Goal: Task Accomplishment & Management: Manage account settings

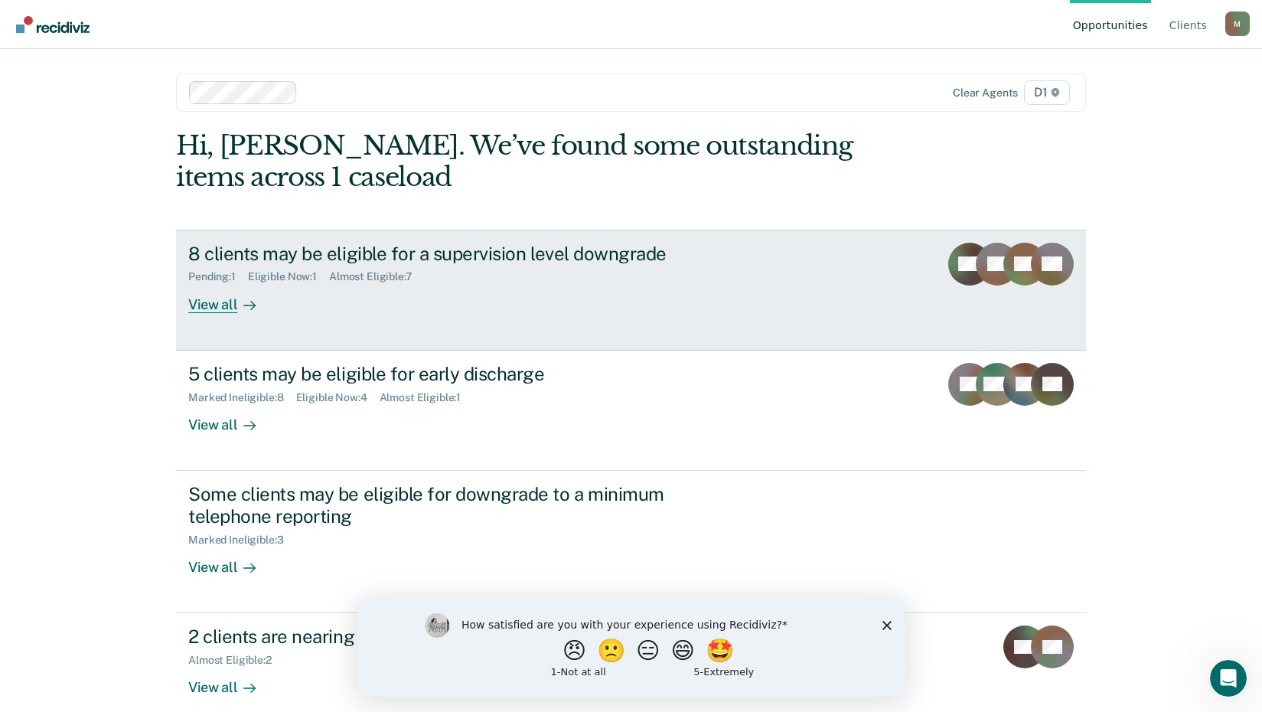
click at [237, 308] on div at bounding box center [246, 304] width 18 height 18
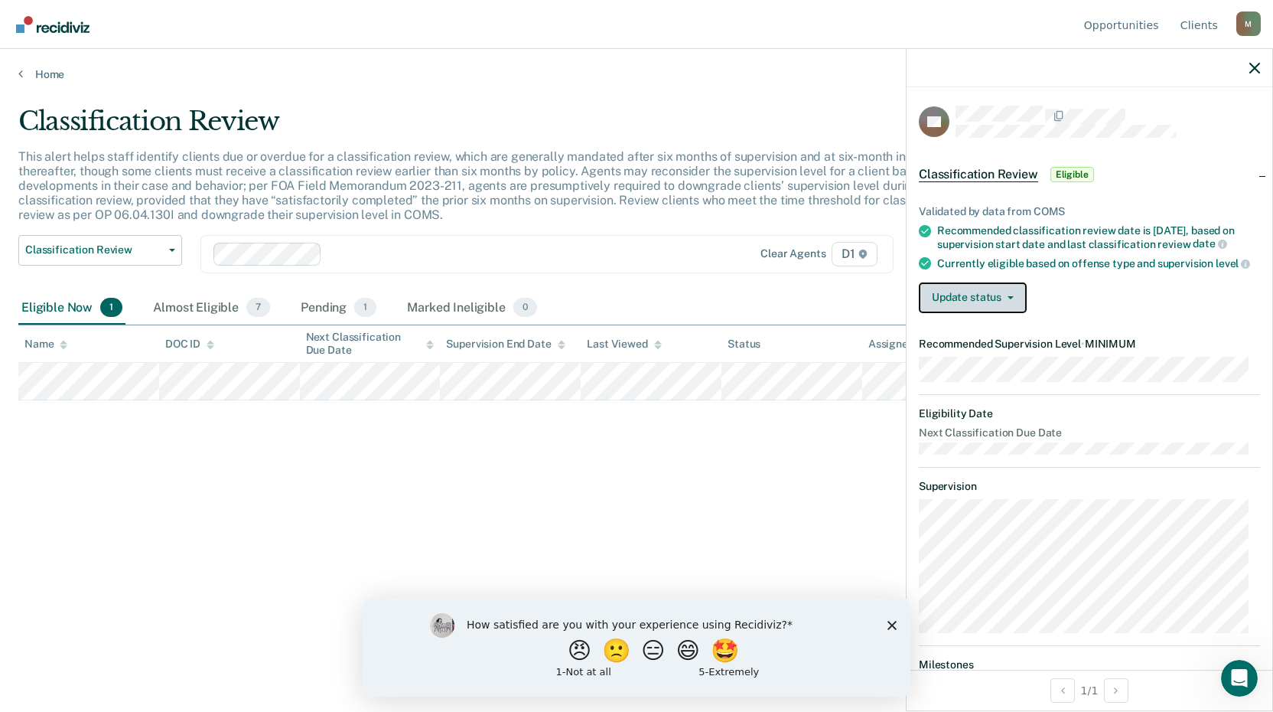
click at [992, 310] on button "Update status" at bounding box center [973, 297] width 108 height 31
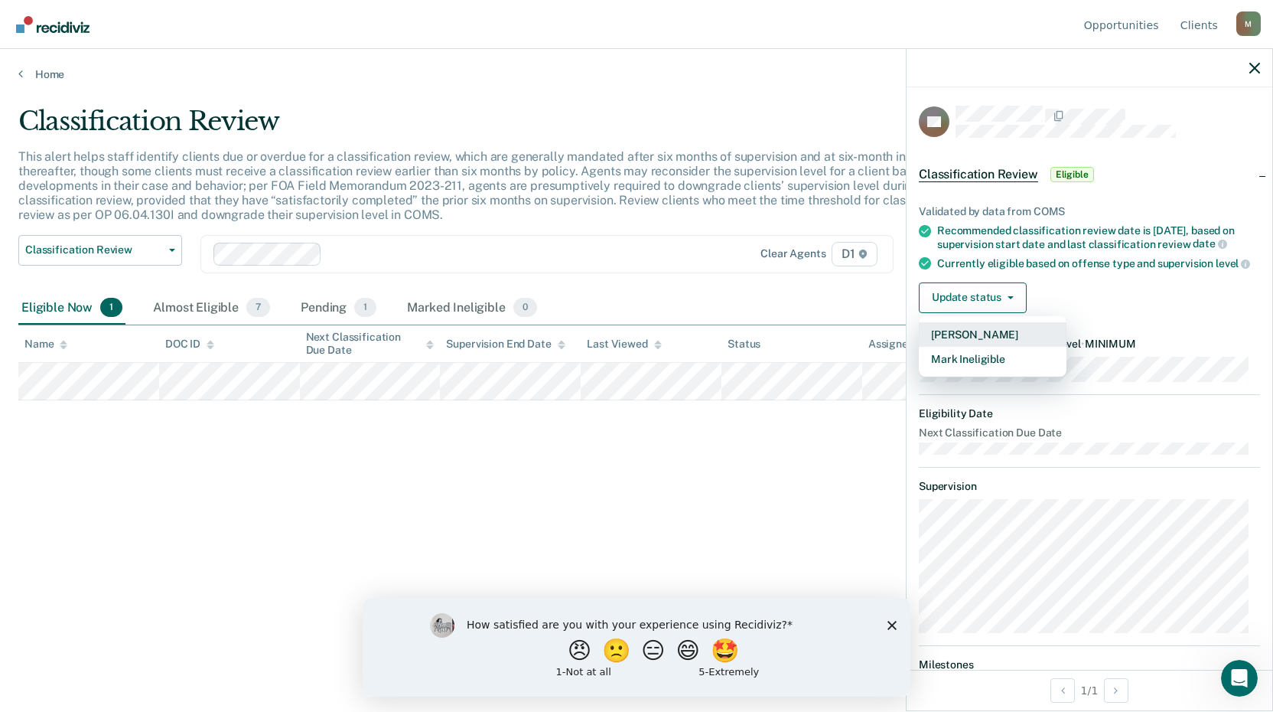
click at [996, 344] on button "[PERSON_NAME]" at bounding box center [993, 334] width 148 height 24
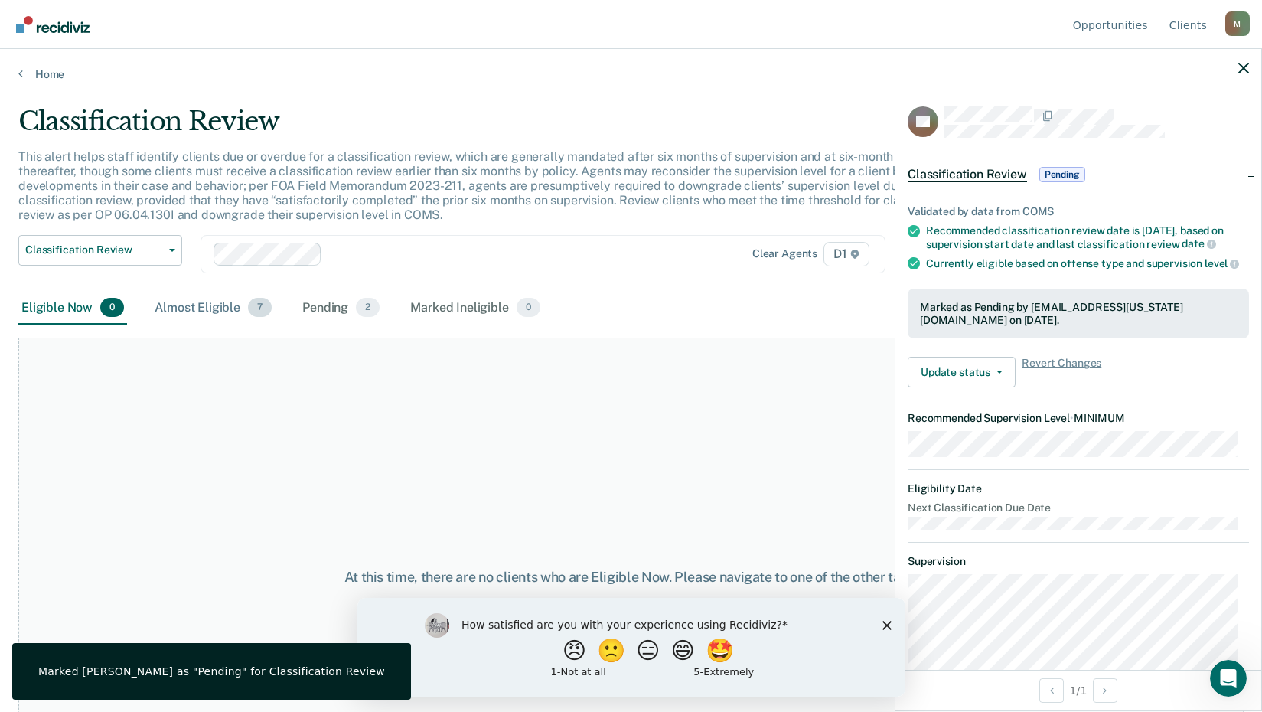
click at [219, 314] on div "Almost Eligible 7" at bounding box center [212, 309] width 123 height 34
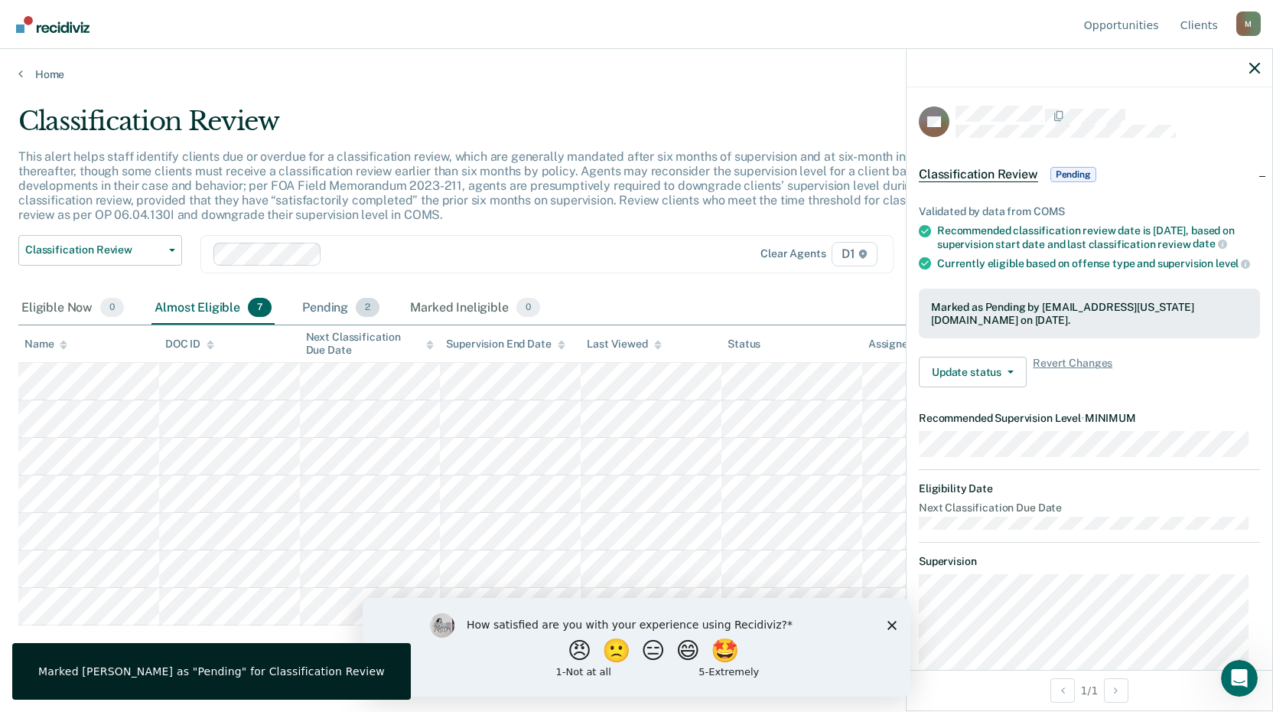
click at [330, 301] on div "Pending 2" at bounding box center [340, 309] width 83 height 34
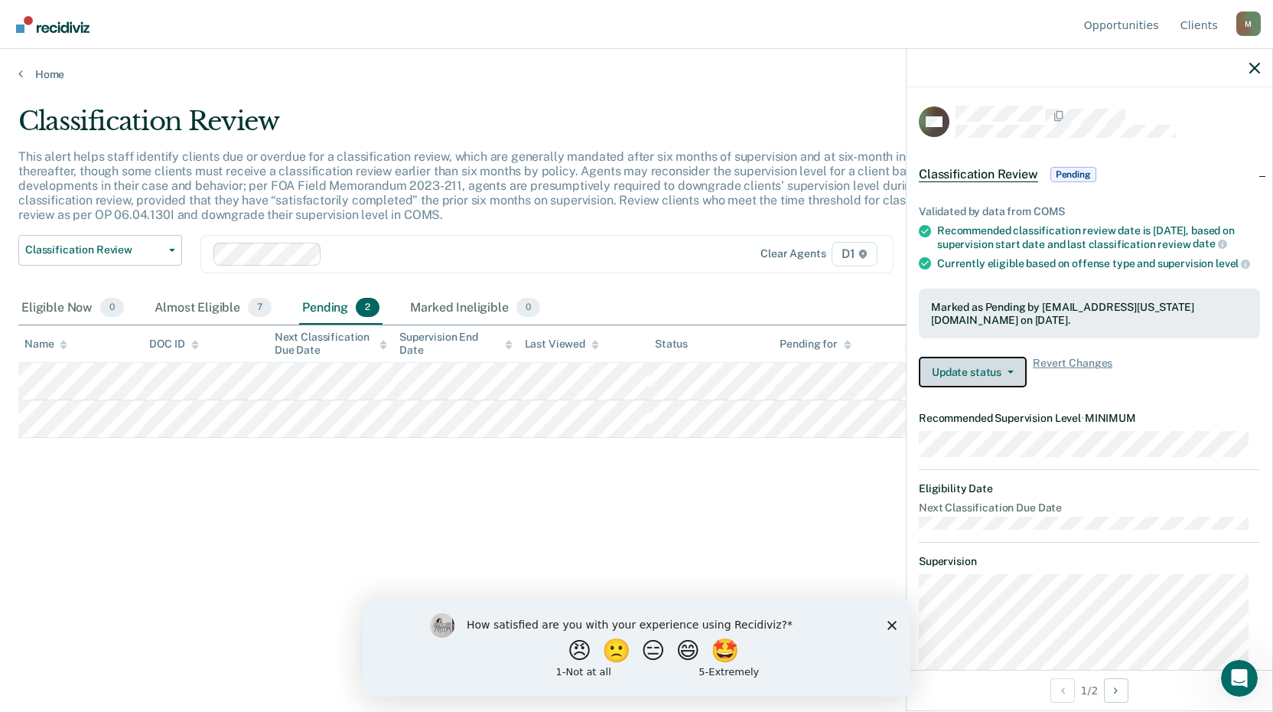
click at [1010, 373] on icon "button" at bounding box center [1011, 371] width 6 height 3
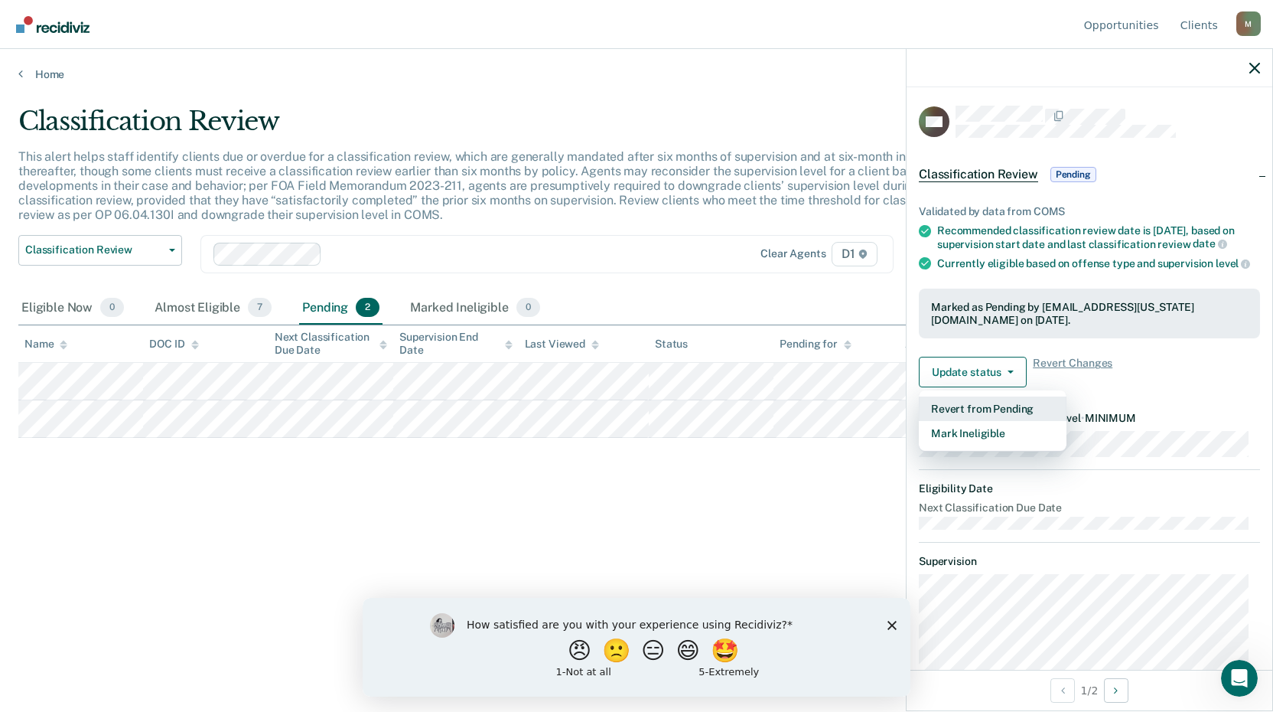
click at [1015, 414] on button "Revert from Pending" at bounding box center [993, 408] width 148 height 24
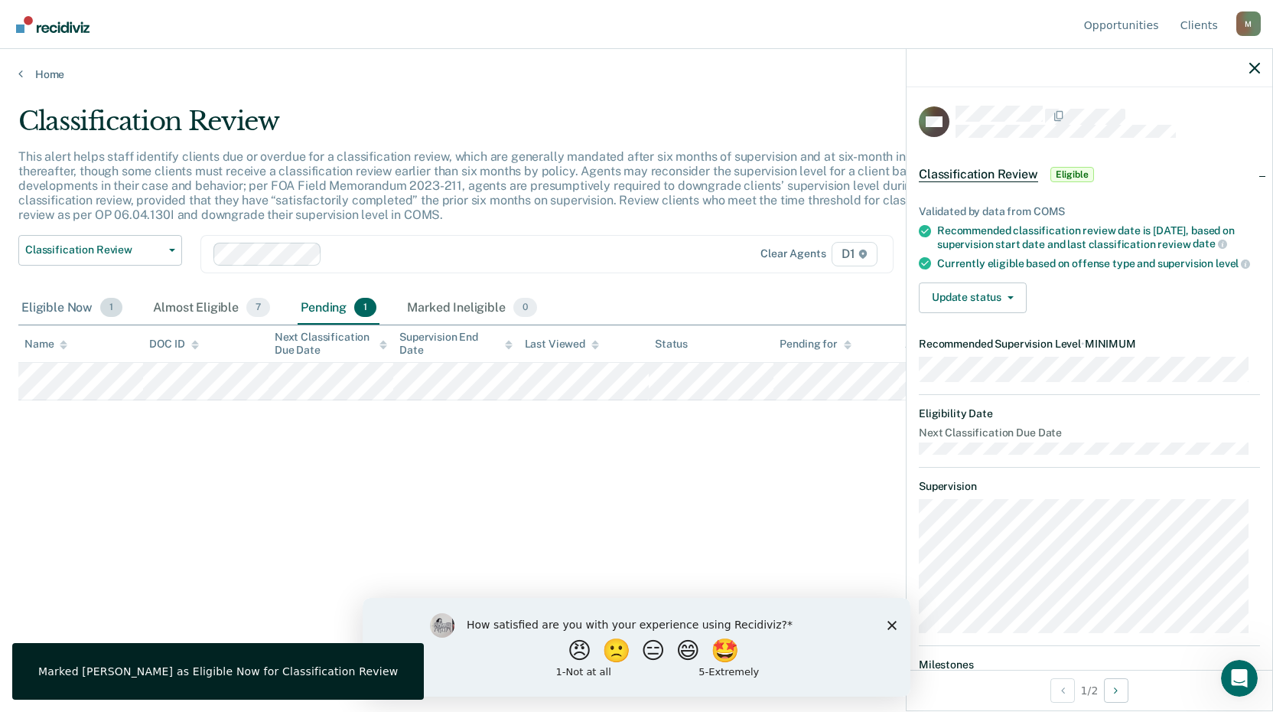
click at [77, 309] on div "Eligible Now 1" at bounding box center [71, 309] width 107 height 34
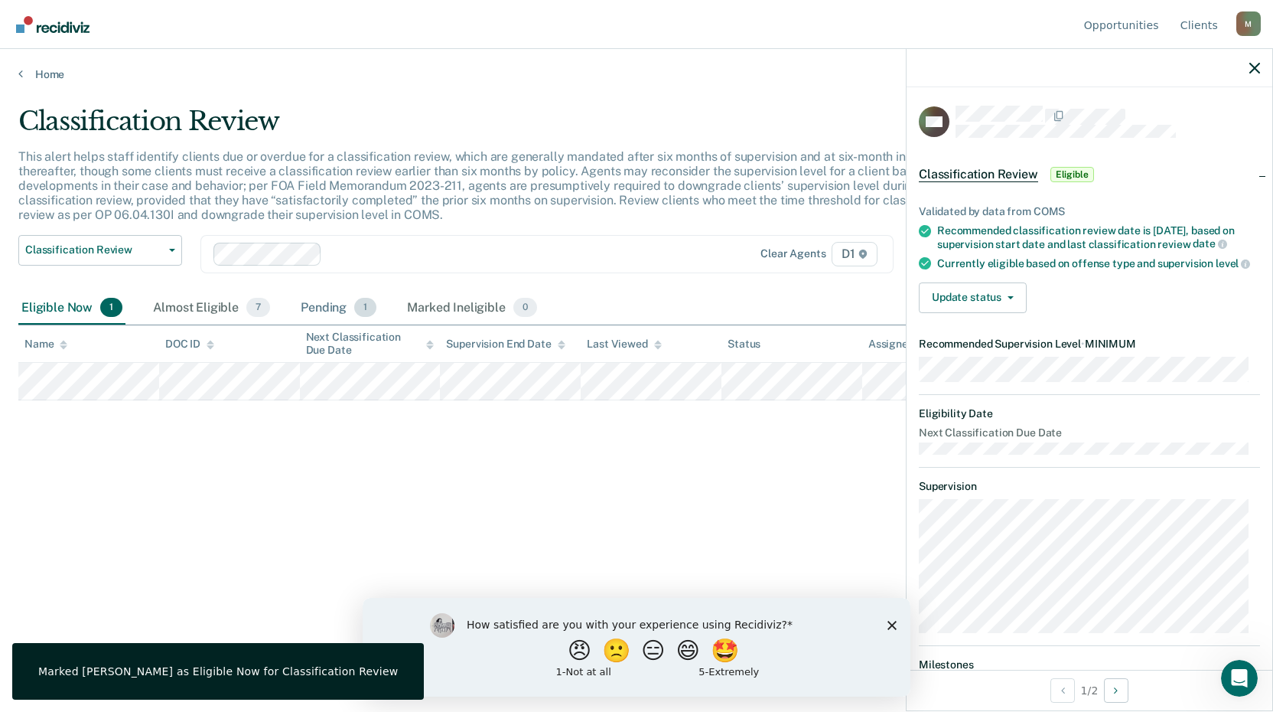
click at [336, 309] on div "Pending 1" at bounding box center [339, 309] width 82 height 34
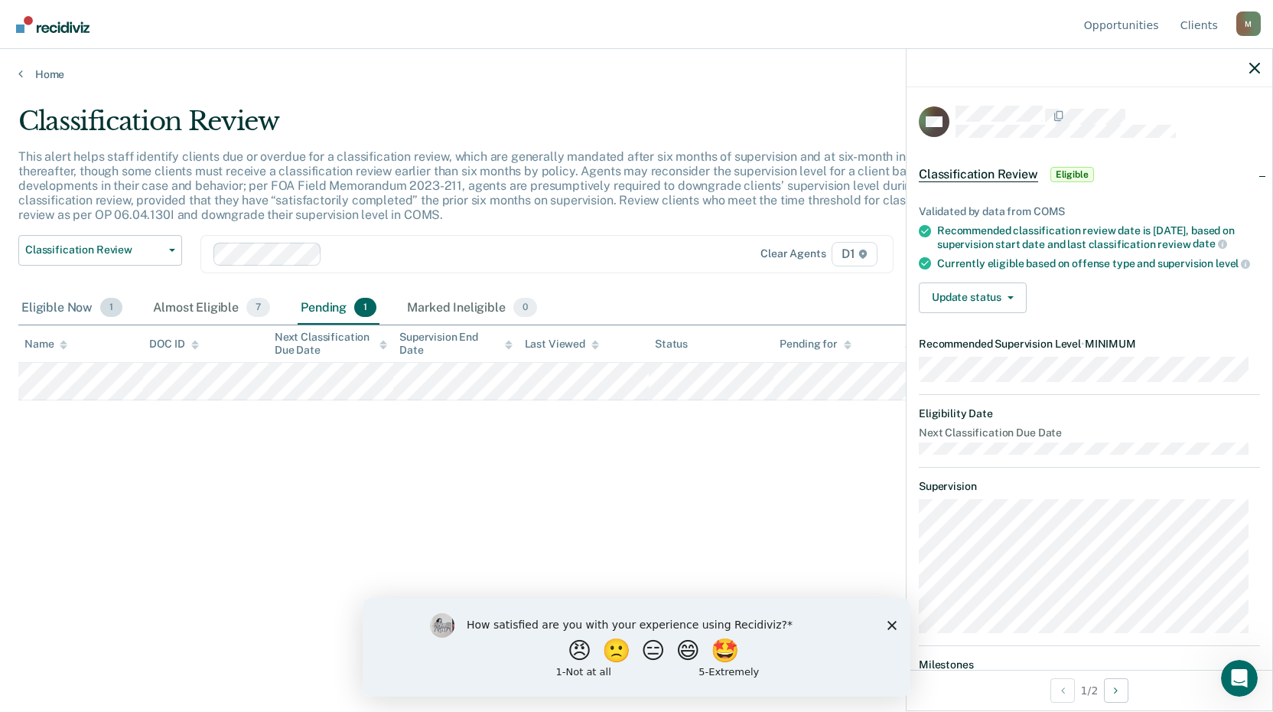
click at [64, 312] on div "Eligible Now 1" at bounding box center [71, 309] width 107 height 34
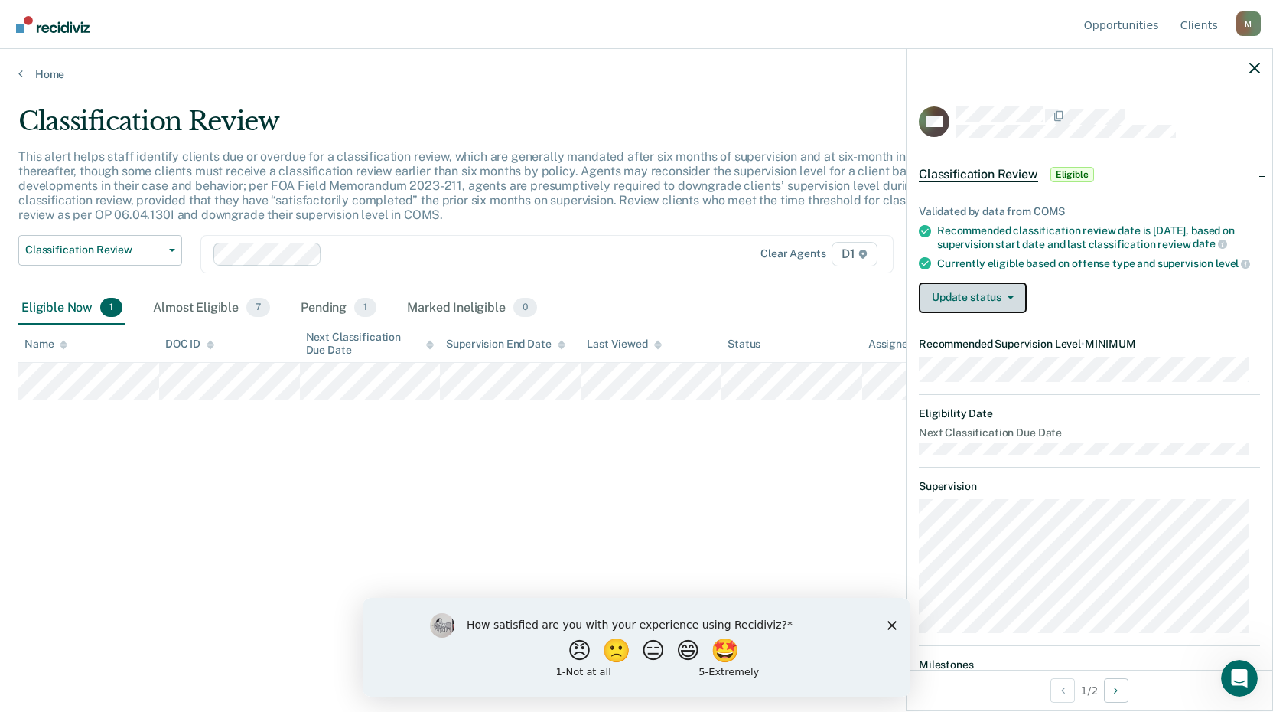
click at [988, 303] on button "Update status" at bounding box center [973, 297] width 108 height 31
click at [990, 483] on article "XM Classification Review Eligible Validated by data from COMS Recommended class…" at bounding box center [1089, 434] width 341 height 657
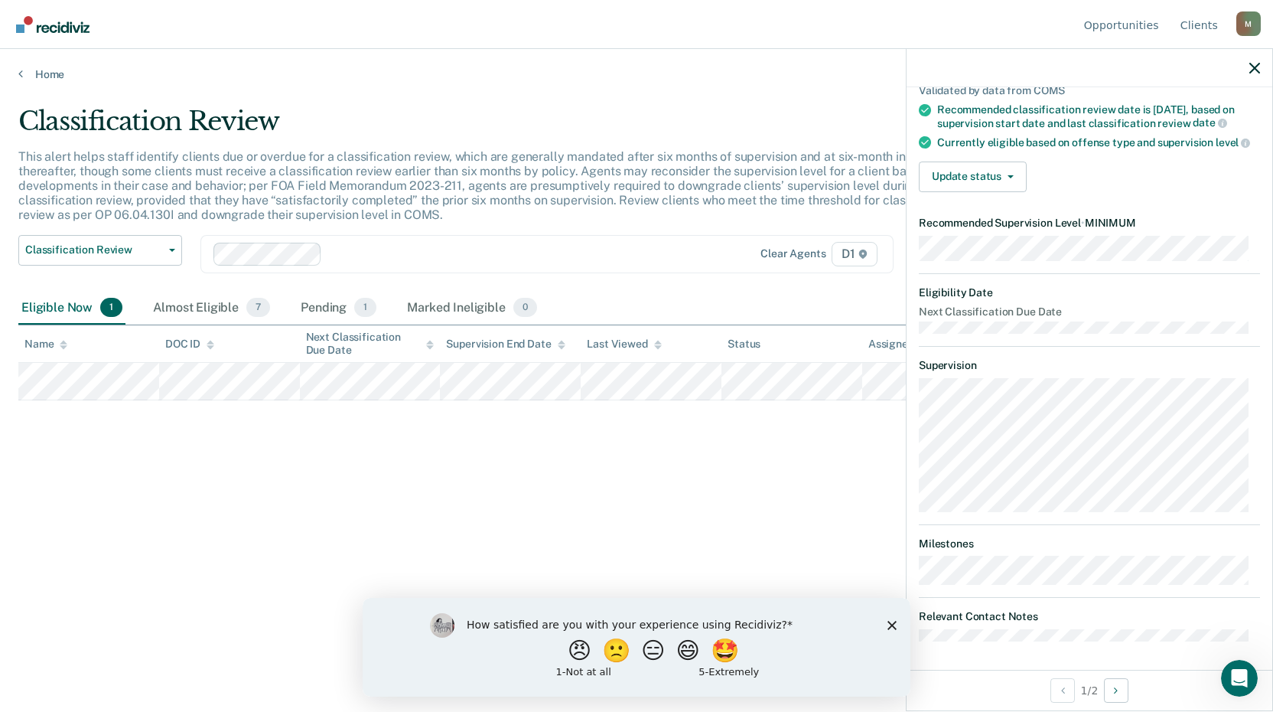
scroll to position [135, 0]
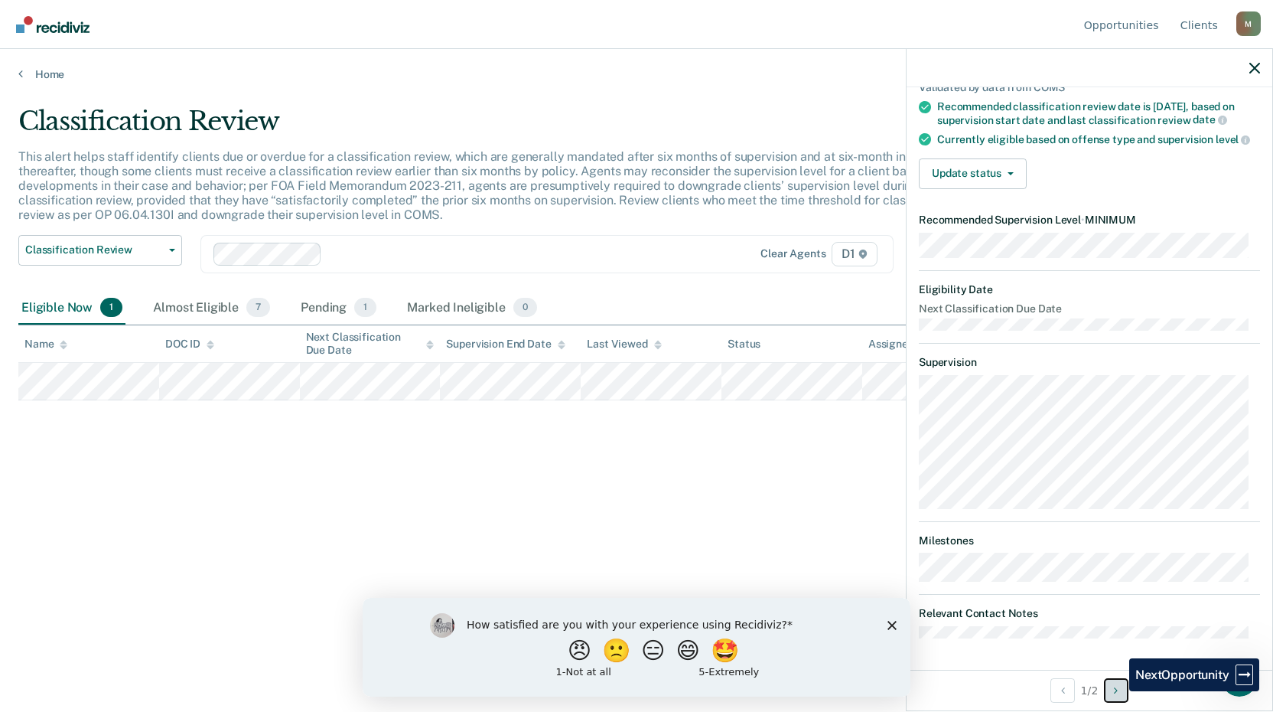
click at [1118, 691] on icon "Next Opportunity" at bounding box center [1116, 690] width 4 height 11
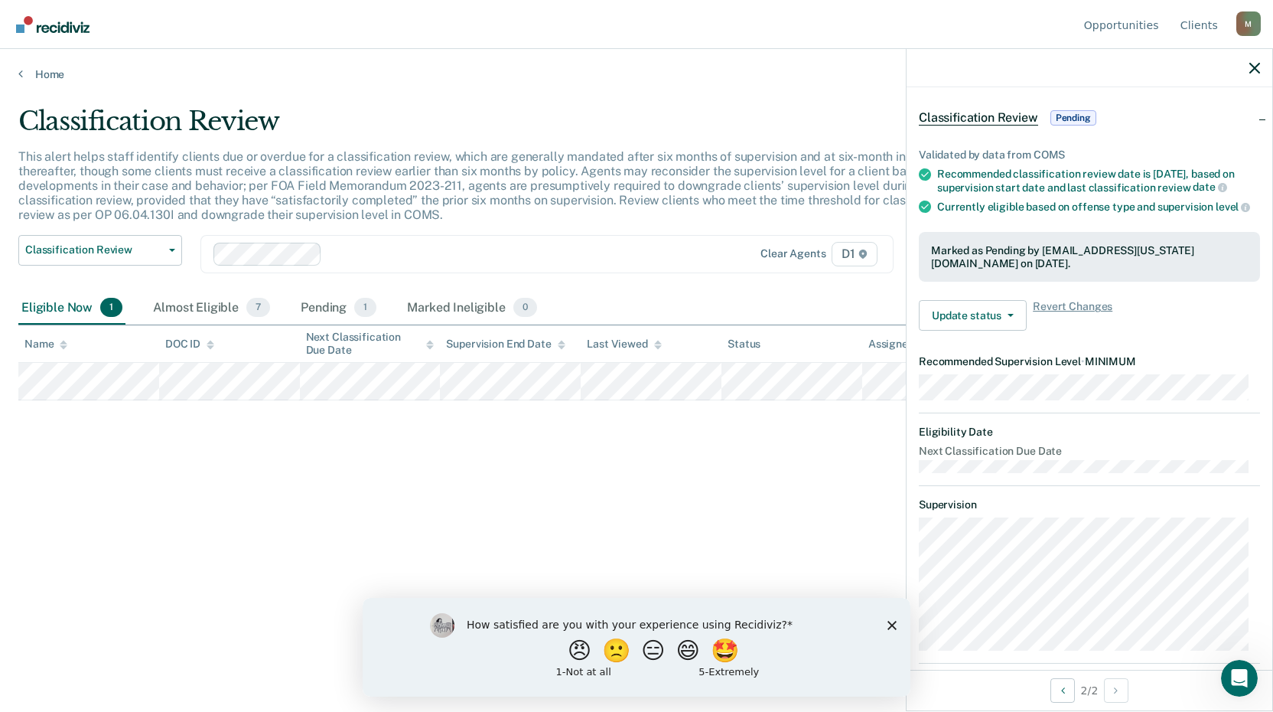
scroll to position [0, 0]
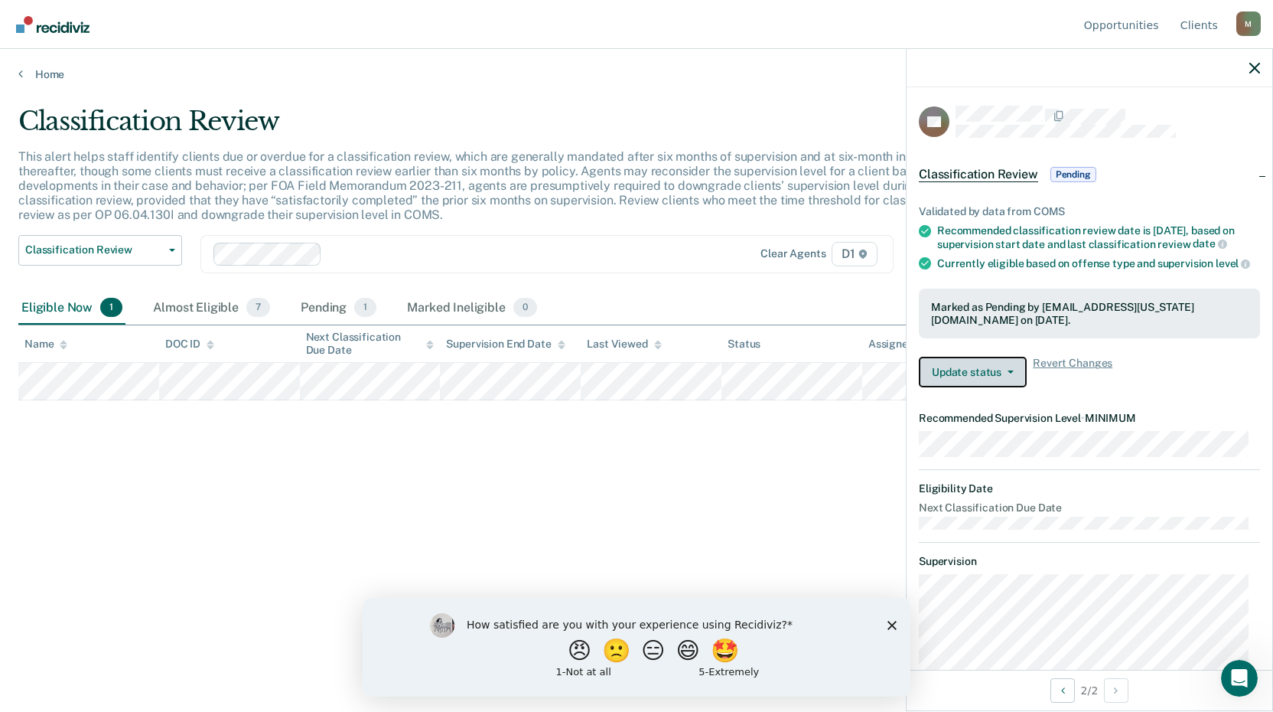
click at [986, 387] on button "Update status" at bounding box center [973, 372] width 108 height 31
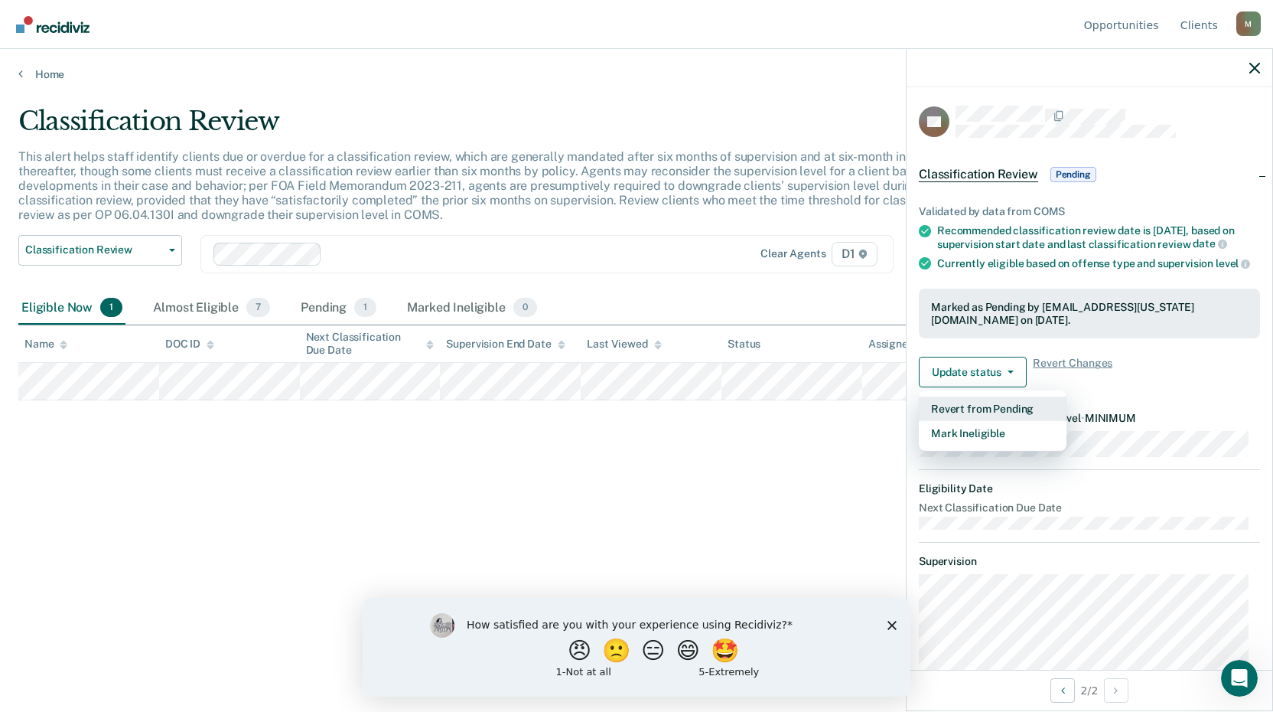
scroll to position [210, 0]
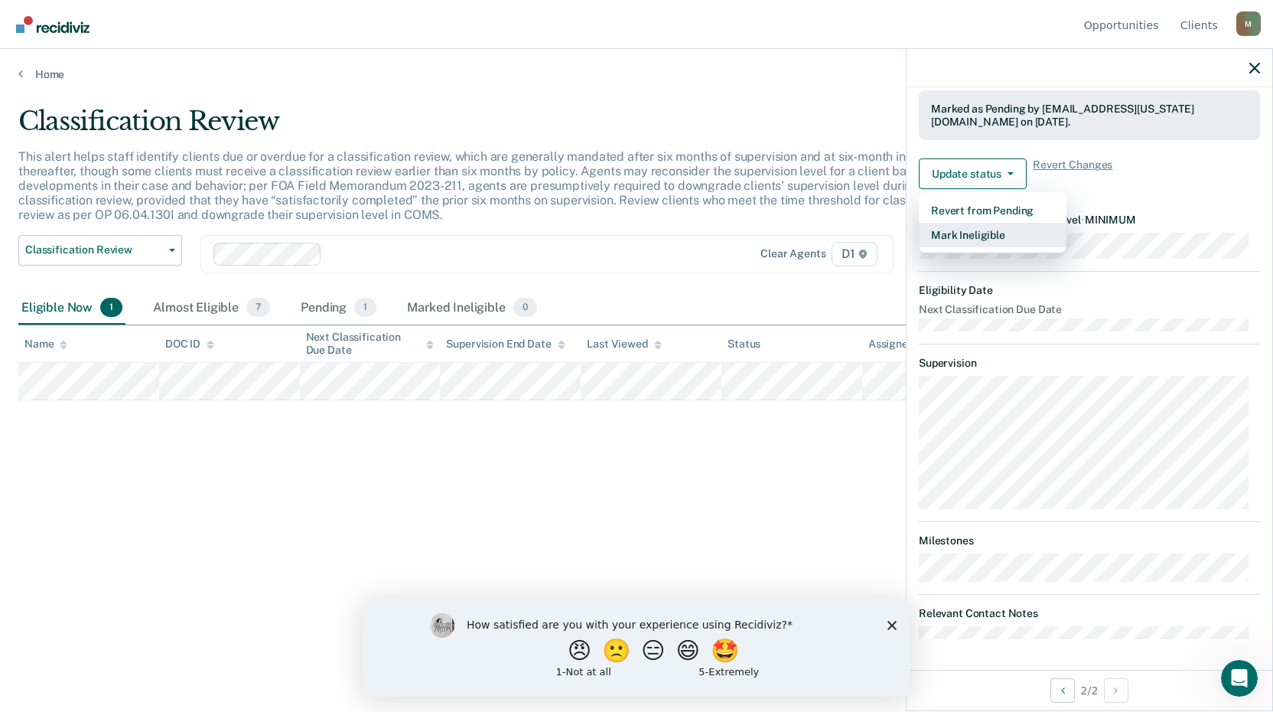
click at [964, 444] on article "BB Classification Review Pending Validated by data from COMS Recommended classi…" at bounding box center [1089, 272] width 341 height 731
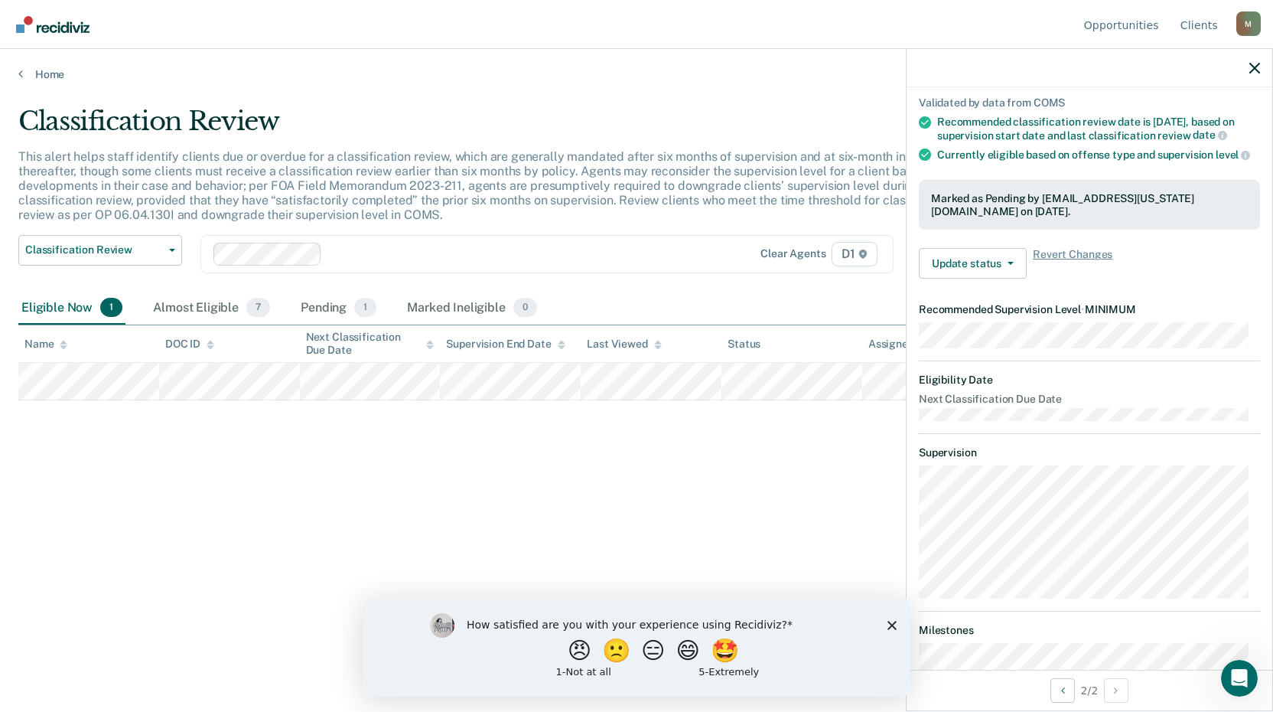
scroll to position [0, 0]
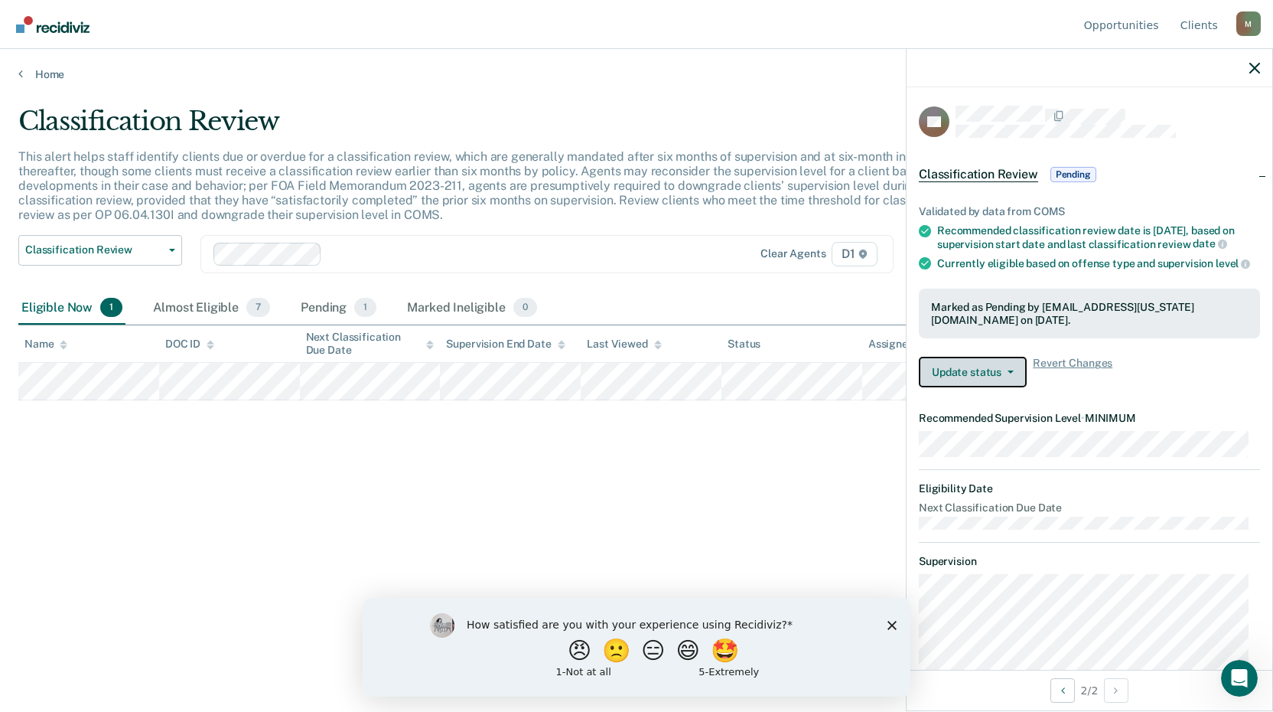
click at [982, 386] on button "Update status" at bounding box center [973, 372] width 108 height 31
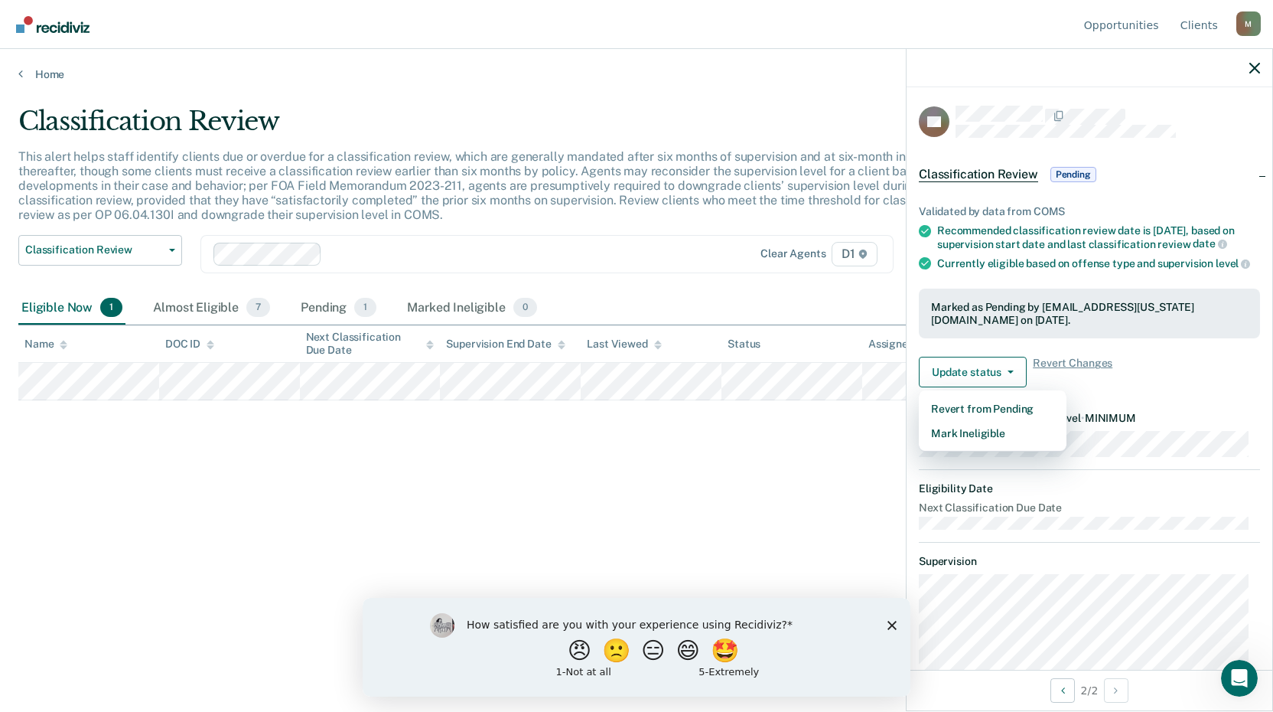
click at [132, 419] on div "Classification Review This alert helps staff identify clients due or overdue fo…" at bounding box center [636, 351] width 1236 height 491
click at [96, 310] on div "Eligible Now 1" at bounding box center [71, 309] width 107 height 34
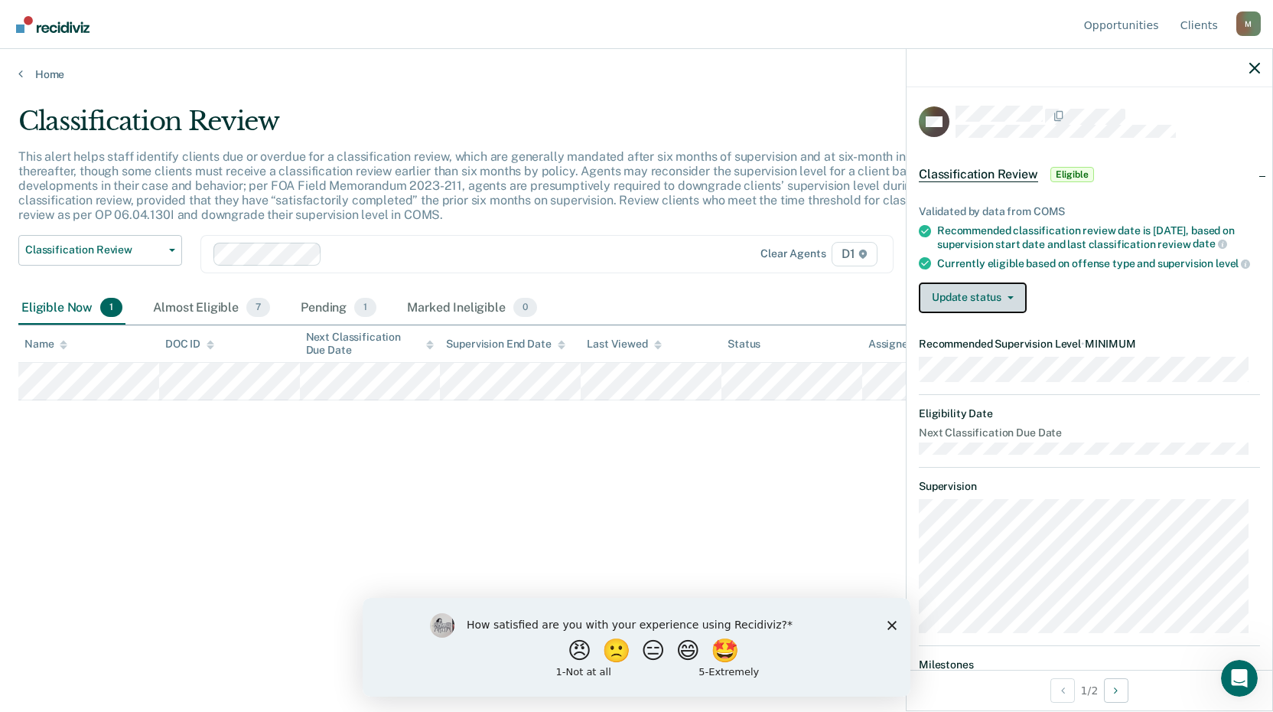
click at [1004, 299] on span "button" at bounding box center [1008, 297] width 12 height 3
click at [1098, 471] on article "XM Classification Review Eligible Validated by data from COMS Recommended class…" at bounding box center [1089, 434] width 341 height 657
click at [993, 313] on button "Update status" at bounding box center [973, 297] width 108 height 31
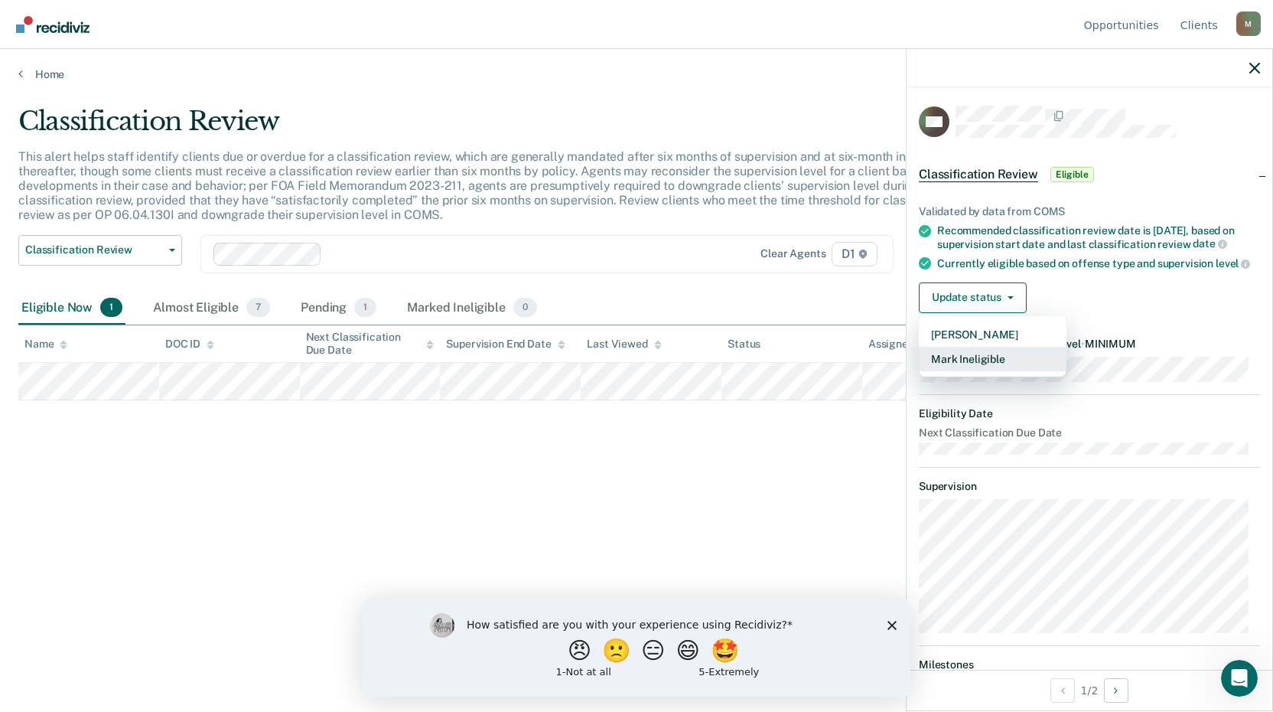
click at [979, 368] on button "Mark Ineligible" at bounding box center [993, 359] width 148 height 24
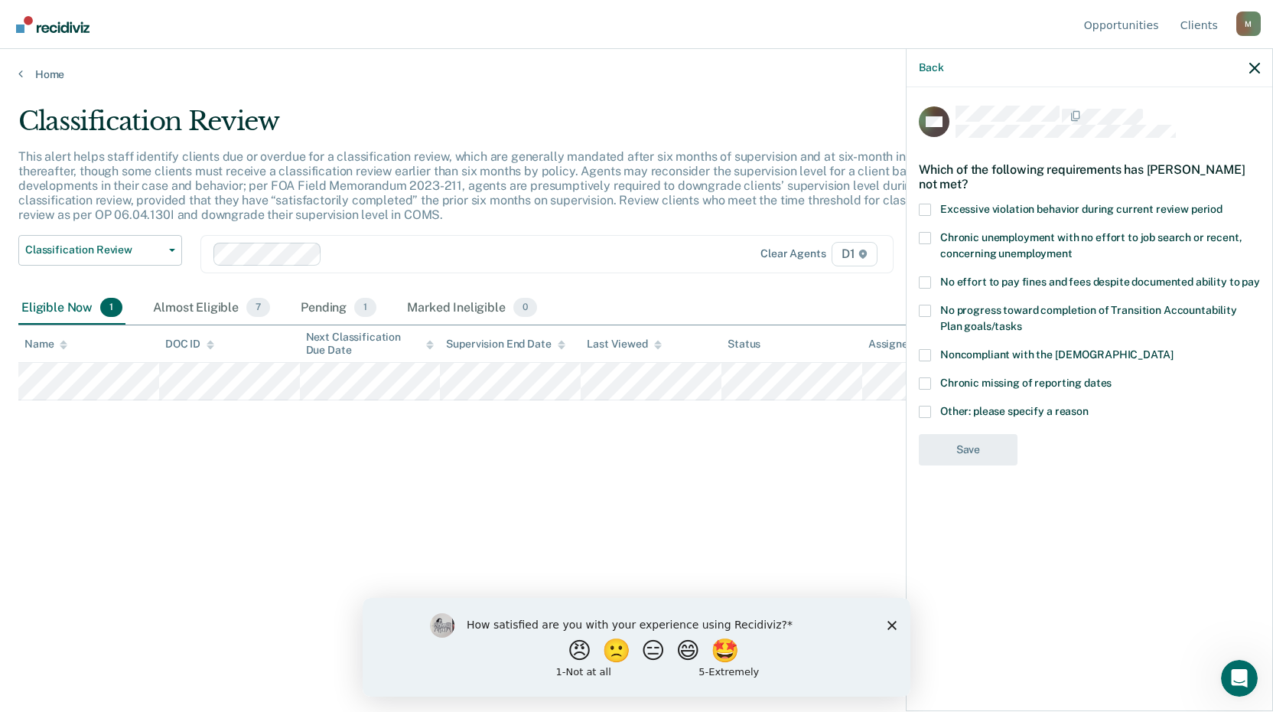
drag, startPoint x: 926, startPoint y: 210, endPoint x: 1011, endPoint y: 210, distance: 85.7
click at [1011, 210] on label "Excessive violation behavior during current review period" at bounding box center [1089, 212] width 341 height 16
click at [1223, 204] on input "Excessive violation behavior during current review period" at bounding box center [1223, 204] width 0 height 0
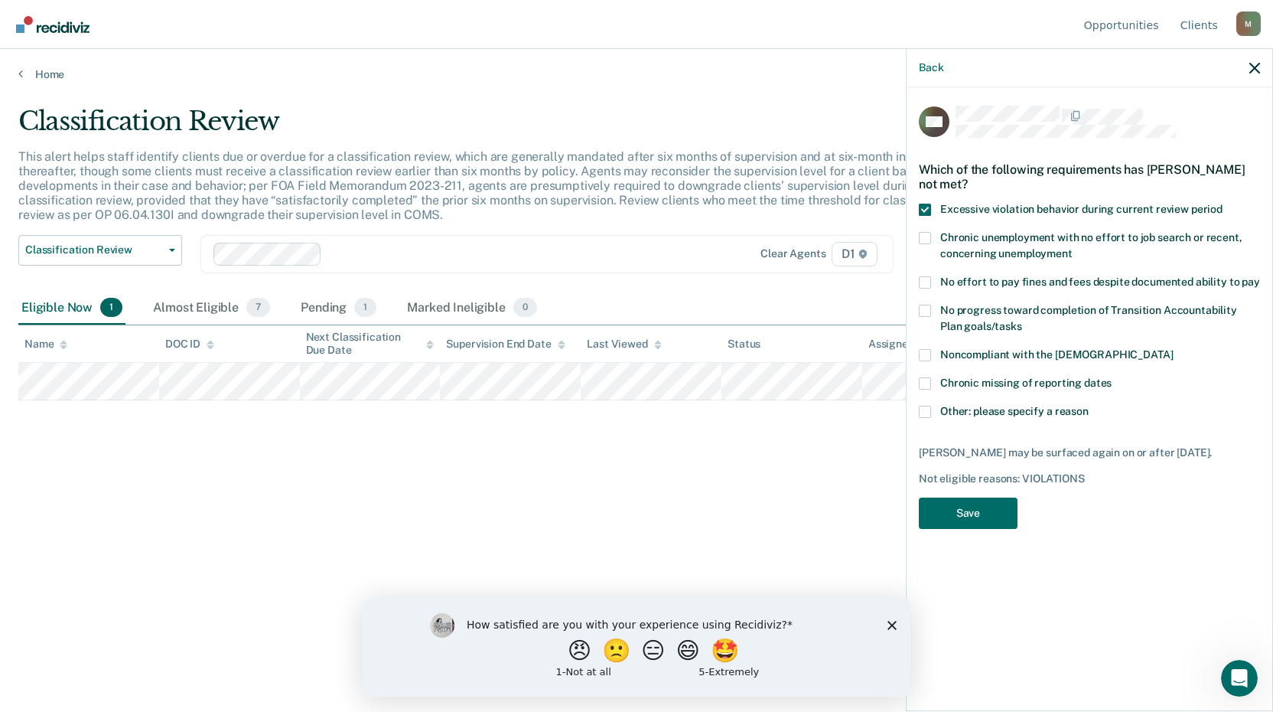
click at [928, 210] on span at bounding box center [925, 210] width 12 height 12
click at [1223, 204] on input "Excessive violation behavior during current review period" at bounding box center [1223, 204] width 0 height 0
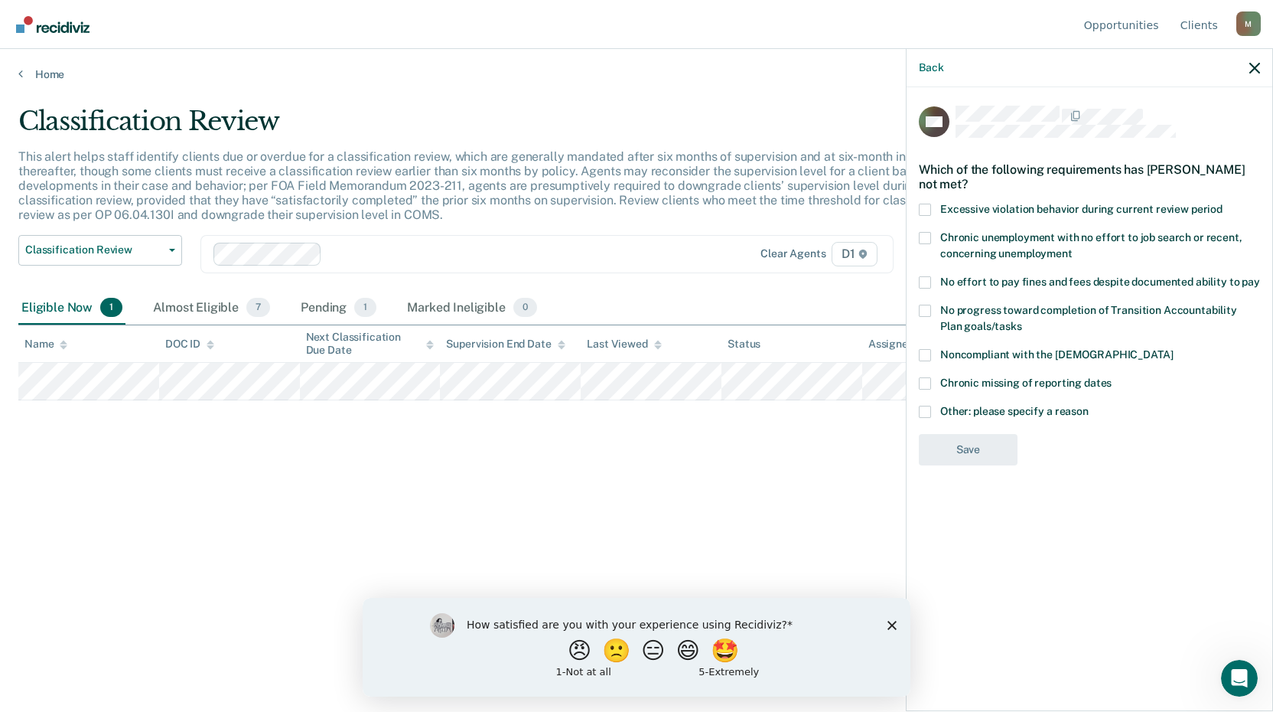
click at [923, 285] on span at bounding box center [925, 282] width 12 height 12
click at [1260, 276] on input "No effort to pay fines and fees despite documented ability to pay" at bounding box center [1260, 276] width 0 height 0
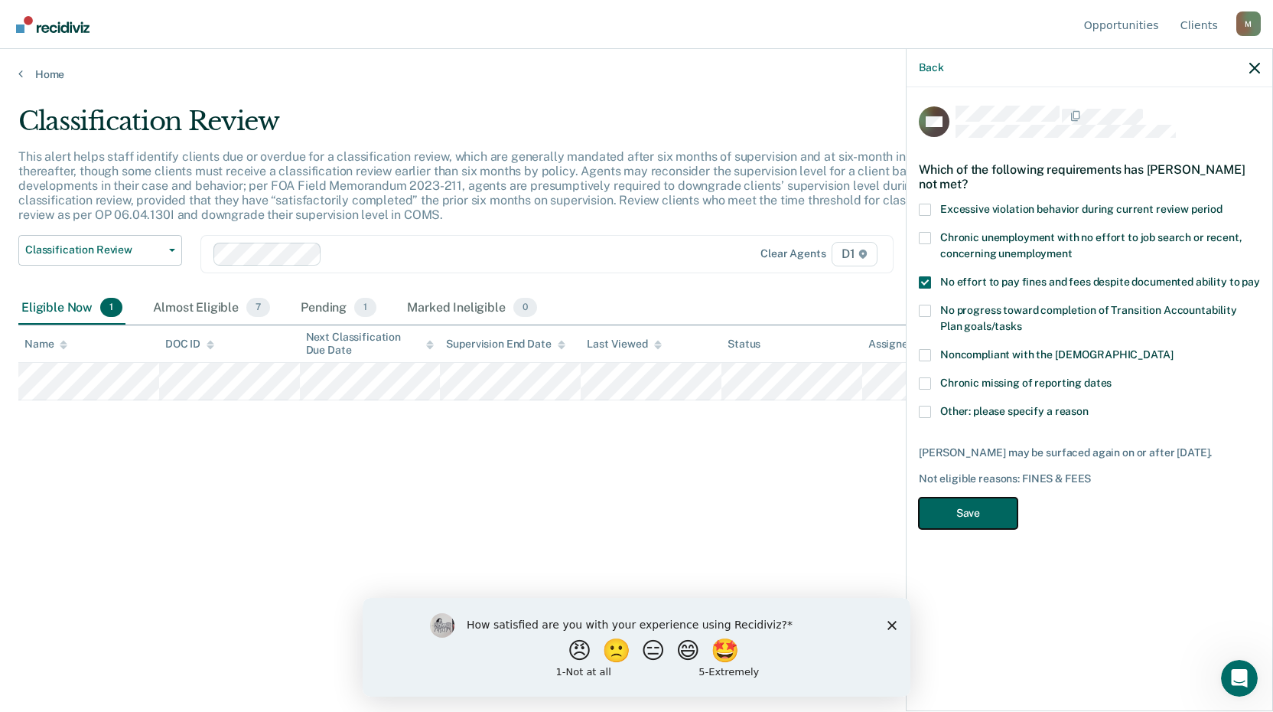
click at [979, 499] on button "Save" at bounding box center [968, 512] width 99 height 31
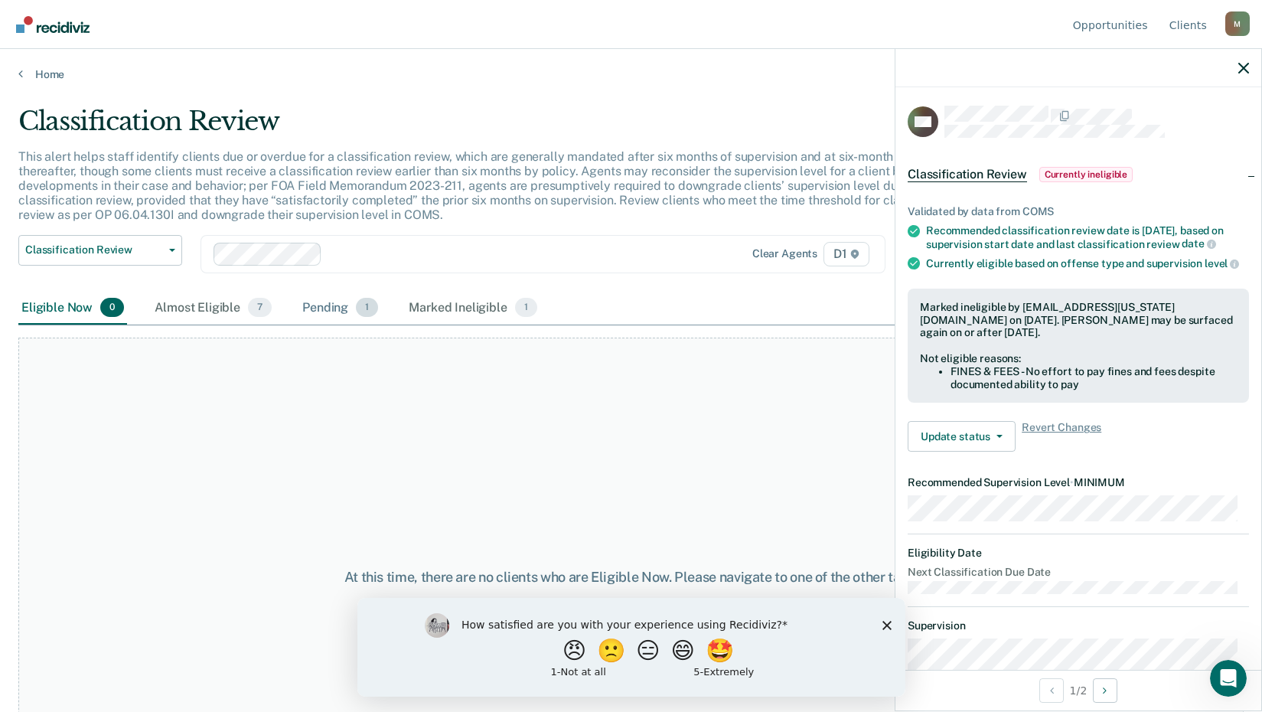
click at [336, 310] on div "Pending 1" at bounding box center [340, 309] width 82 height 34
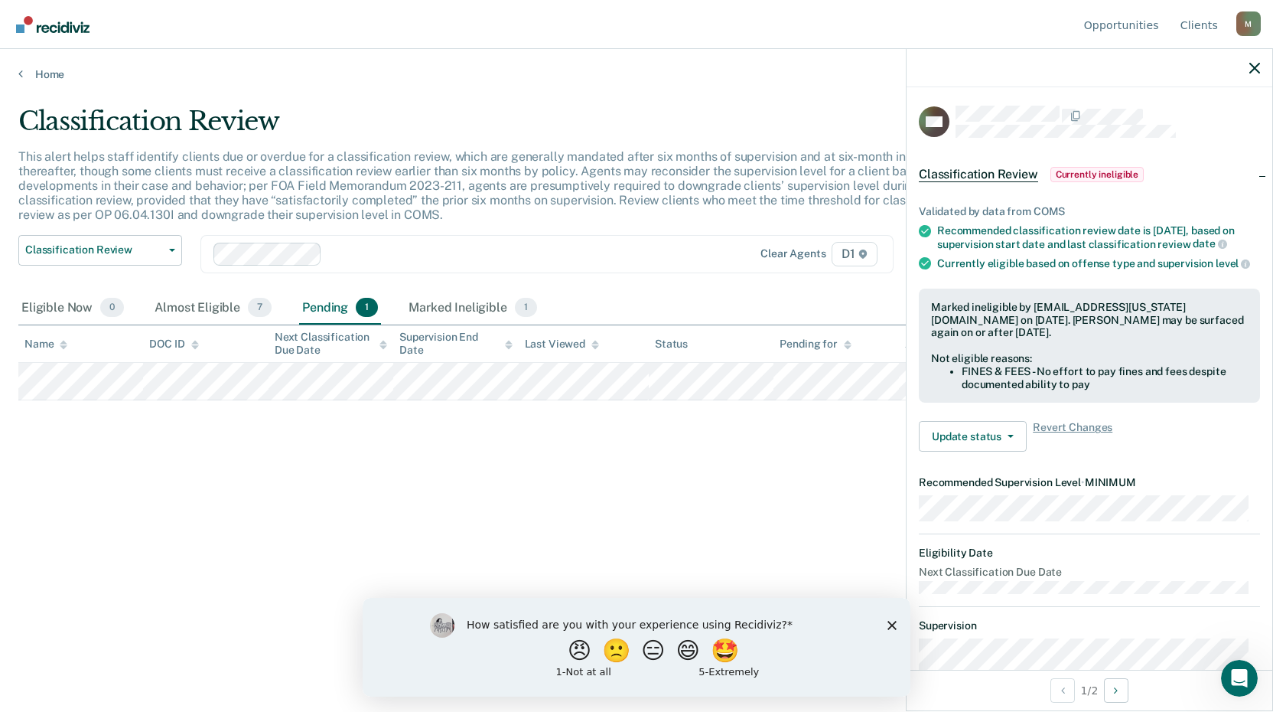
click at [323, 456] on div "Classification Review This alert helps staff identify clients due or overdue fo…" at bounding box center [636, 351] width 1236 height 491
click at [35, 83] on main "Classification Review This alert helps staff identify clients due or overdue fo…" at bounding box center [636, 394] width 1273 height 626
click at [1258, 65] on div at bounding box center [1090, 68] width 366 height 38
click at [1258, 67] on icon "button" at bounding box center [1254, 68] width 11 height 11
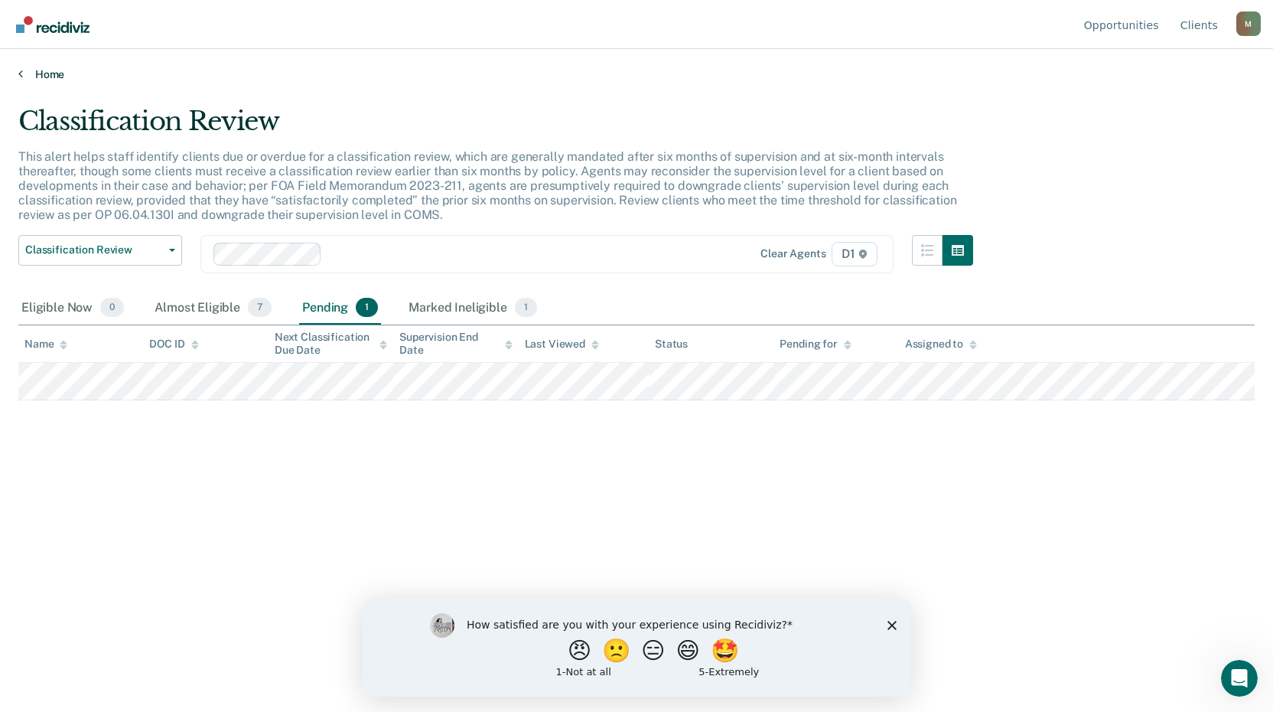
click at [28, 77] on link "Home" at bounding box center [636, 74] width 1236 height 14
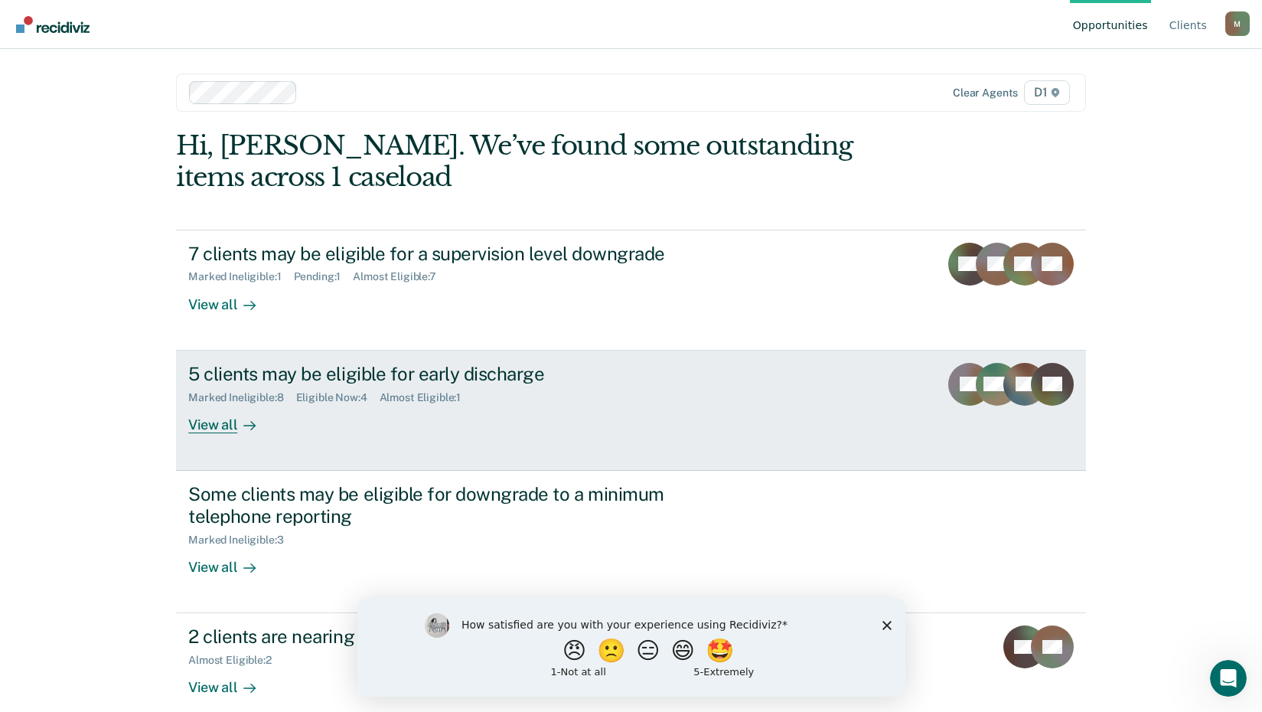
click at [247, 421] on icon at bounding box center [249, 425] width 12 height 12
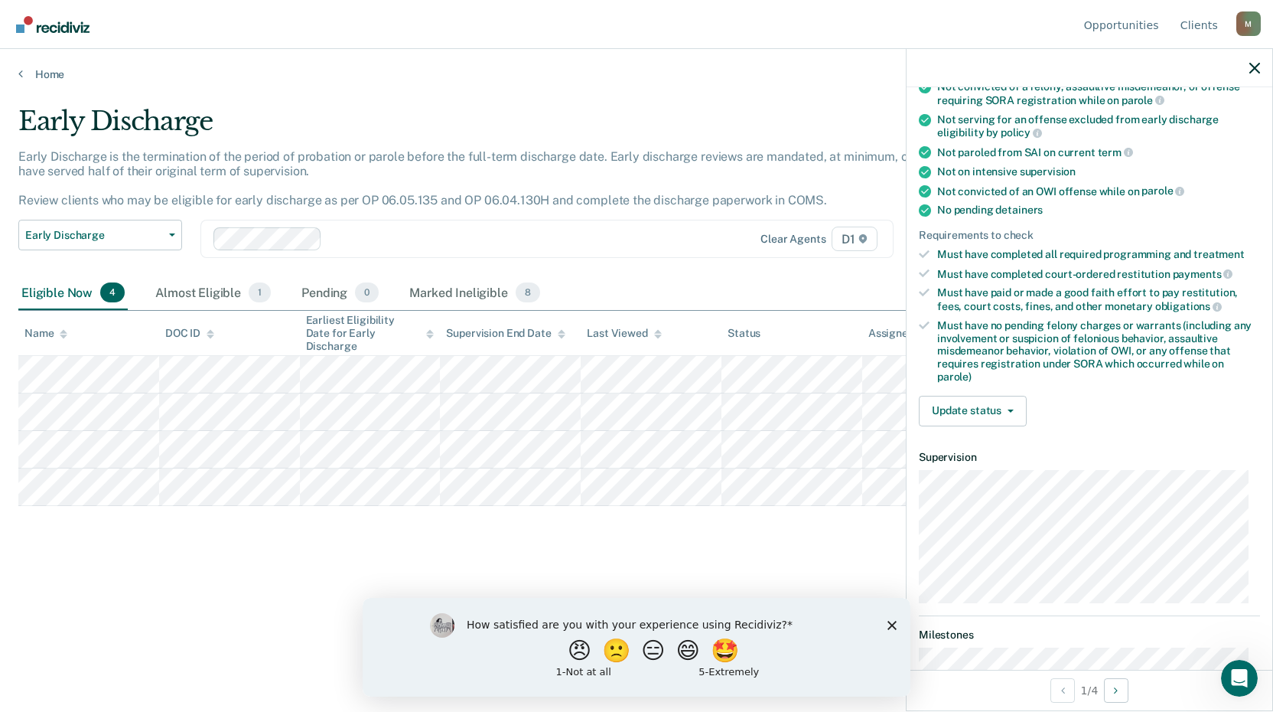
scroll to position [230, 0]
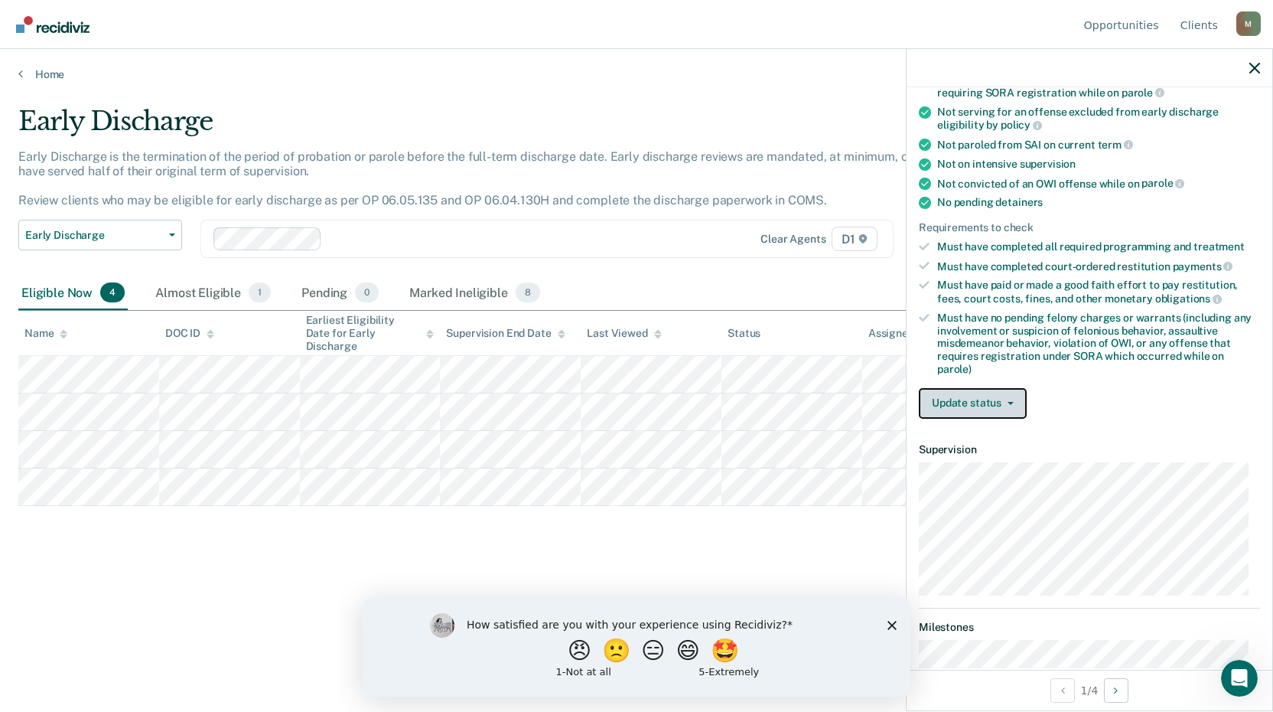
click at [1015, 395] on button "Update status" at bounding box center [973, 403] width 108 height 31
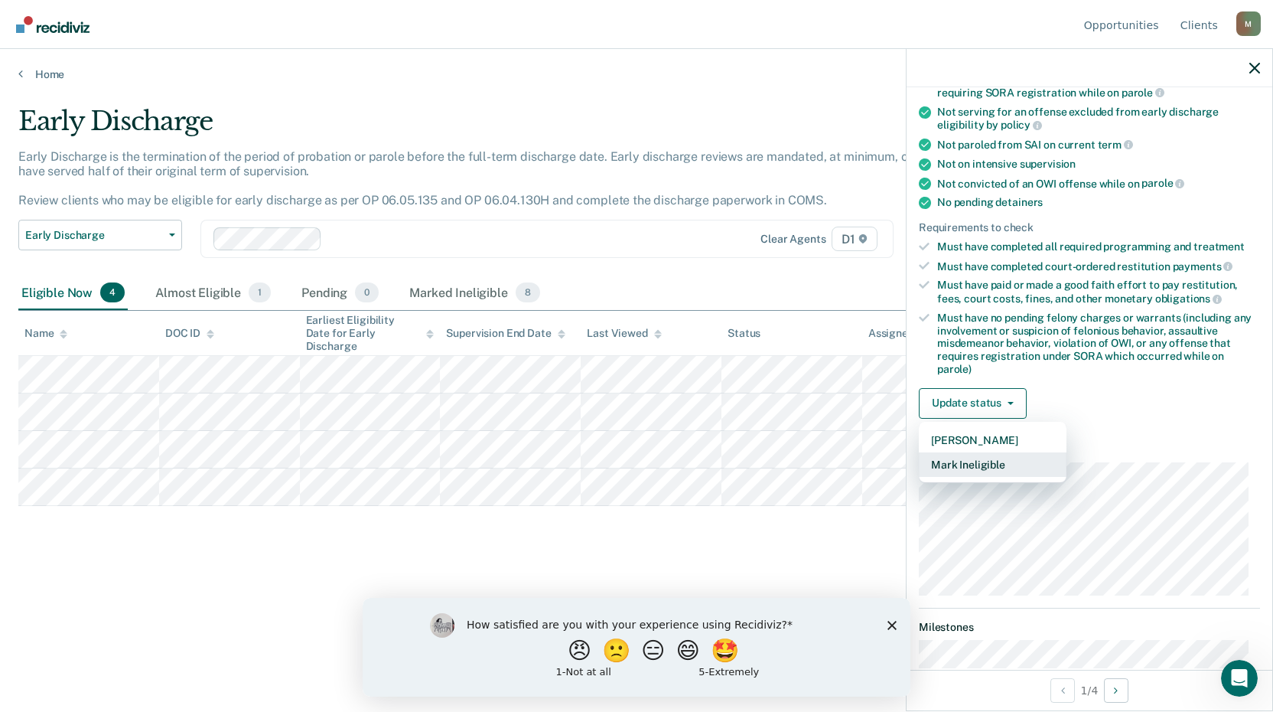
click at [998, 467] on button "Mark Ineligible" at bounding box center [993, 464] width 148 height 24
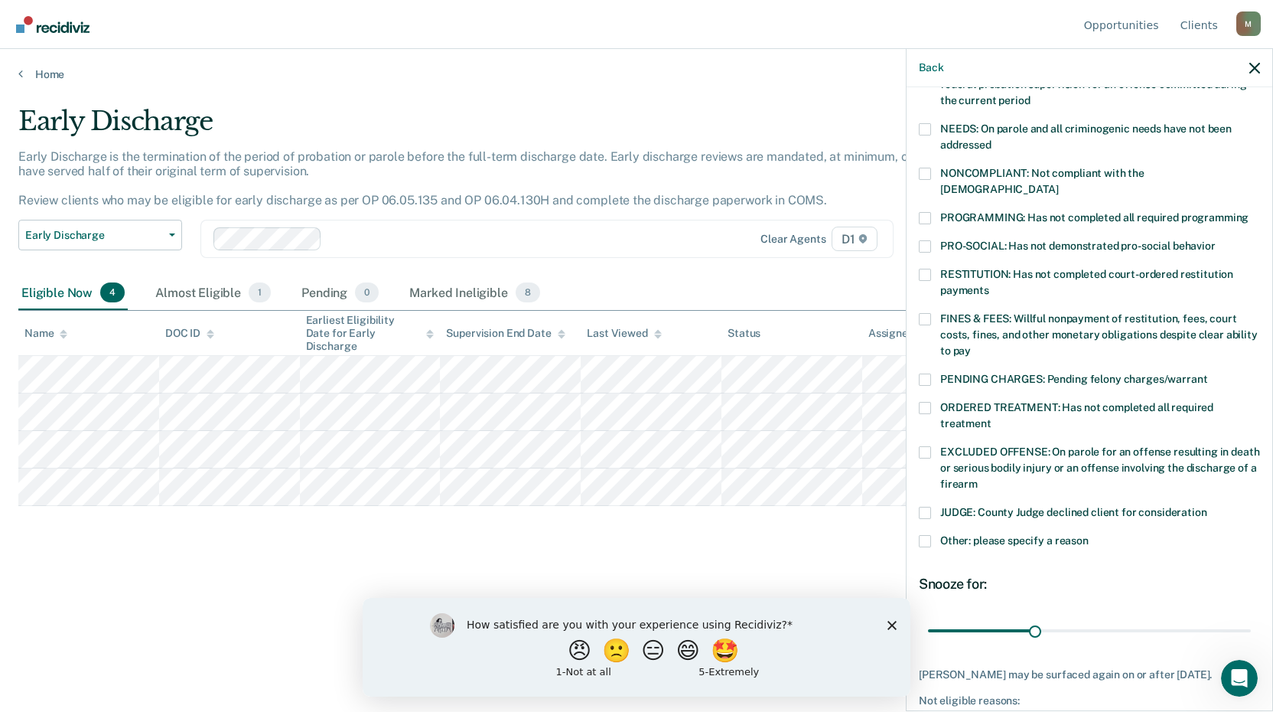
click at [927, 535] on span at bounding box center [925, 541] width 12 height 12
click at [1089, 535] on input "Other: please specify a reason" at bounding box center [1089, 535] width 0 height 0
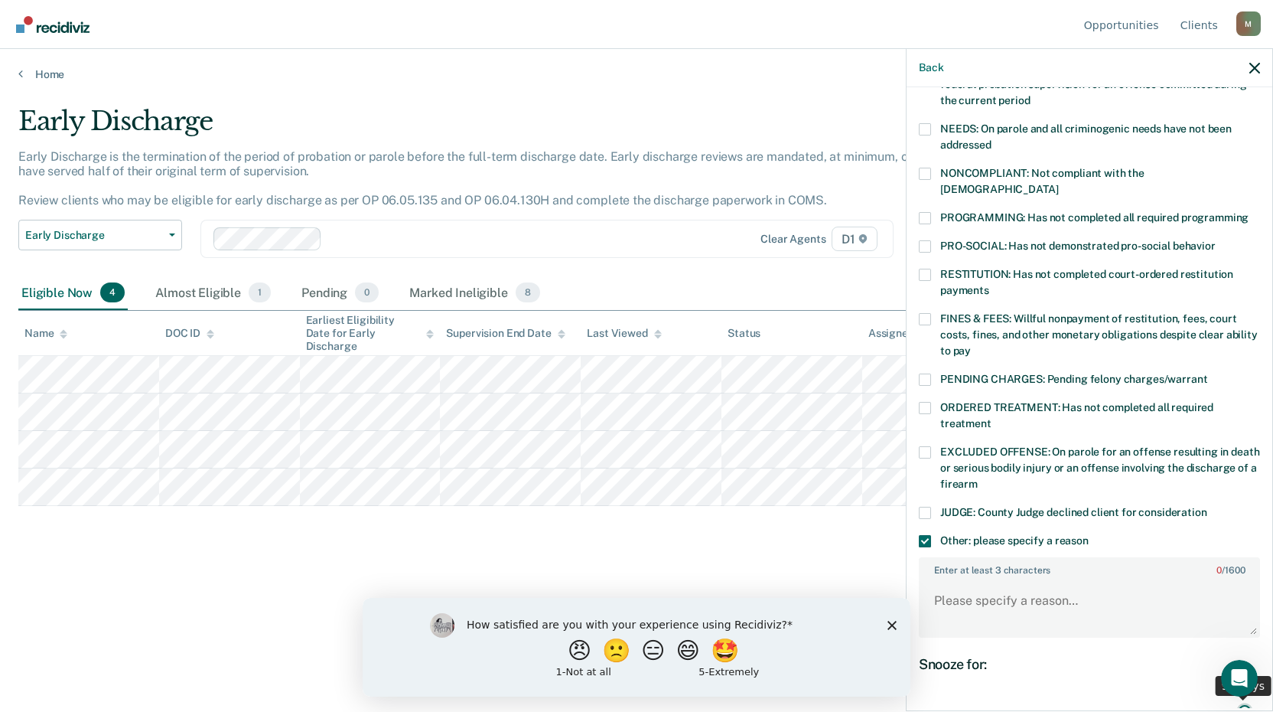
drag, startPoint x: 1033, startPoint y: 698, endPoint x: 1378, endPoint y: 674, distance: 345.9
type input "90"
click at [1251, 697] on input "range" at bounding box center [1089, 710] width 323 height 27
click at [1023, 559] on label "Enter at least 3 characters 0 / 1600" at bounding box center [1089, 567] width 338 height 17
click at [1023, 579] on textarea "Enter at least 3 characters 0 / 1600" at bounding box center [1089, 607] width 338 height 57
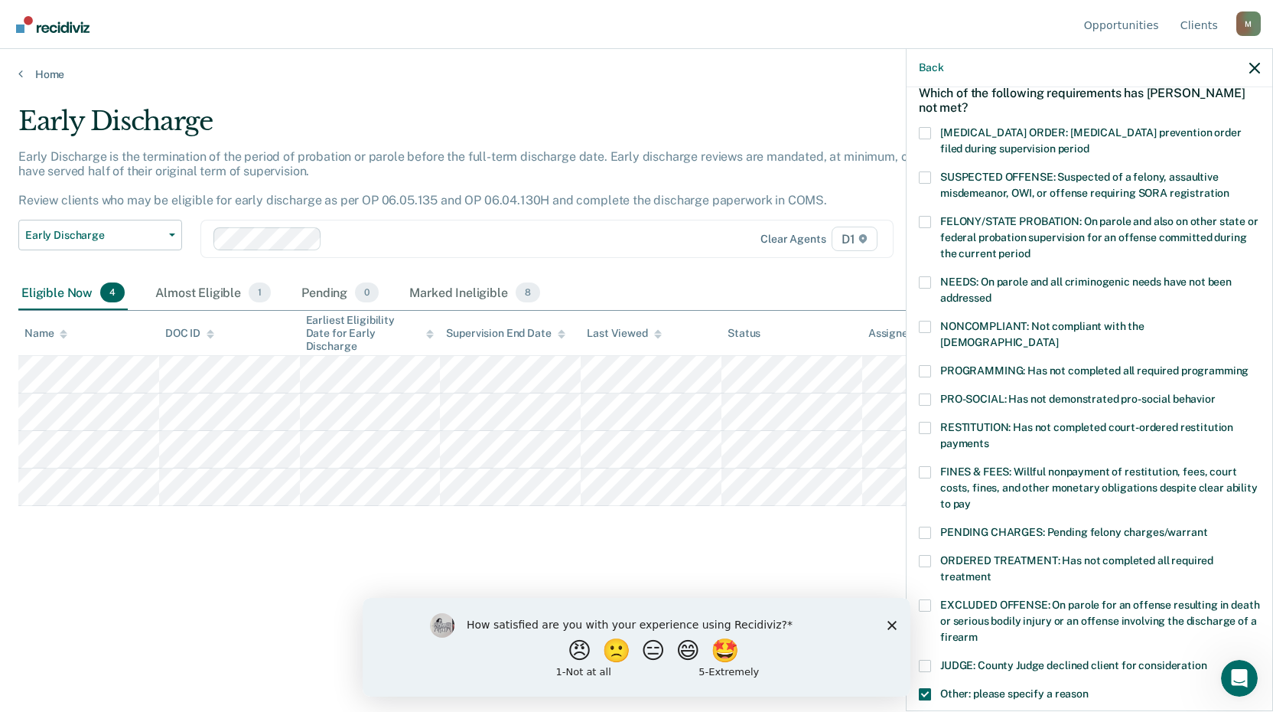
scroll to position [153, 0]
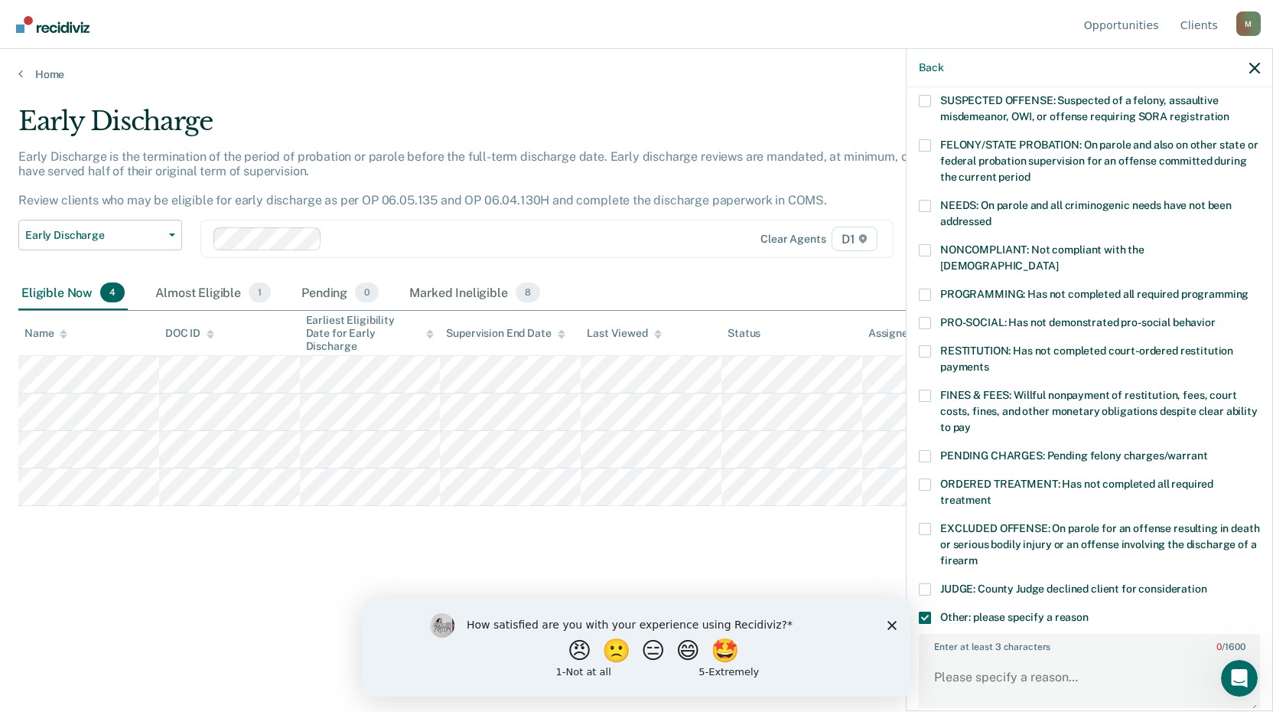
click at [920, 288] on span at bounding box center [925, 294] width 12 height 12
click at [1249, 288] on input "PROGRAMMING: Has not completed all required programming" at bounding box center [1249, 288] width 0 height 0
click at [922, 611] on span at bounding box center [925, 617] width 12 height 12
click at [1089, 611] on input "Other: please specify a reason" at bounding box center [1089, 611] width 0 height 0
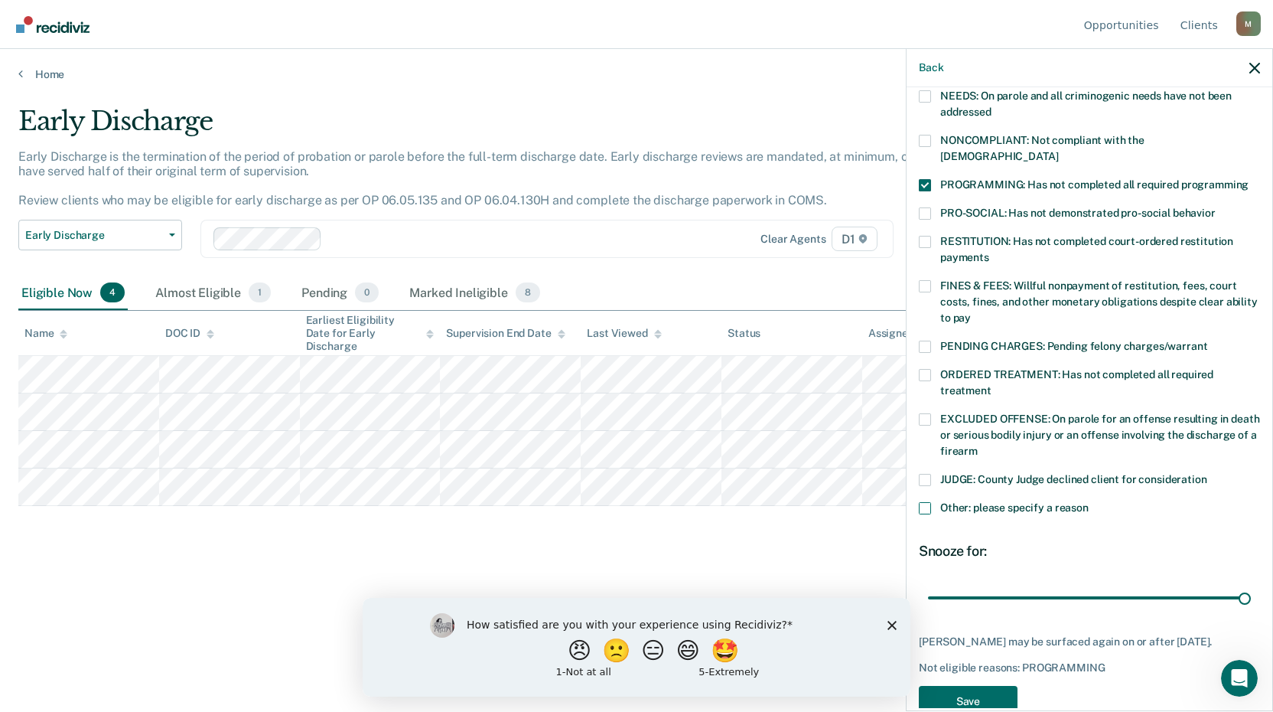
scroll to position [282, 0]
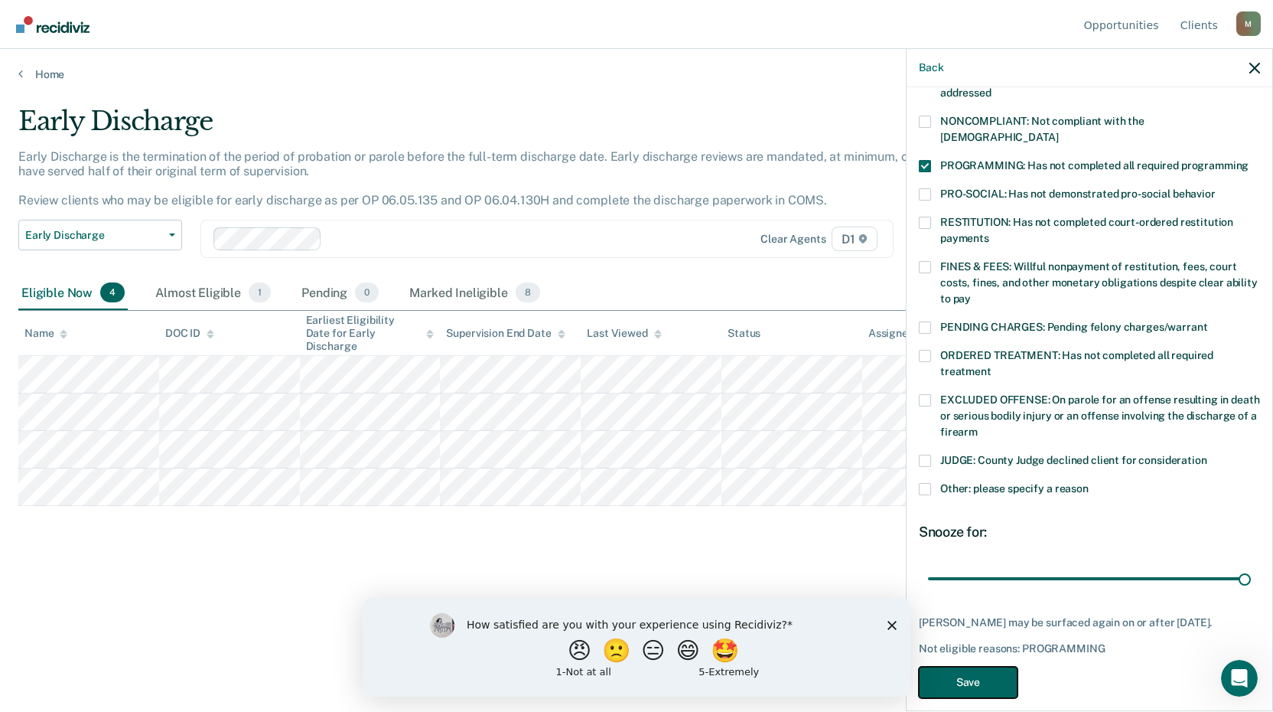
click at [976, 666] on button "Save" at bounding box center [968, 681] width 99 height 31
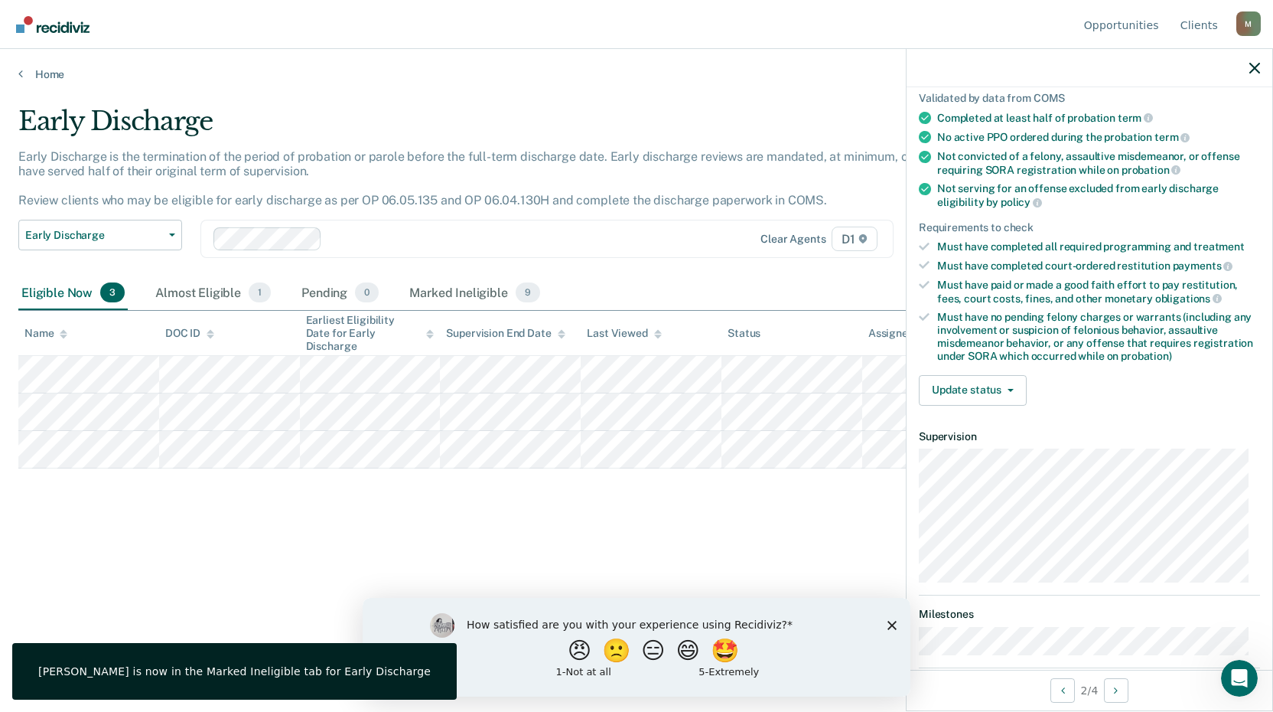
scroll to position [89, 0]
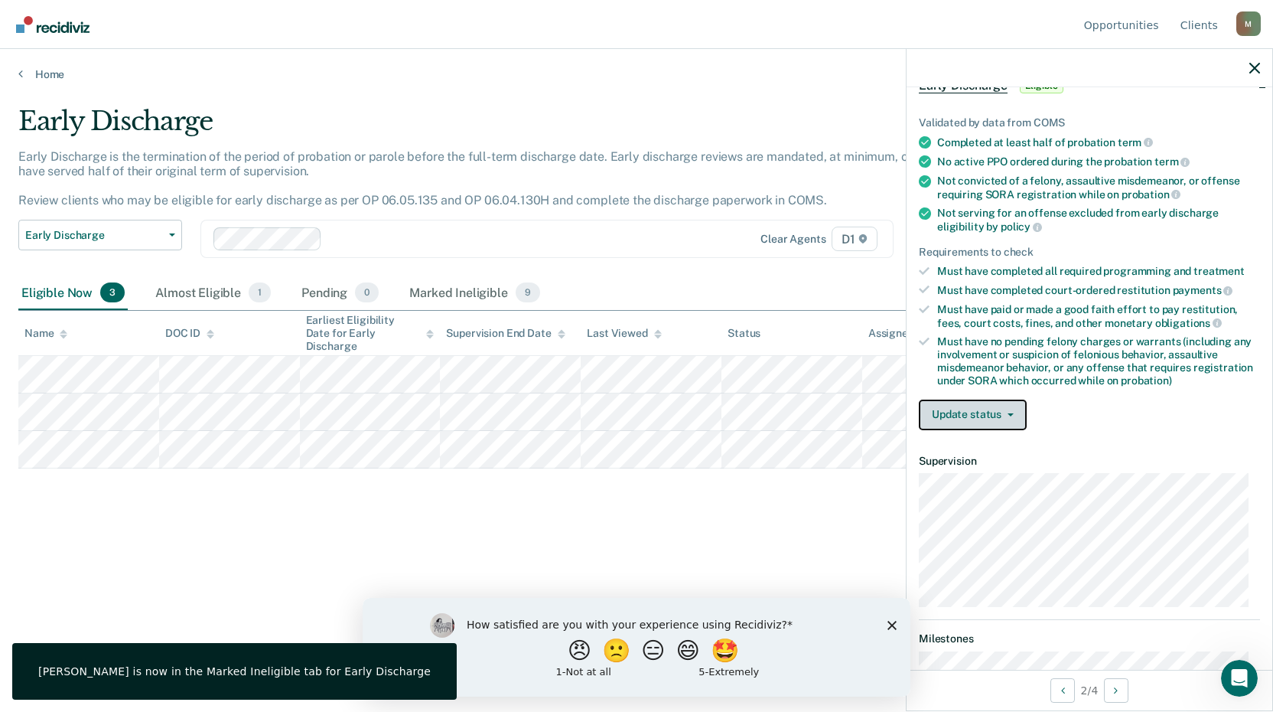
click at [992, 412] on button "Update status" at bounding box center [973, 414] width 108 height 31
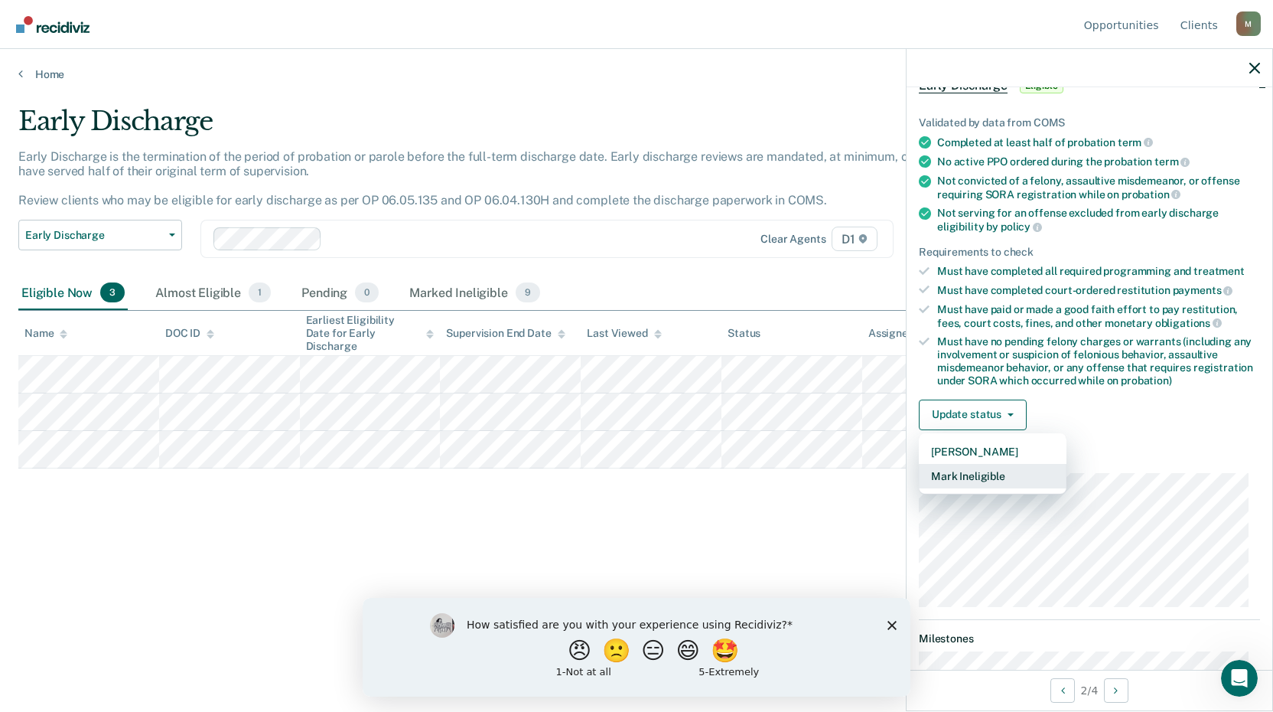
click at [989, 474] on button "Mark Ineligible" at bounding box center [993, 476] width 148 height 24
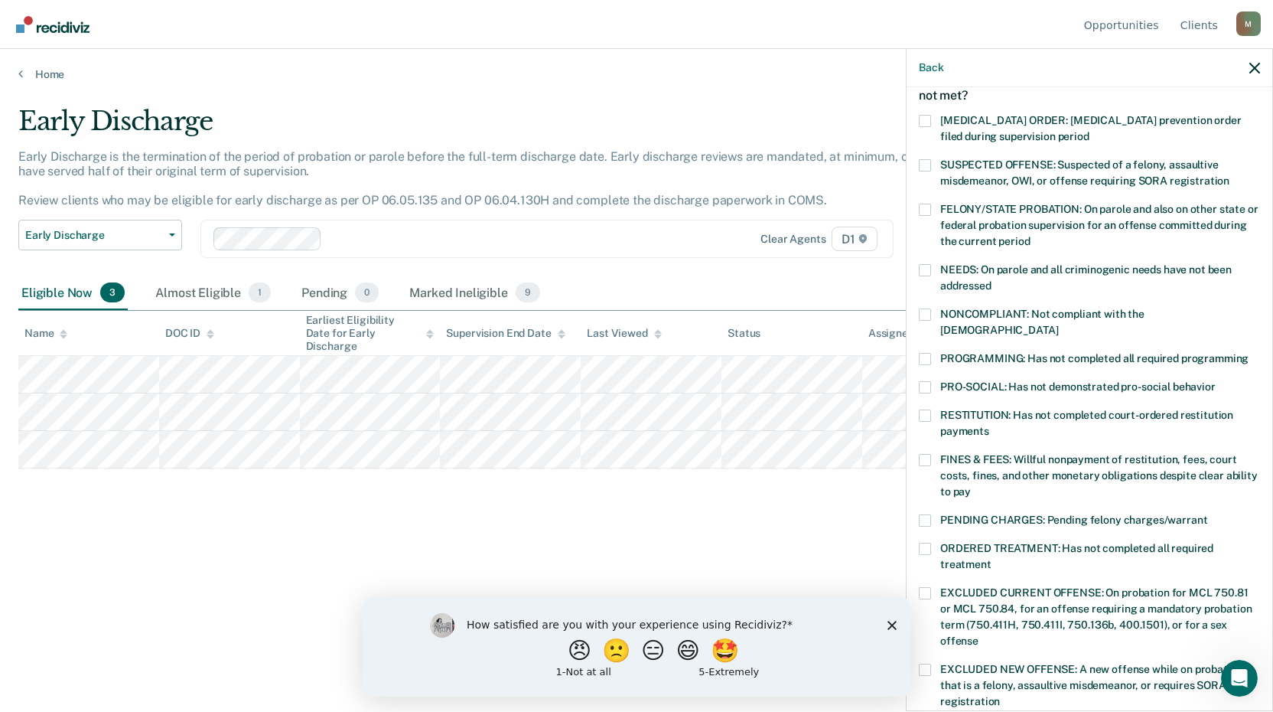
click at [925, 353] on span at bounding box center [925, 359] width 12 height 12
click at [1249, 353] on input "PROGRAMMING: Has not completed all required programming" at bounding box center [1249, 353] width 0 height 0
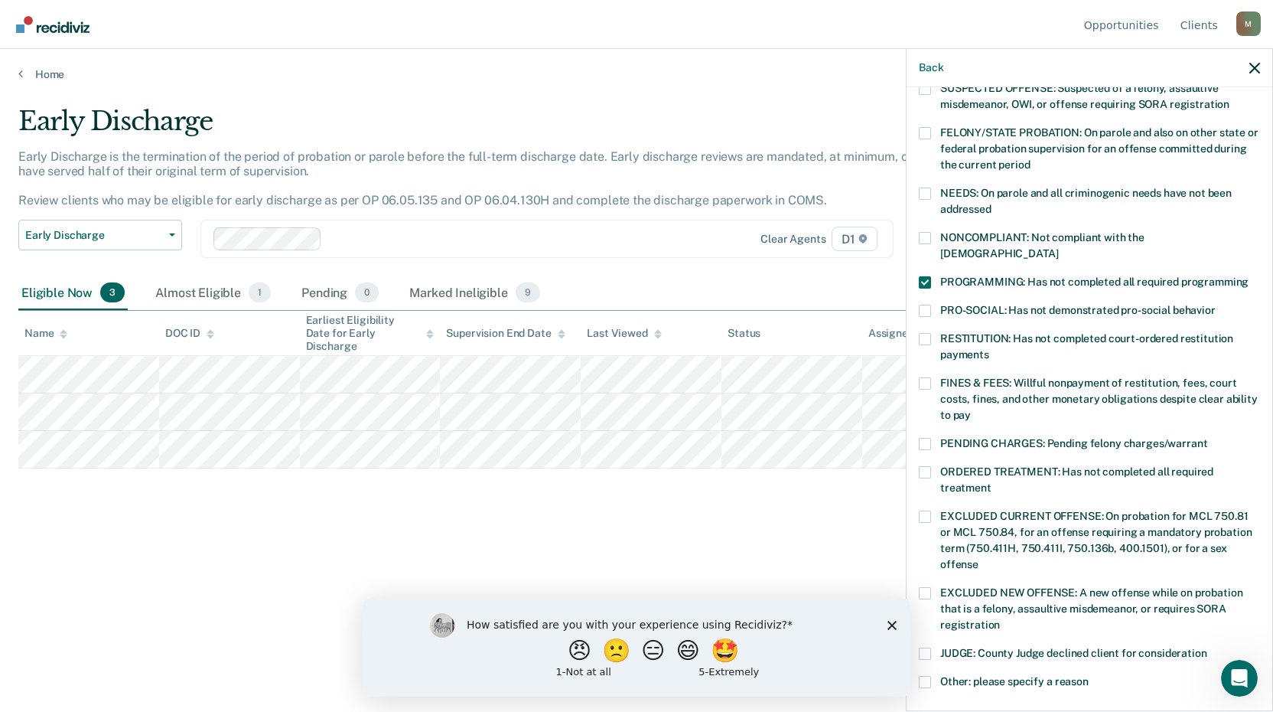
scroll to position [371, 0]
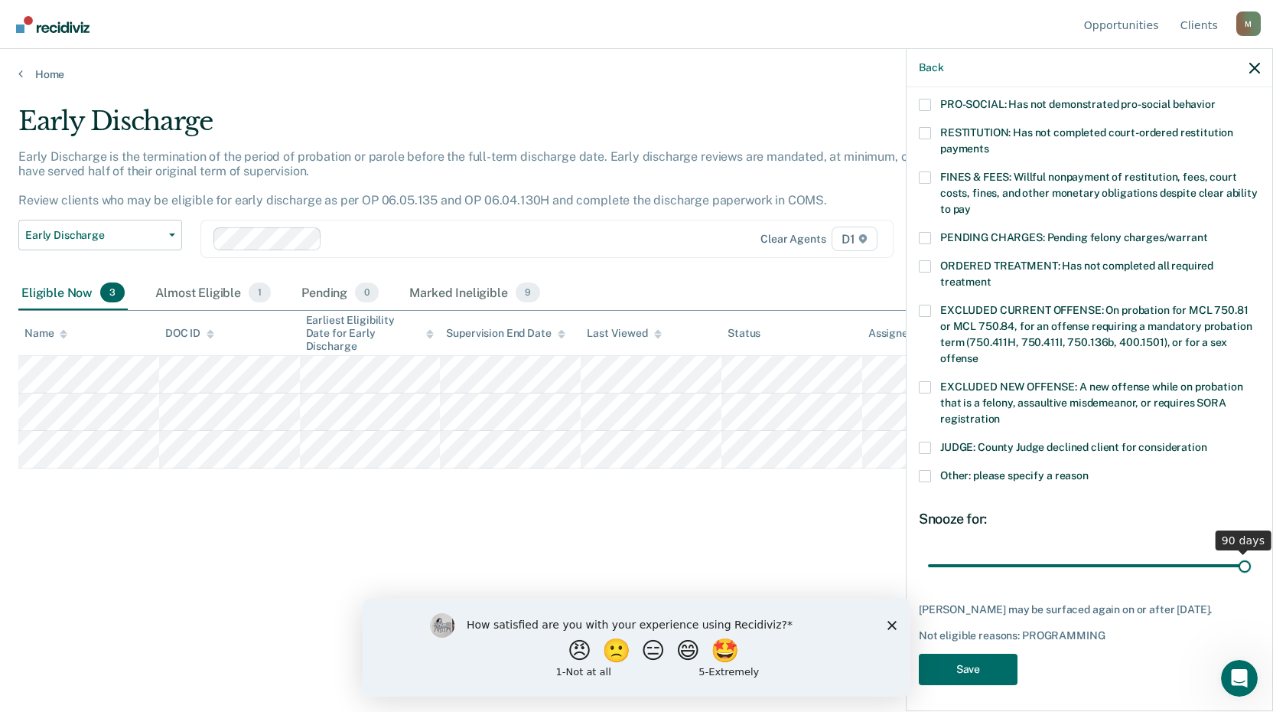
drag, startPoint x: 1301, startPoint y: 529, endPoint x: 1466, endPoint y: 510, distance: 166.3
type input "90"
click at [1251, 552] on input "range" at bounding box center [1089, 565] width 323 height 27
click at [978, 668] on button "Save" at bounding box center [968, 668] width 99 height 31
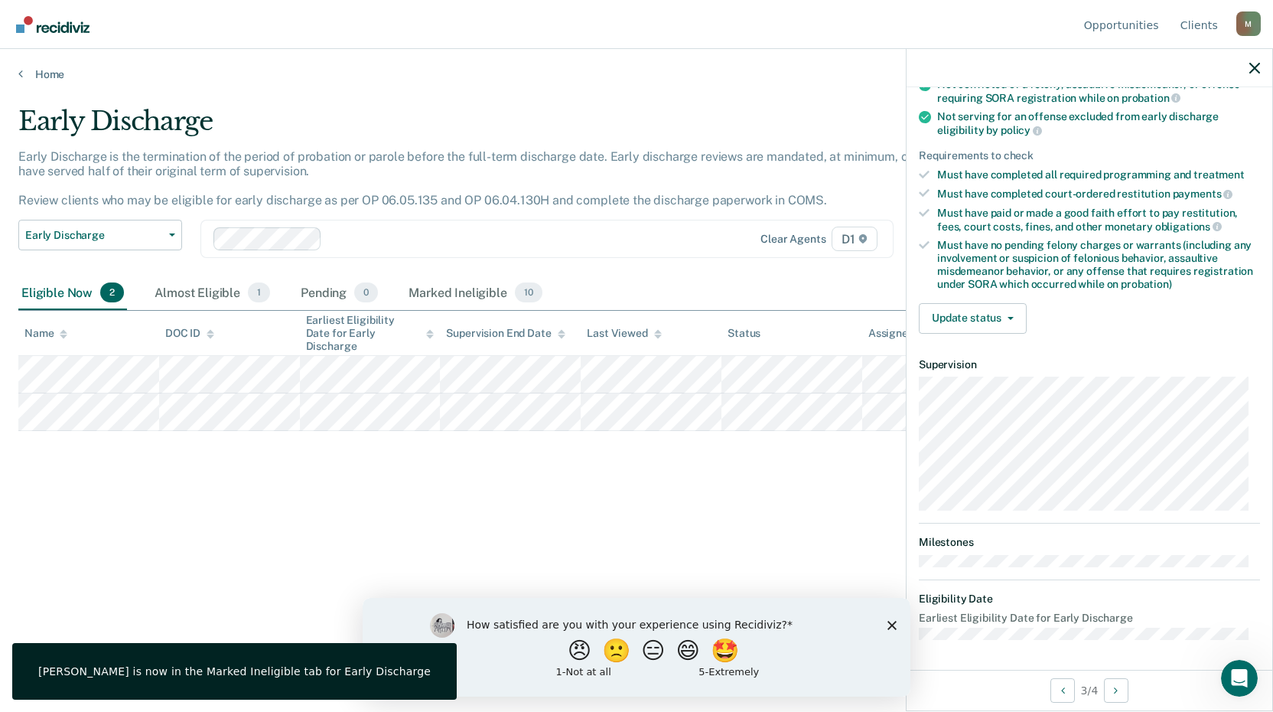
scroll to position [0, 0]
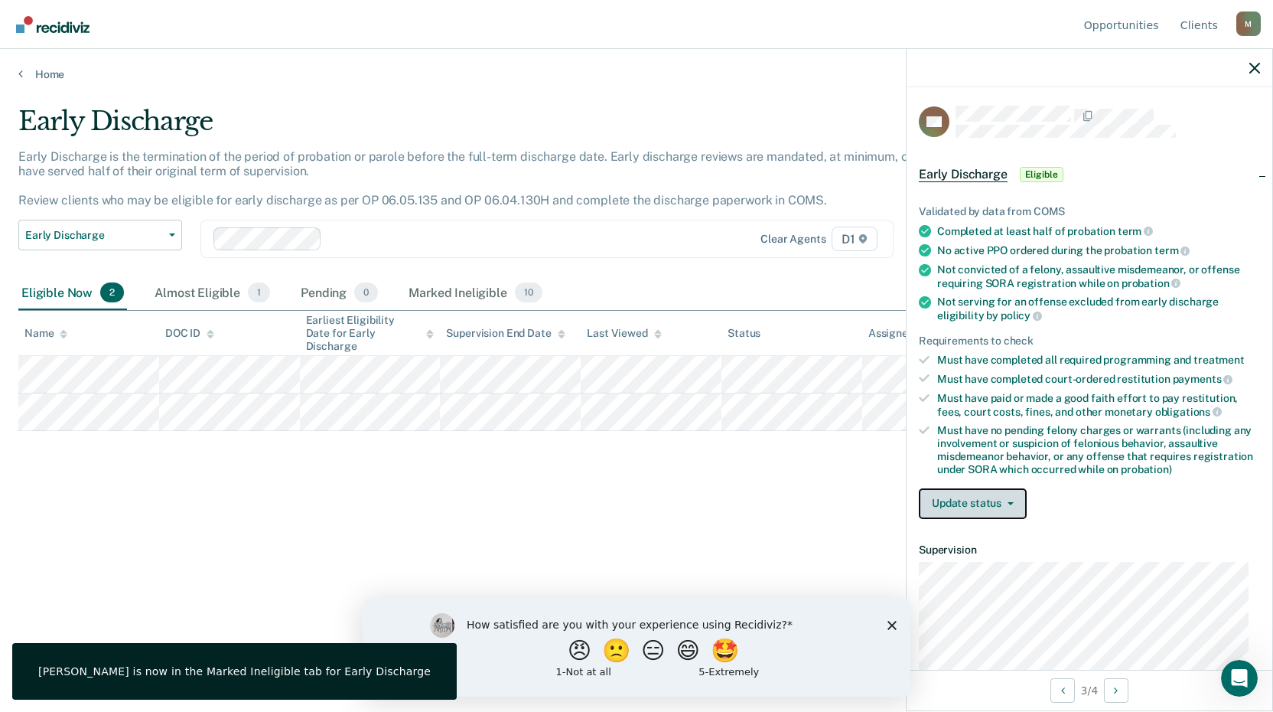
click at [1009, 497] on button "Update status" at bounding box center [973, 503] width 108 height 31
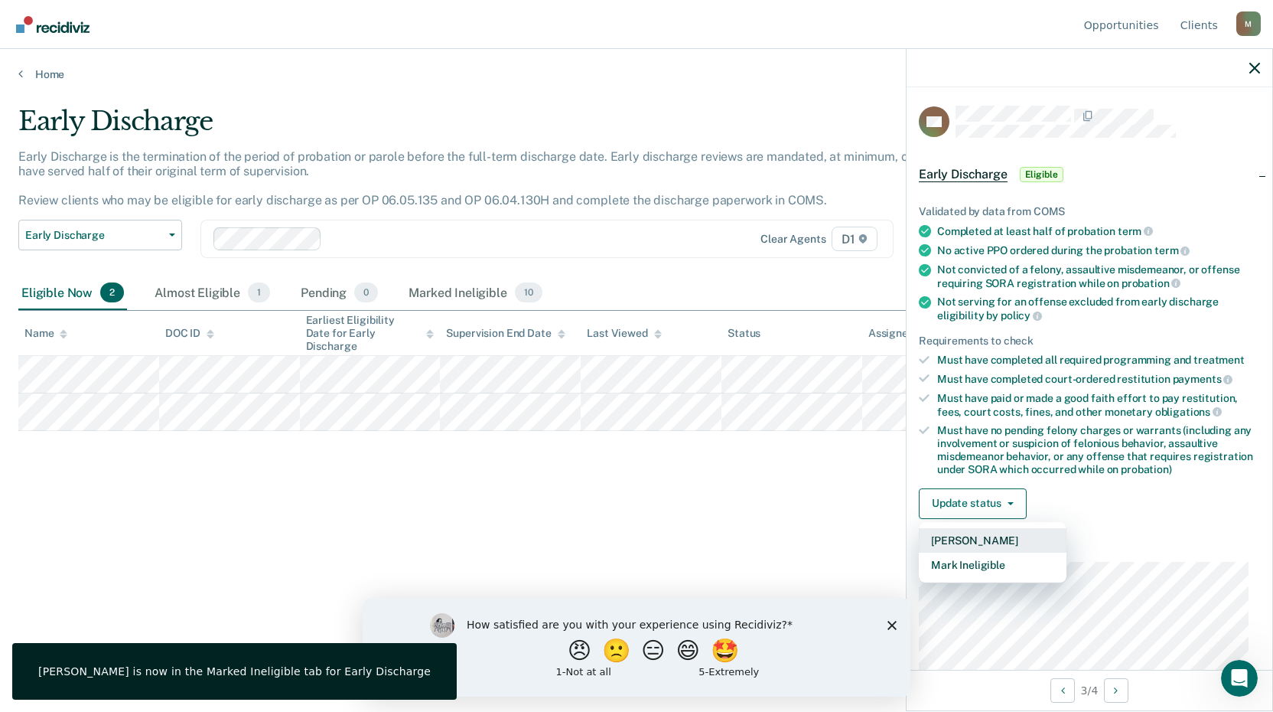
click at [982, 542] on button "[PERSON_NAME]" at bounding box center [993, 540] width 148 height 24
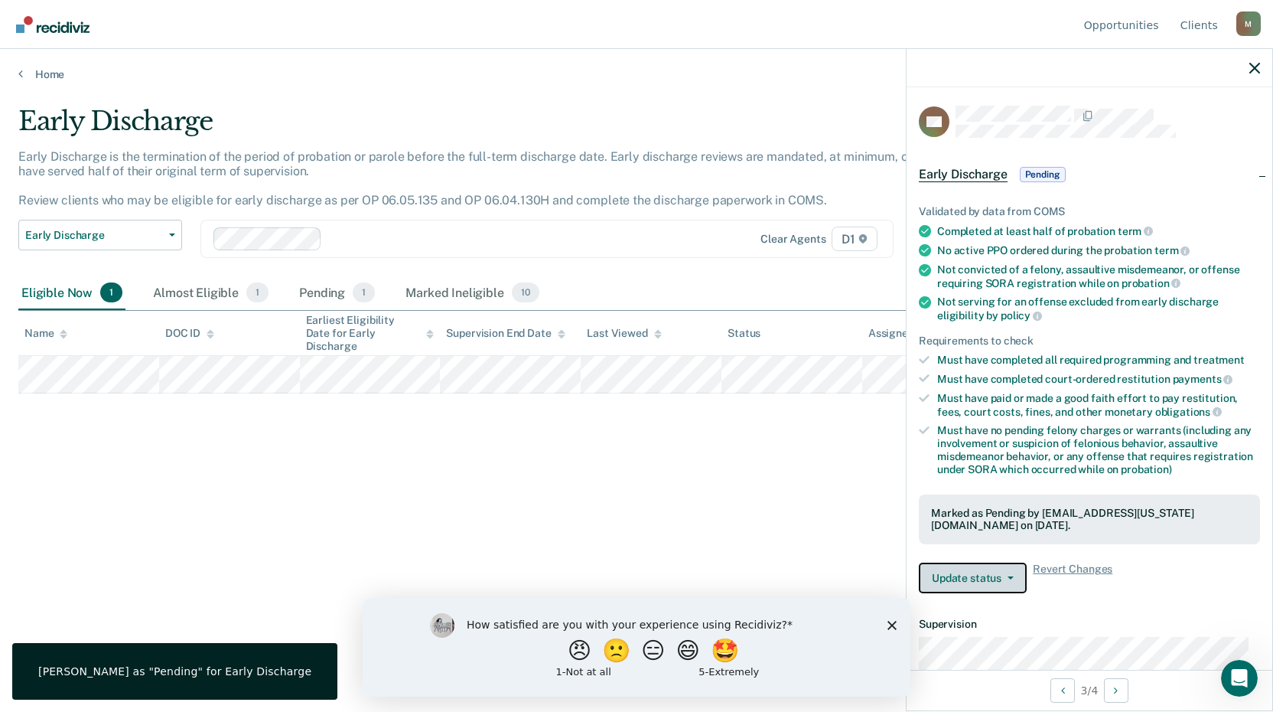
click at [992, 576] on button "Update status" at bounding box center [973, 577] width 108 height 31
click at [599, 507] on div "Early Discharge Early Discharge is the termination of the period of probation o…" at bounding box center [636, 351] width 1236 height 491
click at [335, 294] on div "Pending 1" at bounding box center [337, 293] width 82 height 34
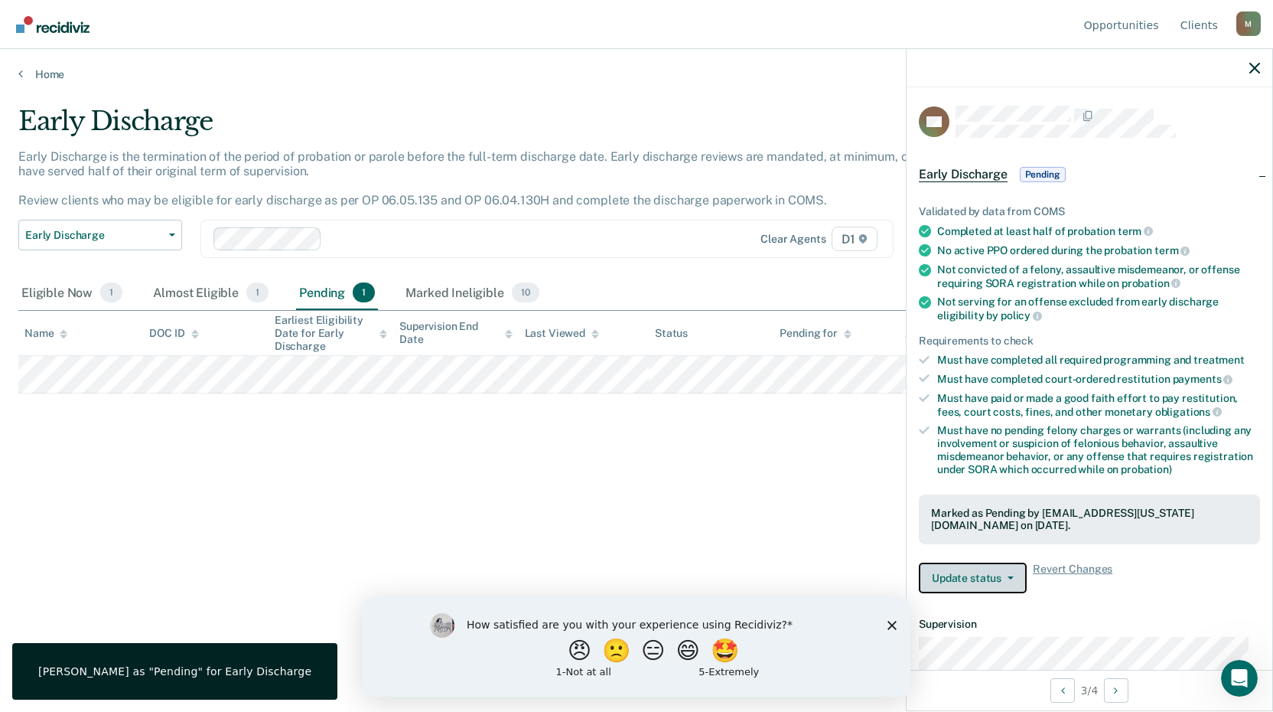
click at [967, 576] on button "Update status" at bounding box center [973, 577] width 108 height 31
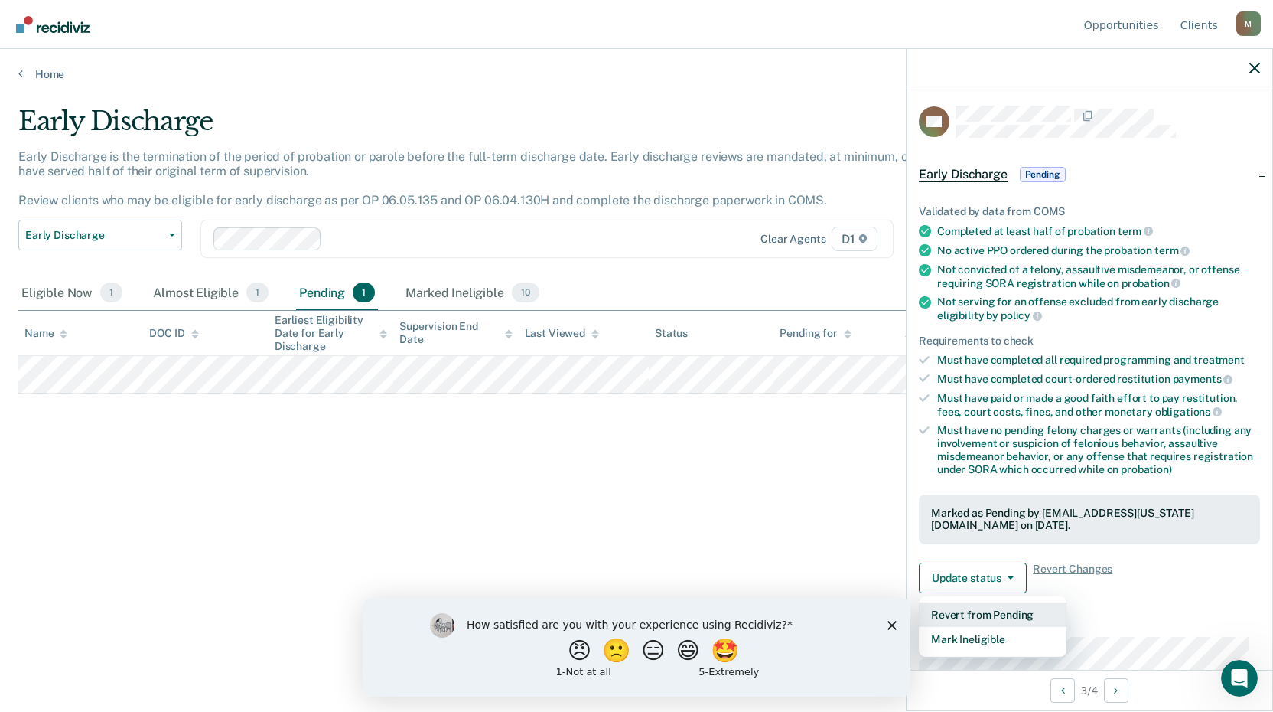
click at [981, 615] on button "Revert from Pending" at bounding box center [993, 614] width 148 height 24
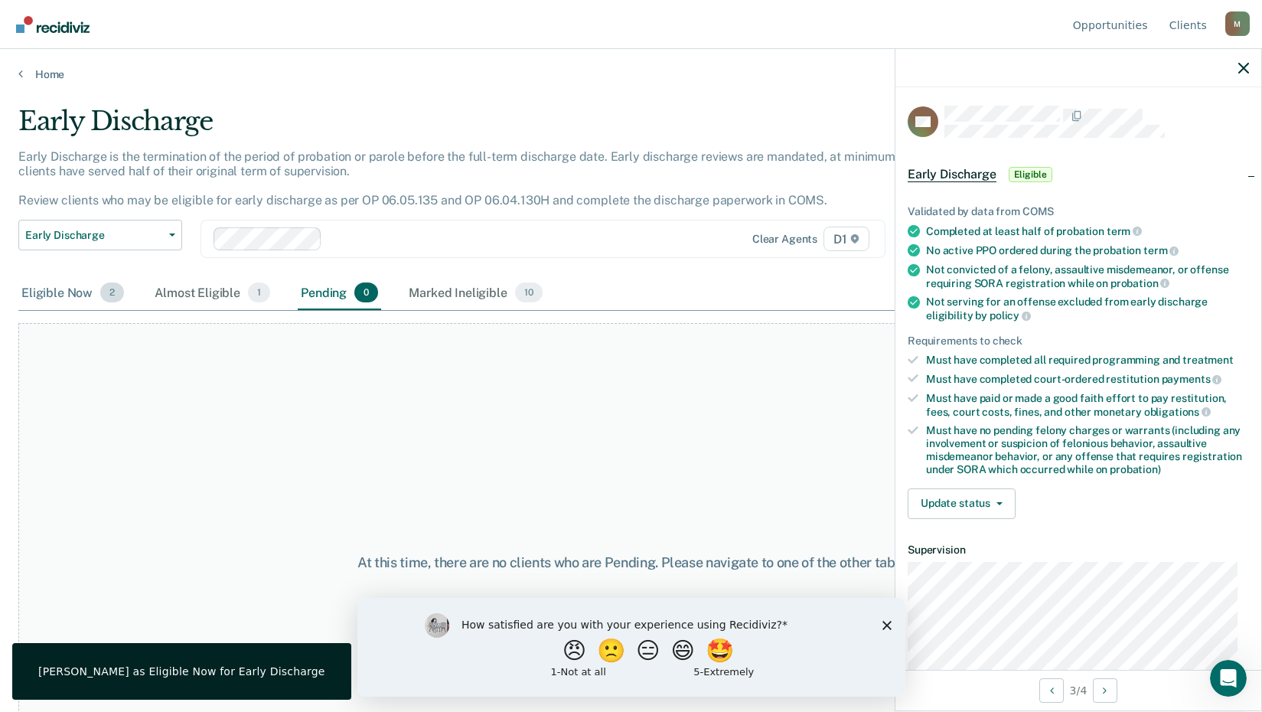
click at [58, 294] on div "Eligible Now 2" at bounding box center [72, 293] width 109 height 34
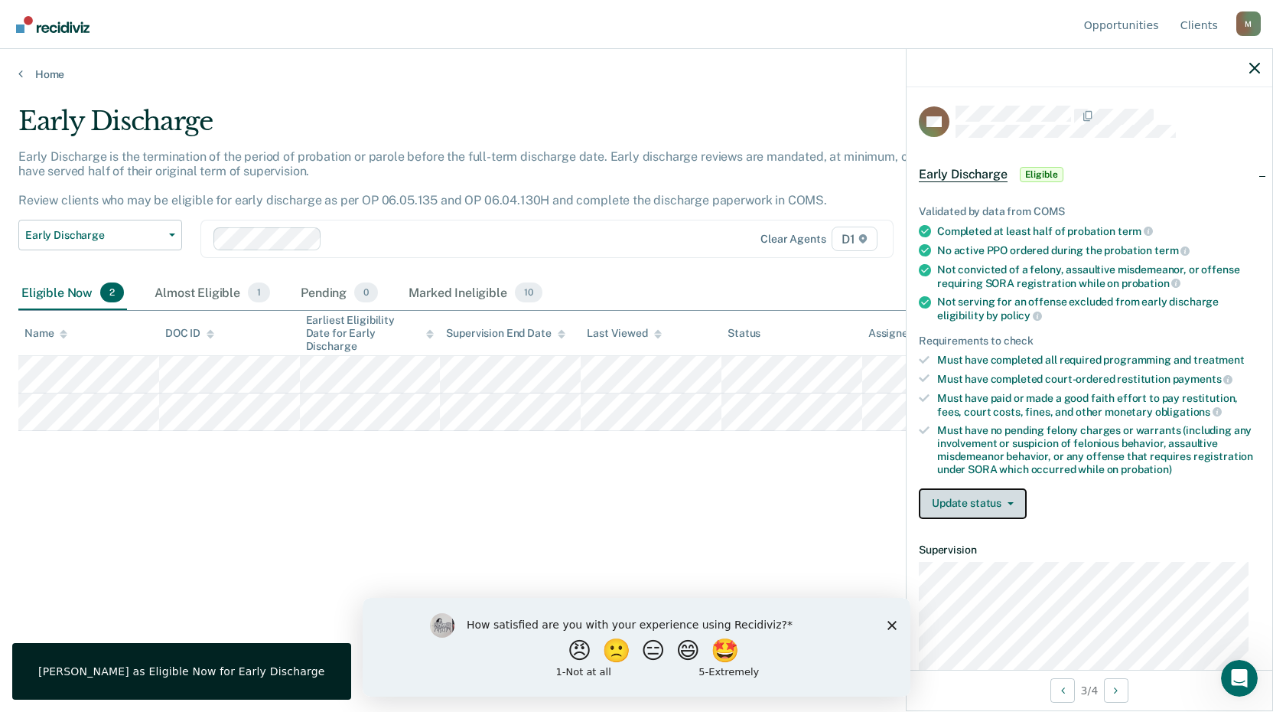
click at [969, 495] on button "Update status" at bounding box center [973, 503] width 108 height 31
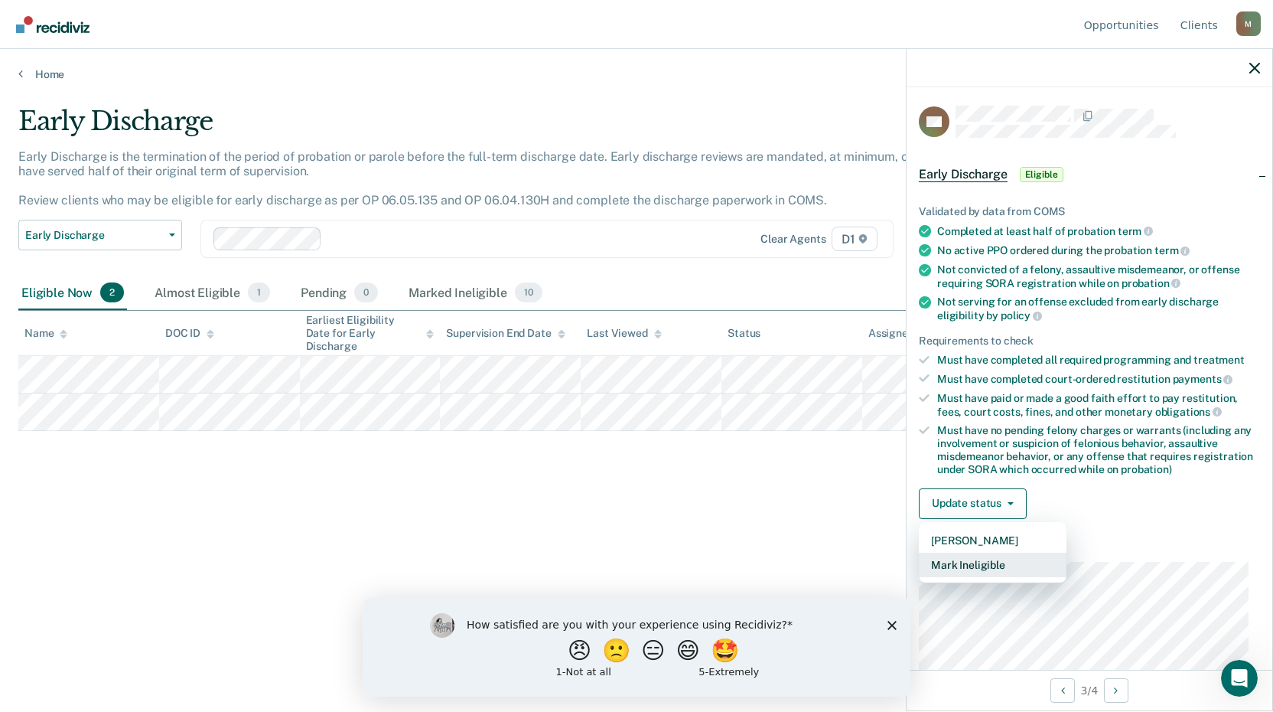
click at [975, 562] on button "Mark Ineligible" at bounding box center [993, 564] width 148 height 24
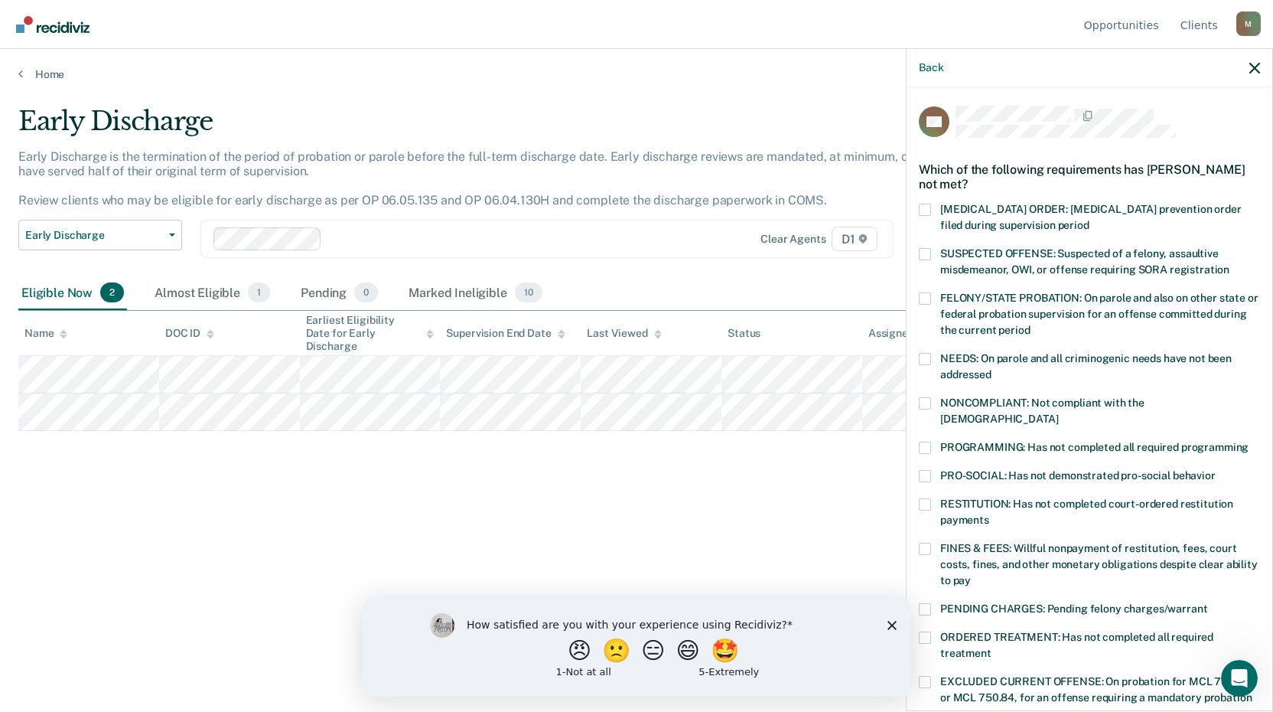
click at [922, 441] on span at bounding box center [925, 447] width 12 height 12
click at [1249, 441] on input "PROGRAMMING: Has not completed all required programming" at bounding box center [1249, 441] width 0 height 0
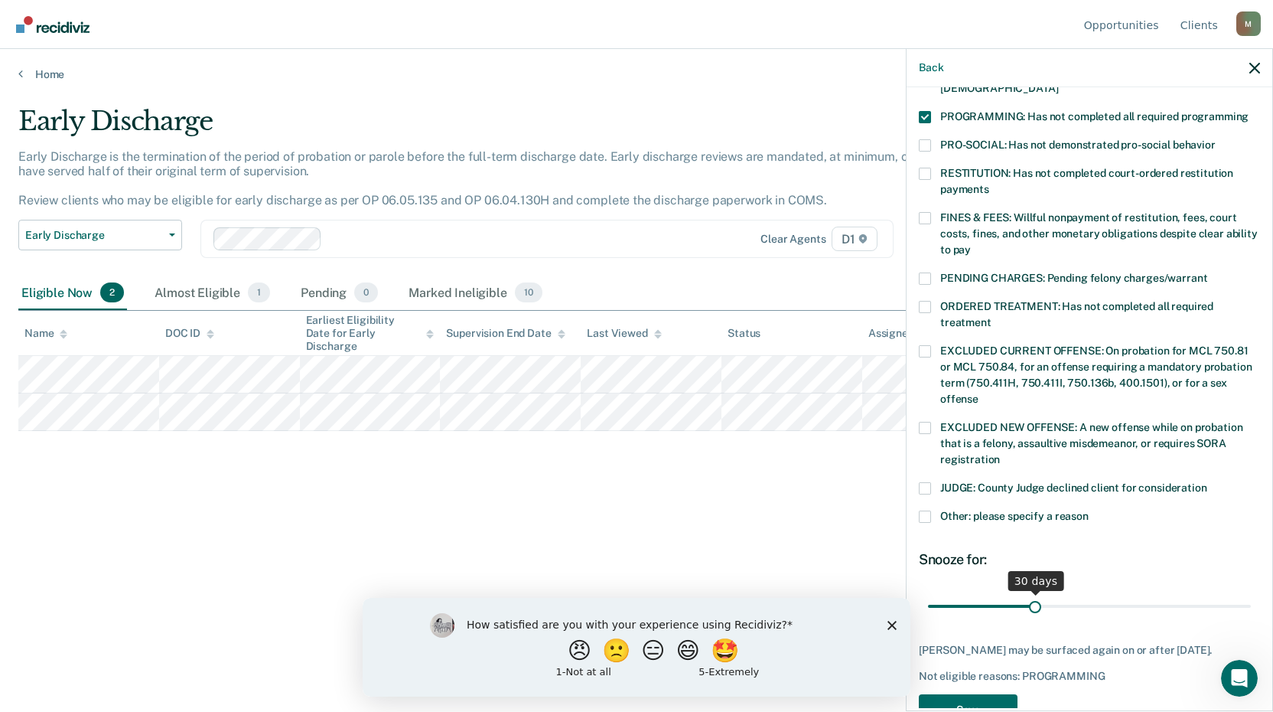
scroll to position [371, 0]
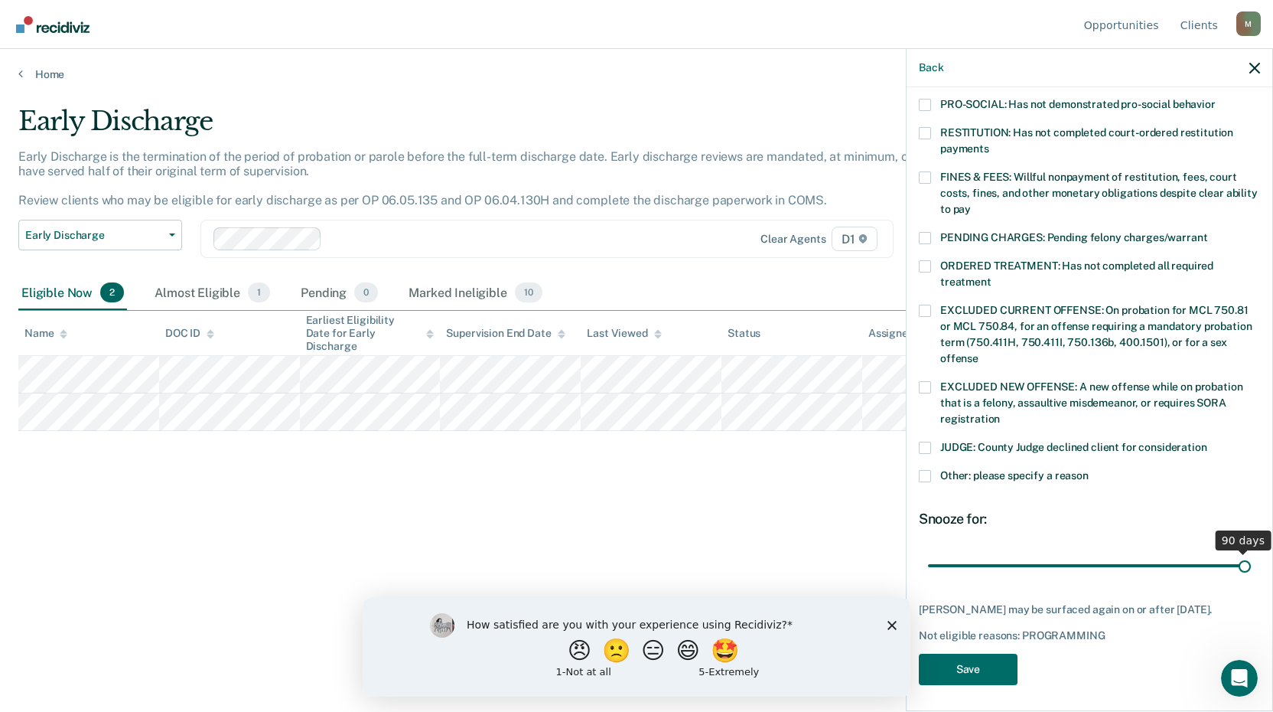
drag, startPoint x: 1034, startPoint y: 551, endPoint x: 1342, endPoint y: 554, distance: 307.6
type input "90"
click at [1251, 554] on input "range" at bounding box center [1089, 565] width 323 height 27
click at [1001, 660] on button "Save" at bounding box center [968, 668] width 99 height 31
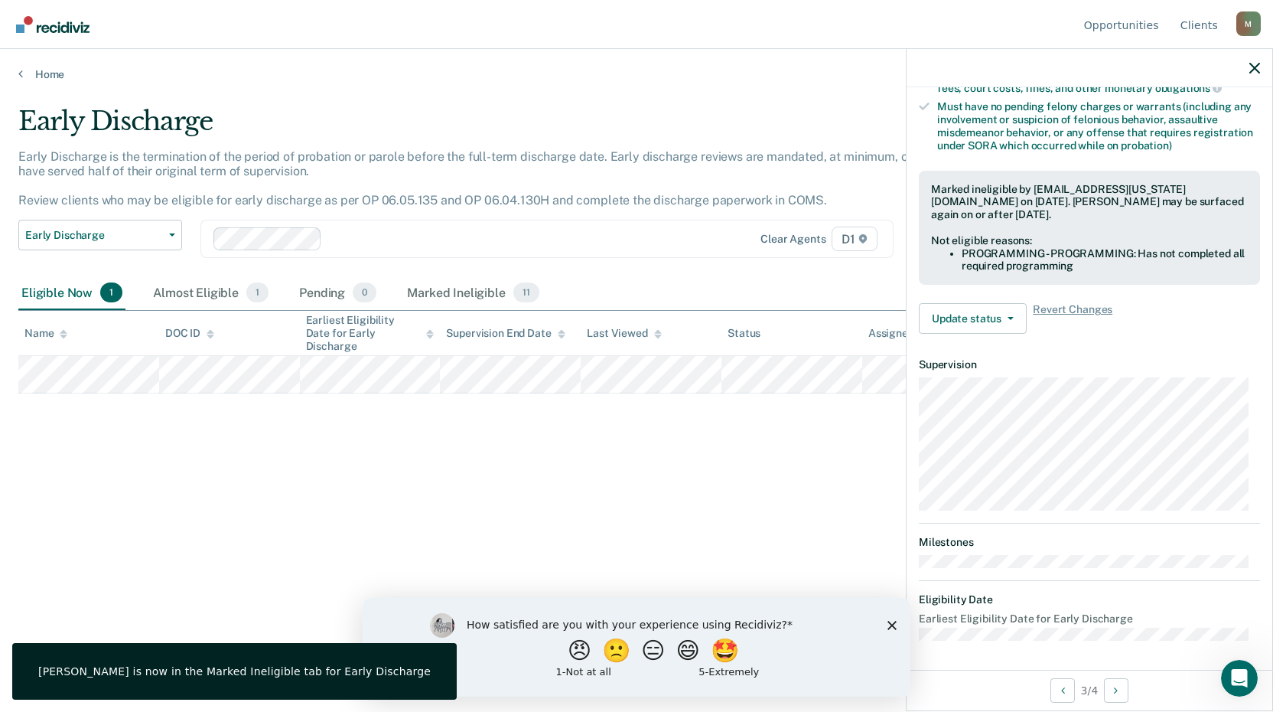
scroll to position [200, 0]
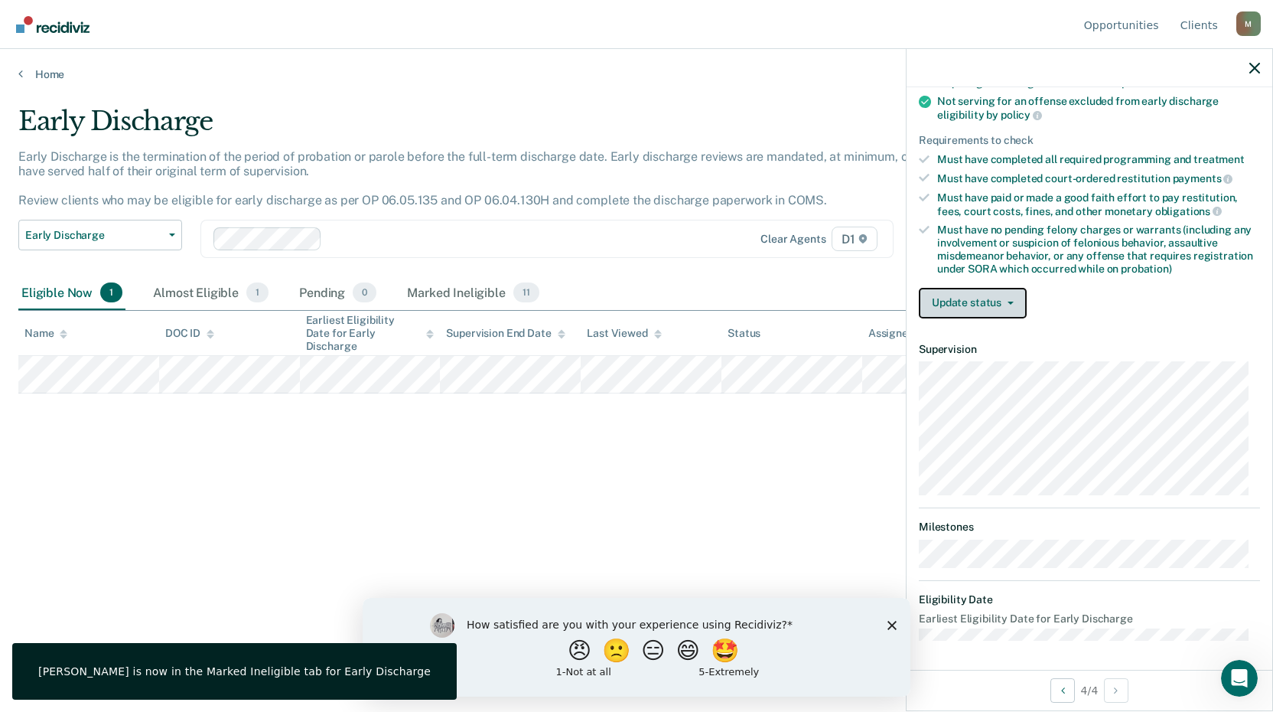
click at [994, 312] on button "Update status" at bounding box center [973, 303] width 108 height 31
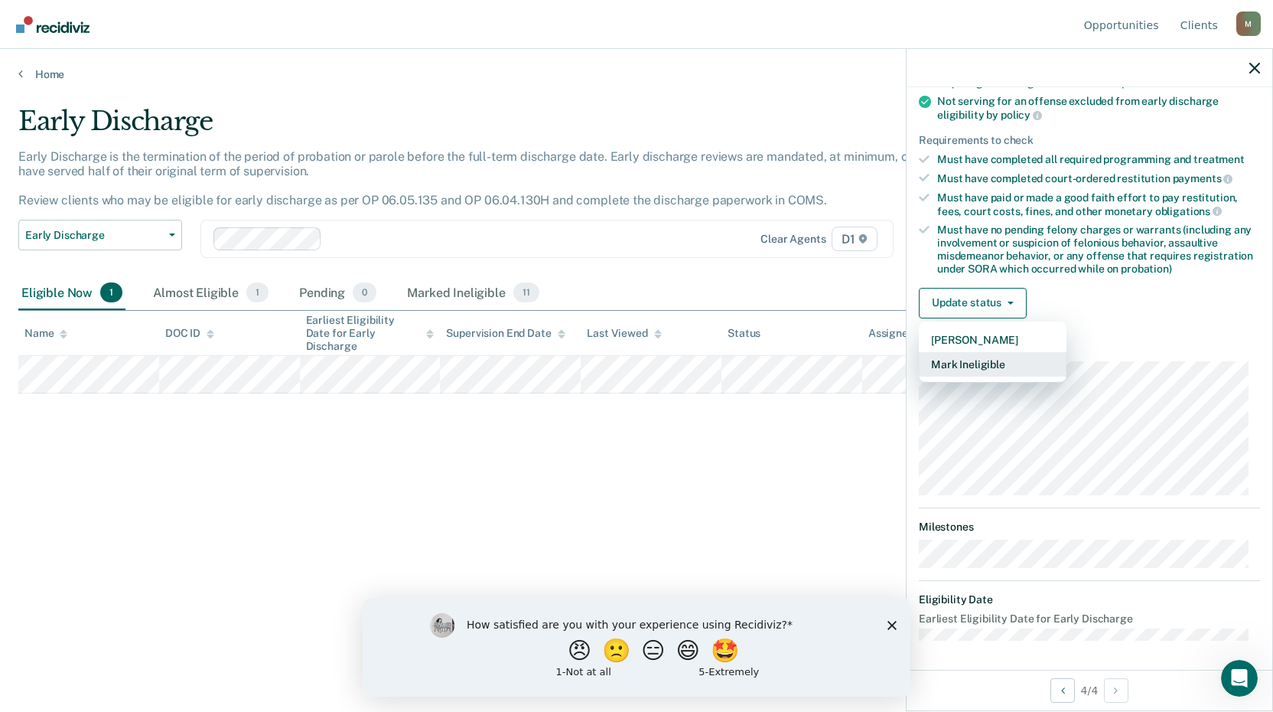
click at [982, 371] on button "Mark Ineligible" at bounding box center [993, 364] width 148 height 24
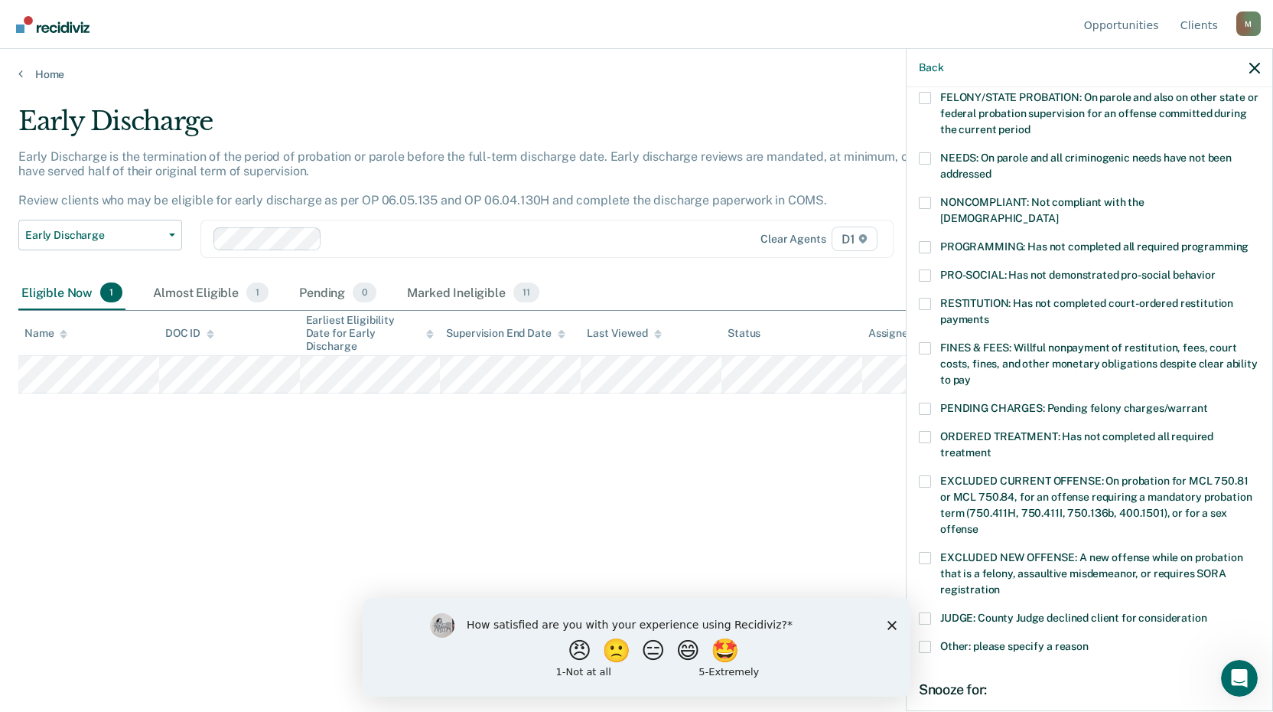
click at [927, 612] on span at bounding box center [925, 618] width 12 height 12
click at [1207, 612] on input "JUDGE: County Judge declined client for consideration" at bounding box center [1207, 612] width 0 height 0
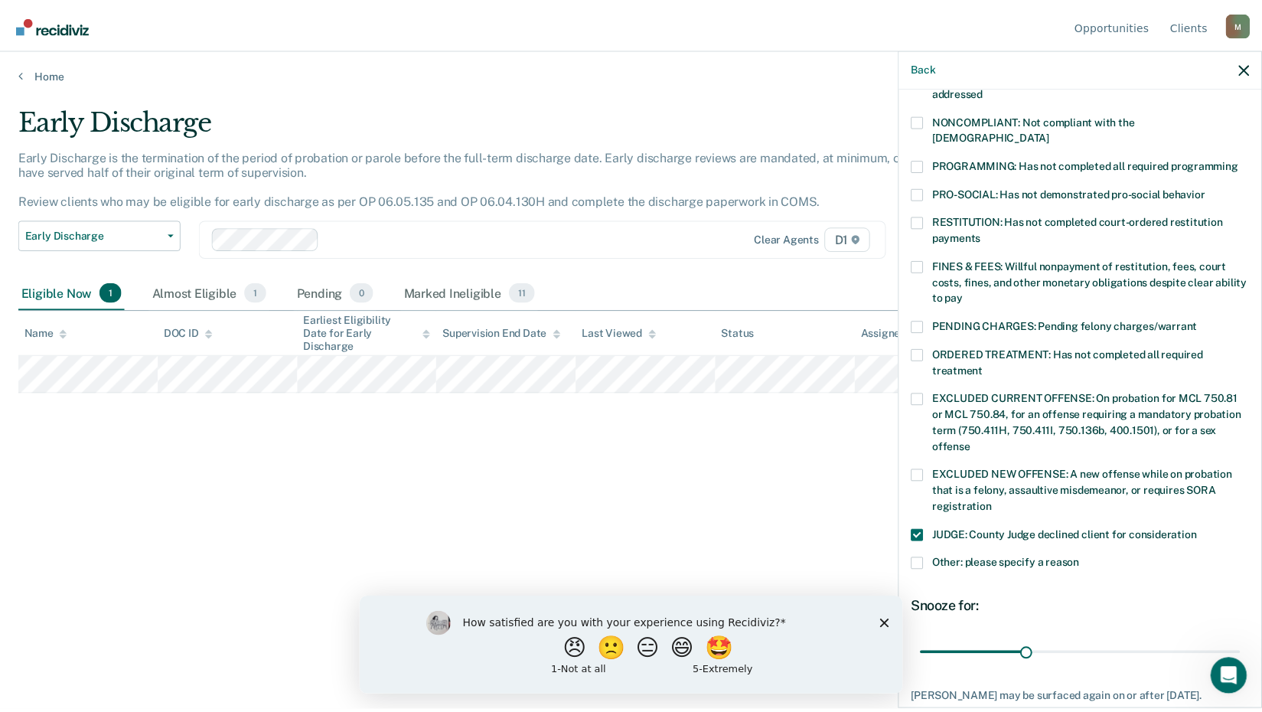
scroll to position [358, 0]
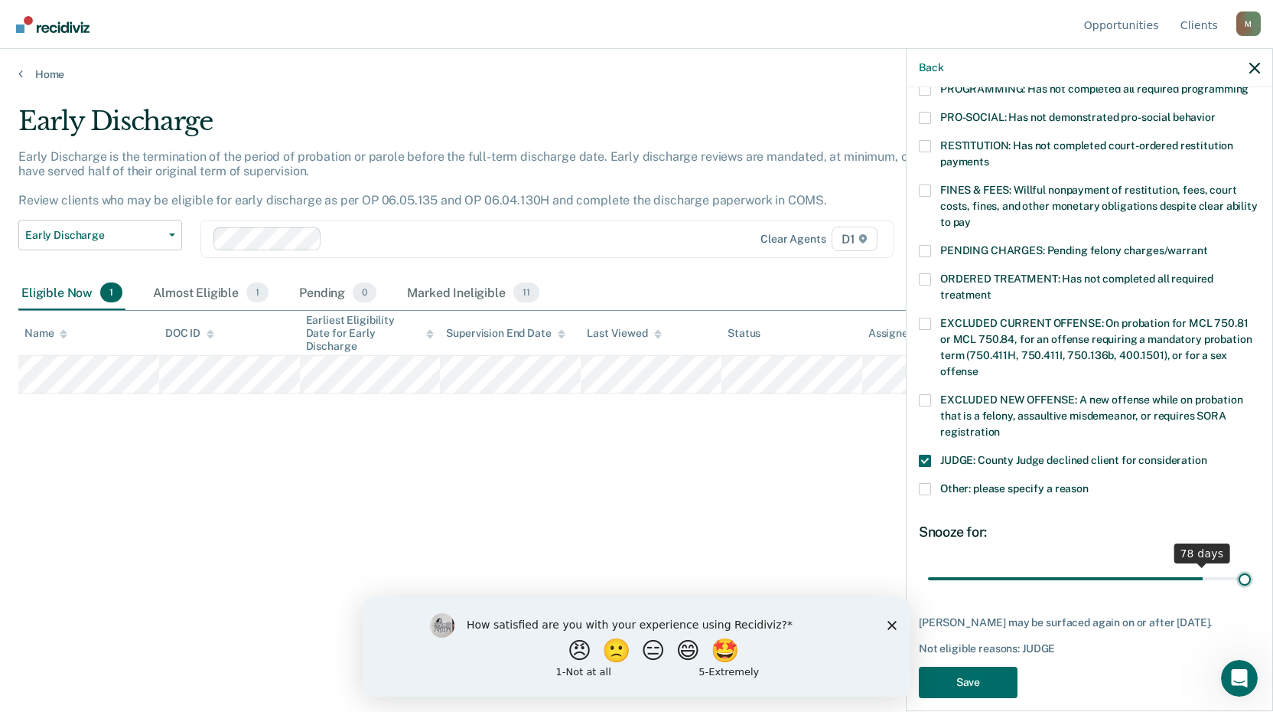
drag, startPoint x: 1034, startPoint y: 563, endPoint x: 1411, endPoint y: 547, distance: 376.8
type input "90"
click at [1251, 565] on input "range" at bounding box center [1089, 578] width 323 height 27
click at [985, 669] on button "Save" at bounding box center [968, 681] width 99 height 31
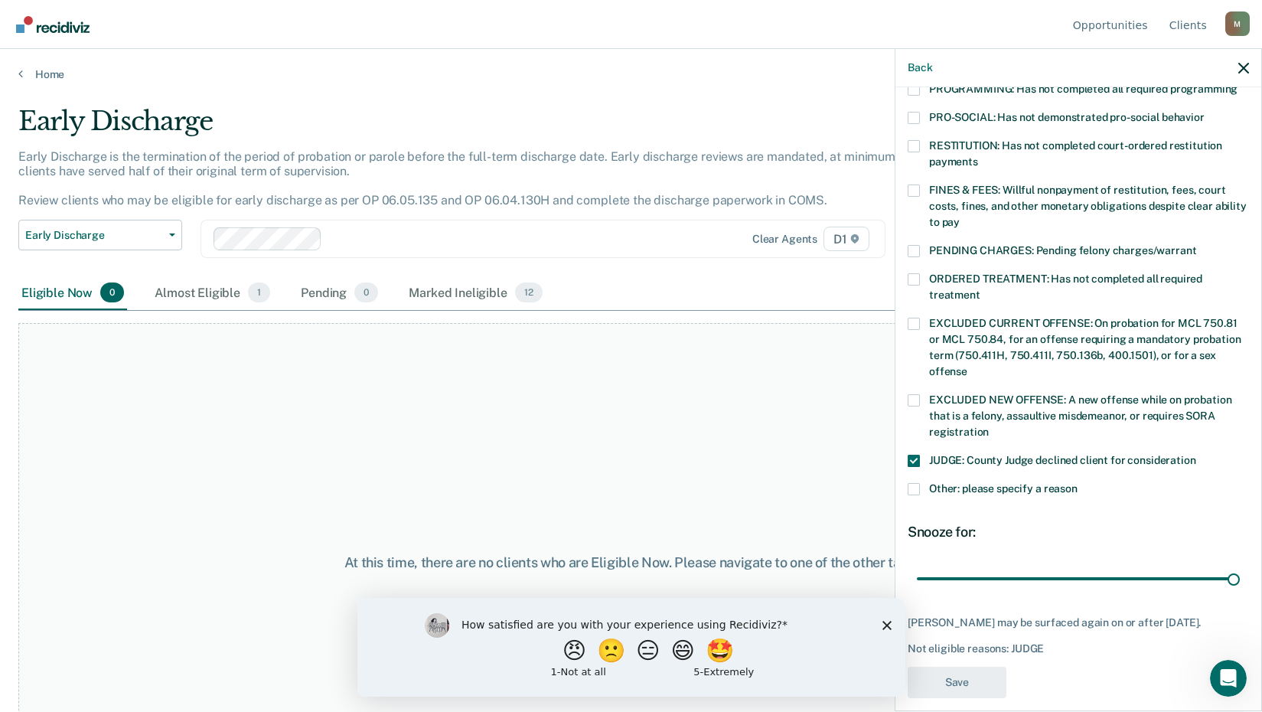
scroll to position [340, 0]
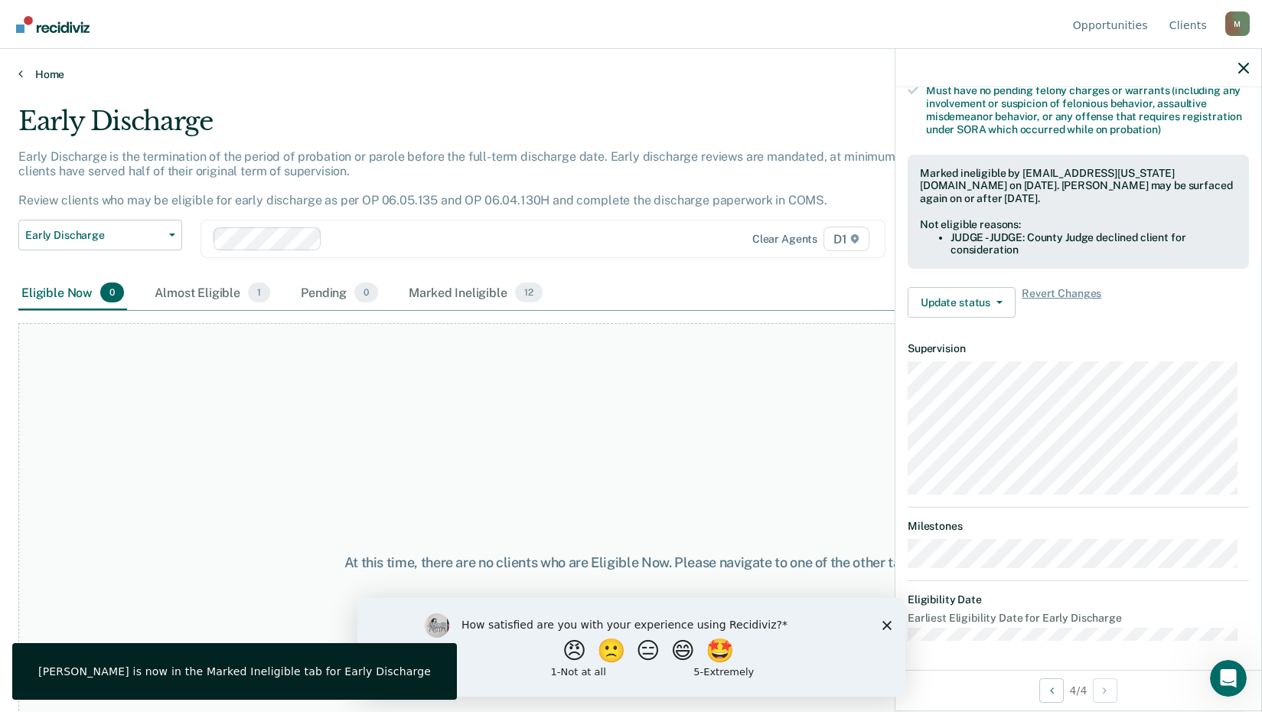
click at [24, 78] on link "Home" at bounding box center [630, 74] width 1225 height 14
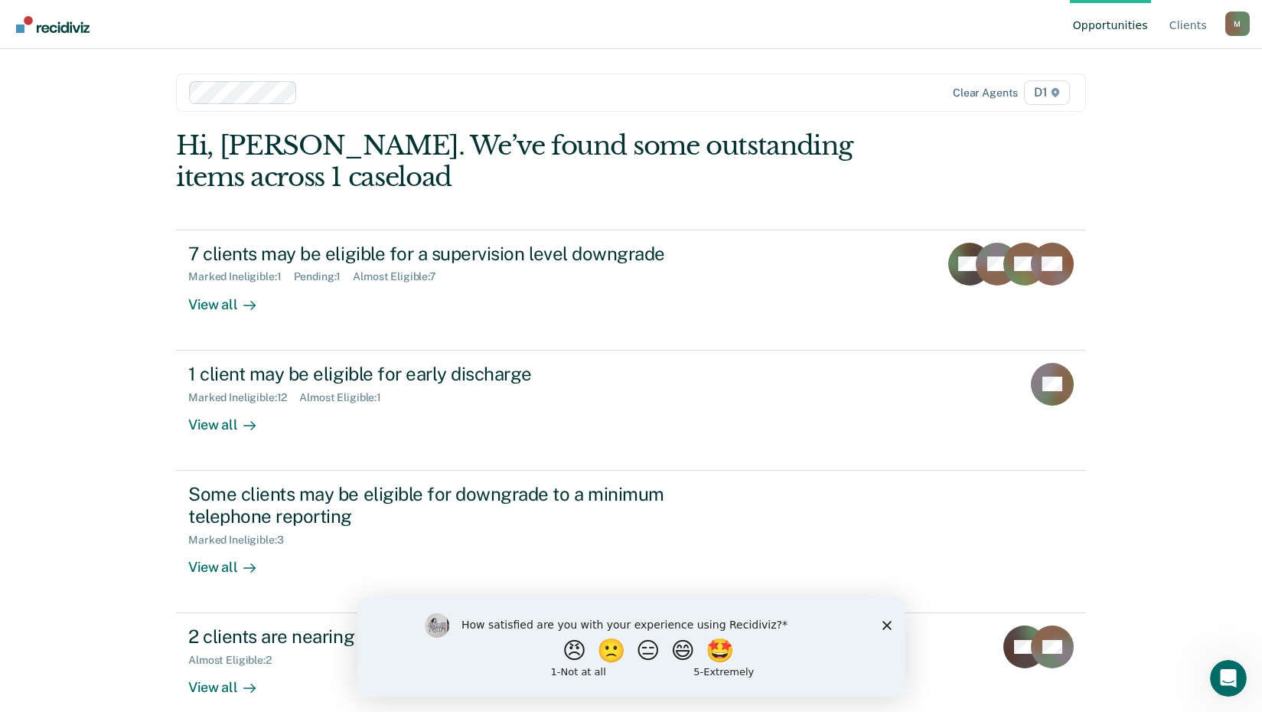
scroll to position [77, 0]
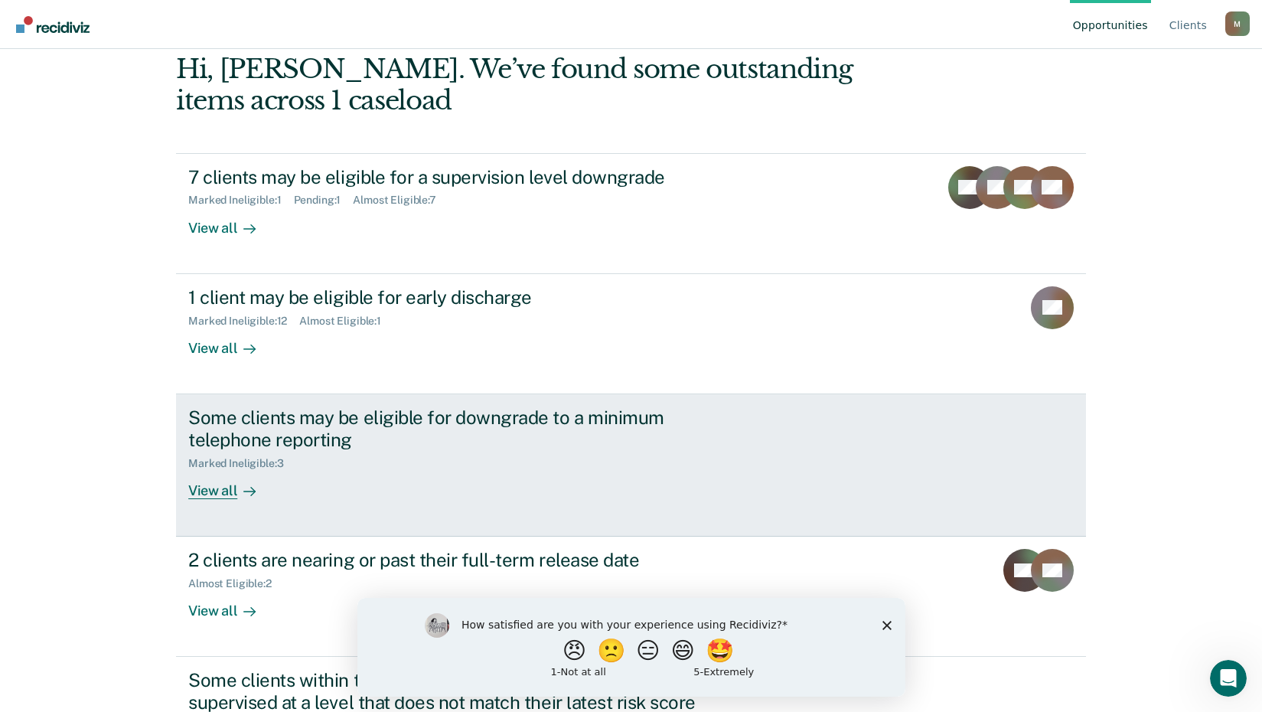
click at [237, 493] on div at bounding box center [246, 490] width 18 height 18
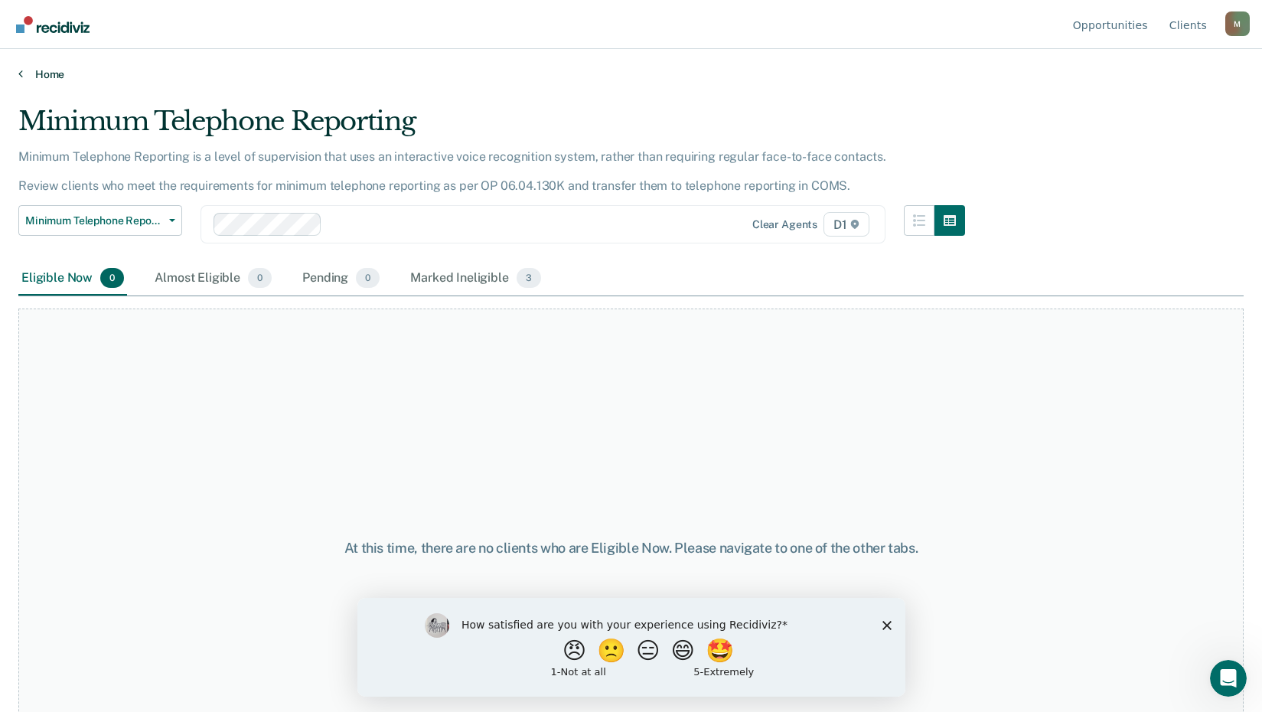
click at [29, 75] on link "Home" at bounding box center [630, 74] width 1225 height 14
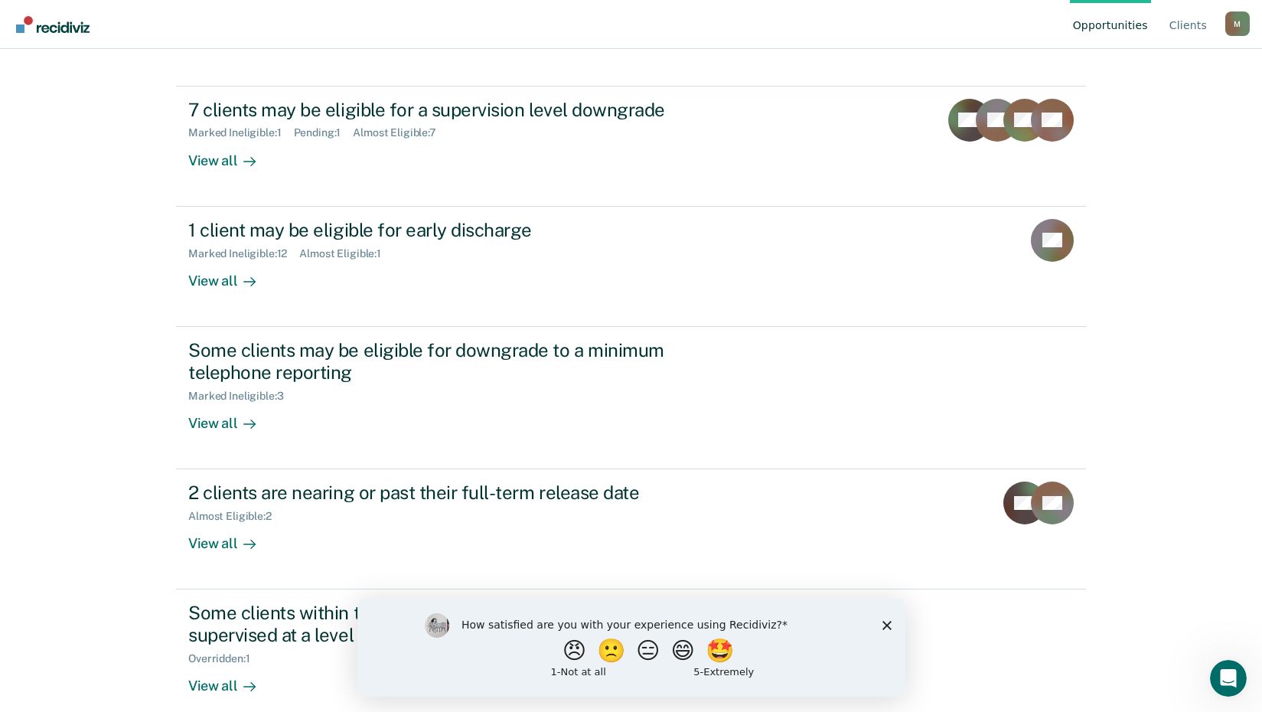
scroll to position [164, 0]
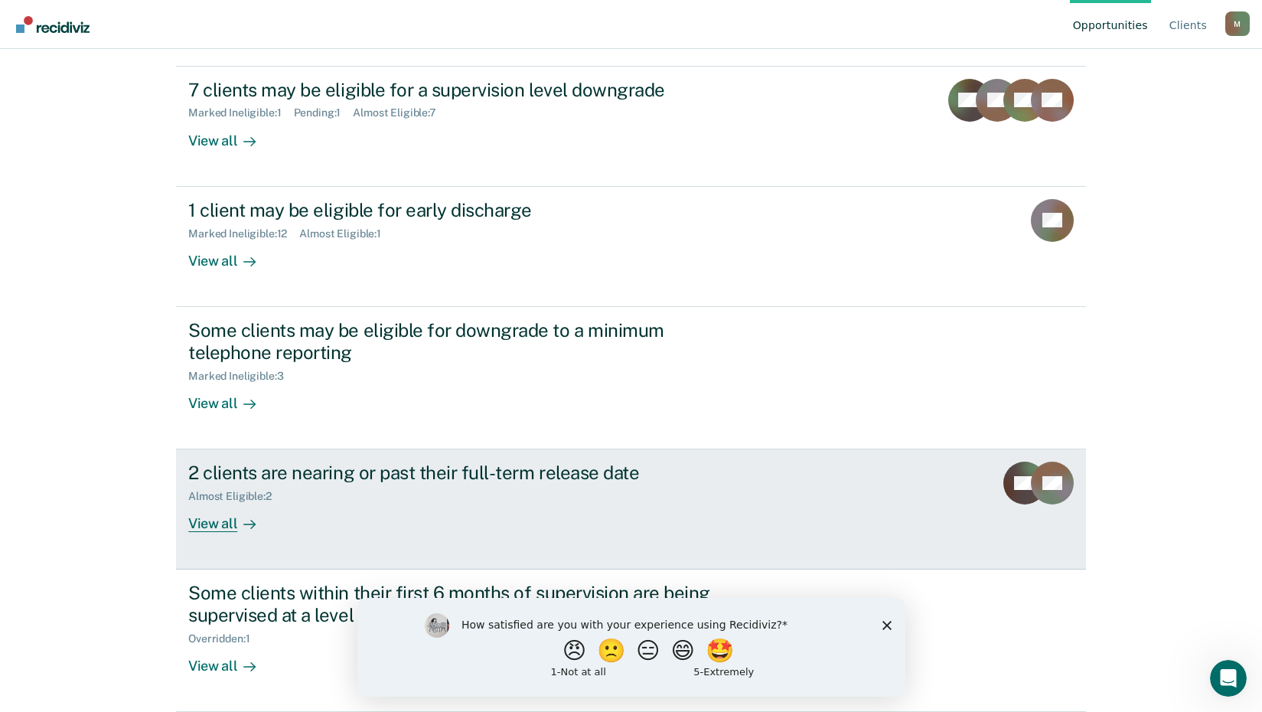
click at [231, 529] on div "View all" at bounding box center [231, 518] width 86 height 30
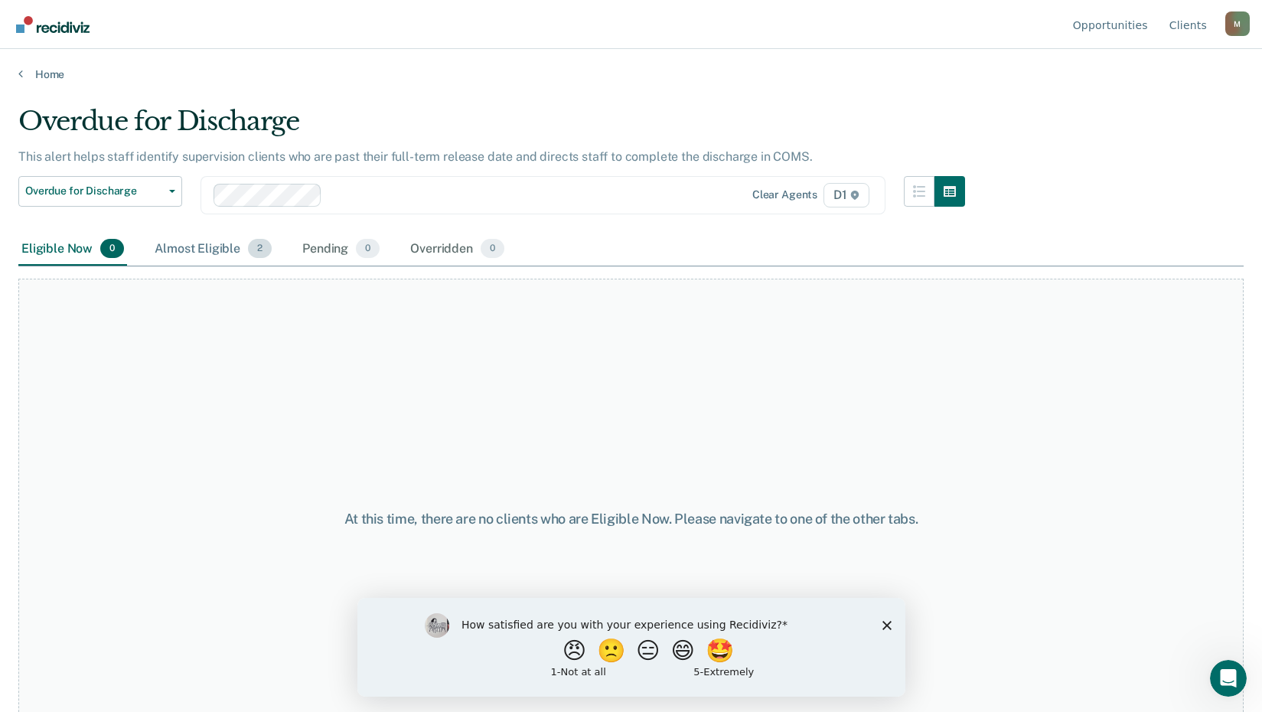
click at [181, 247] on div "Almost Eligible 2" at bounding box center [212, 250] width 123 height 34
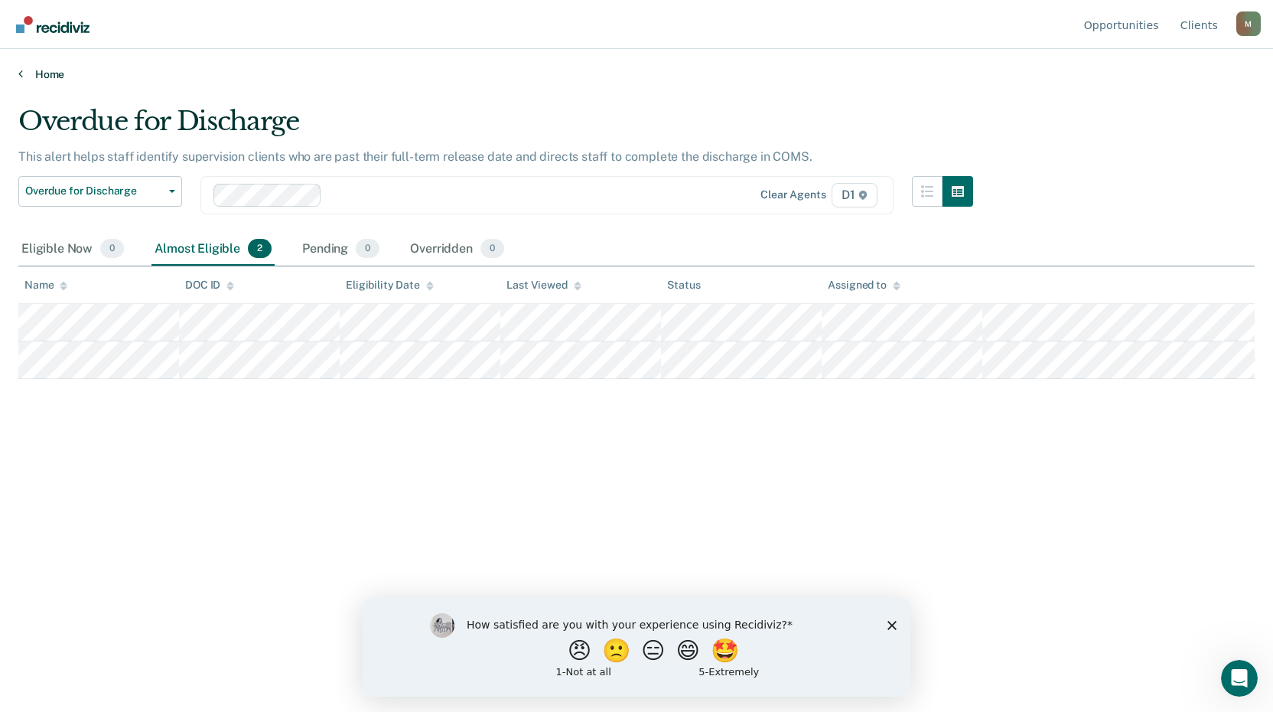
click at [34, 73] on link "Home" at bounding box center [636, 74] width 1236 height 14
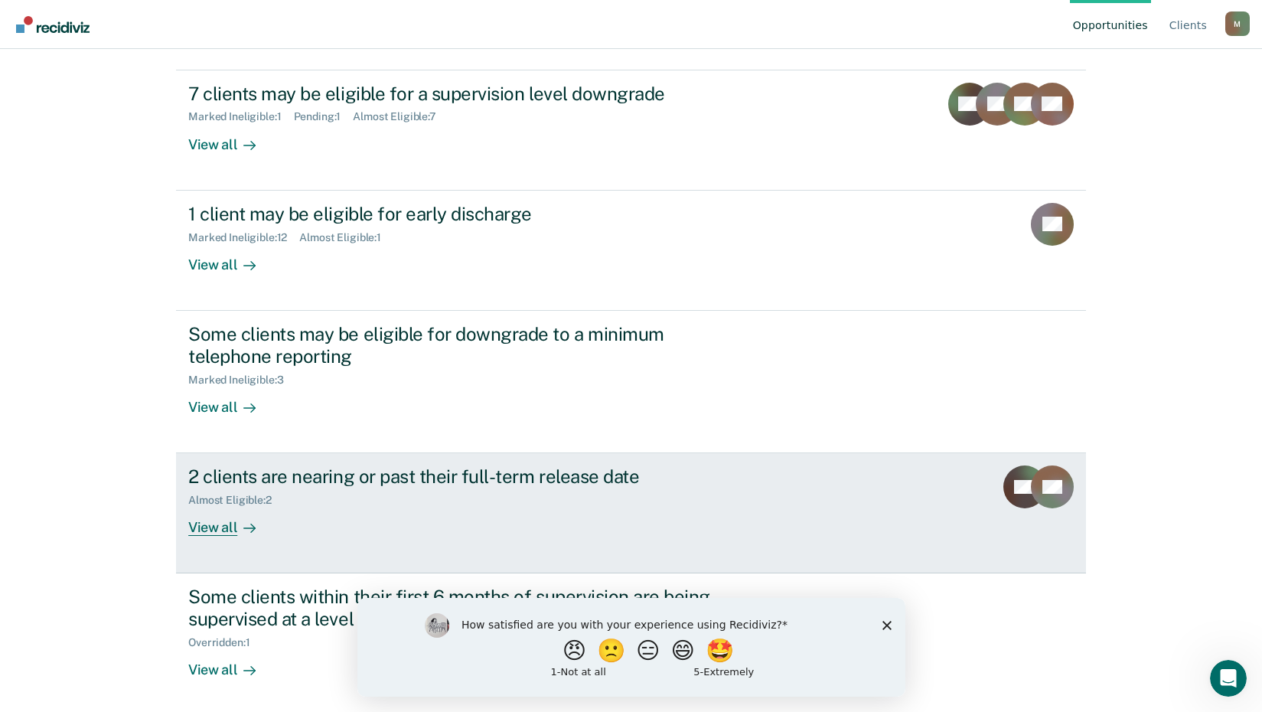
scroll to position [164, 0]
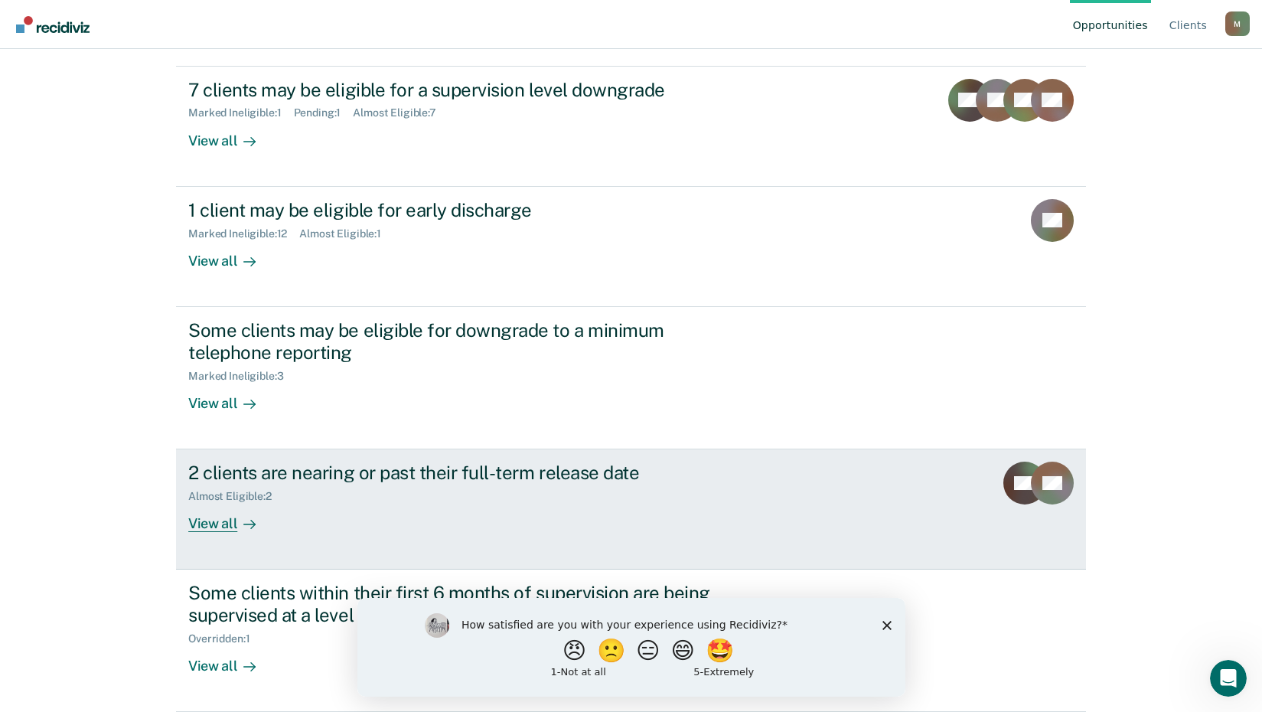
click at [207, 522] on div "View all" at bounding box center [231, 518] width 86 height 30
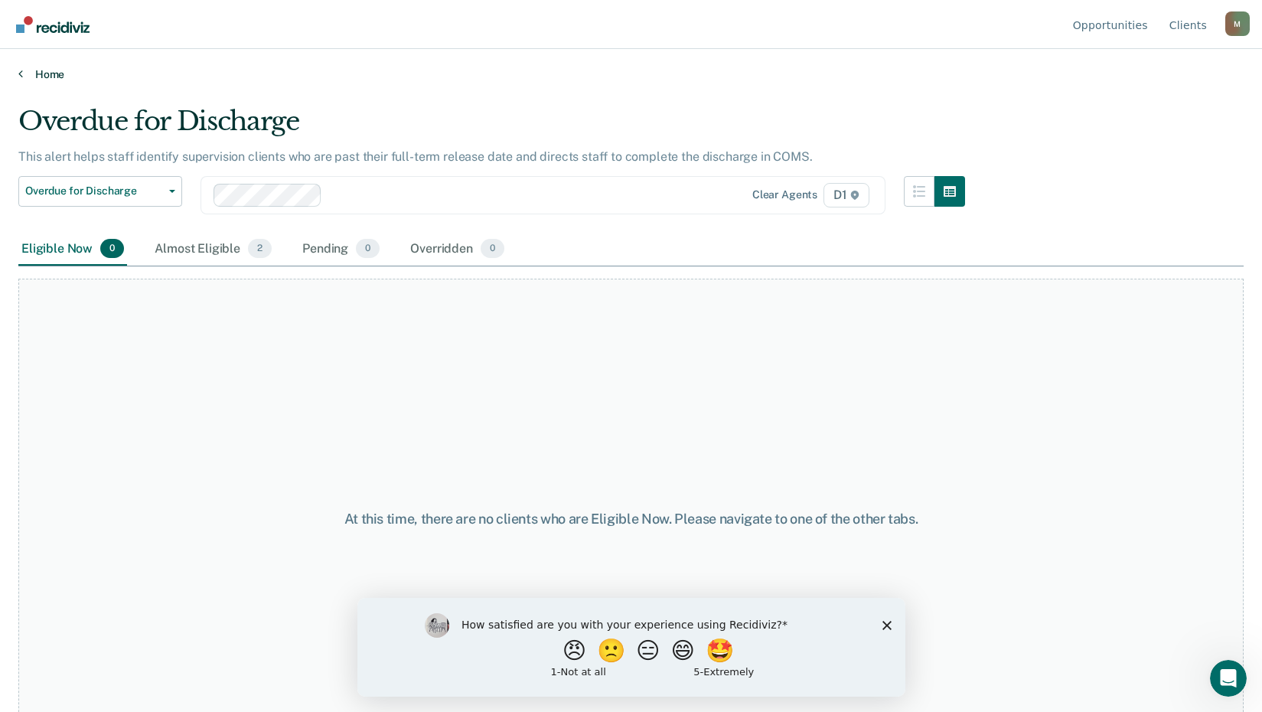
click at [34, 74] on link "Home" at bounding box center [630, 74] width 1225 height 14
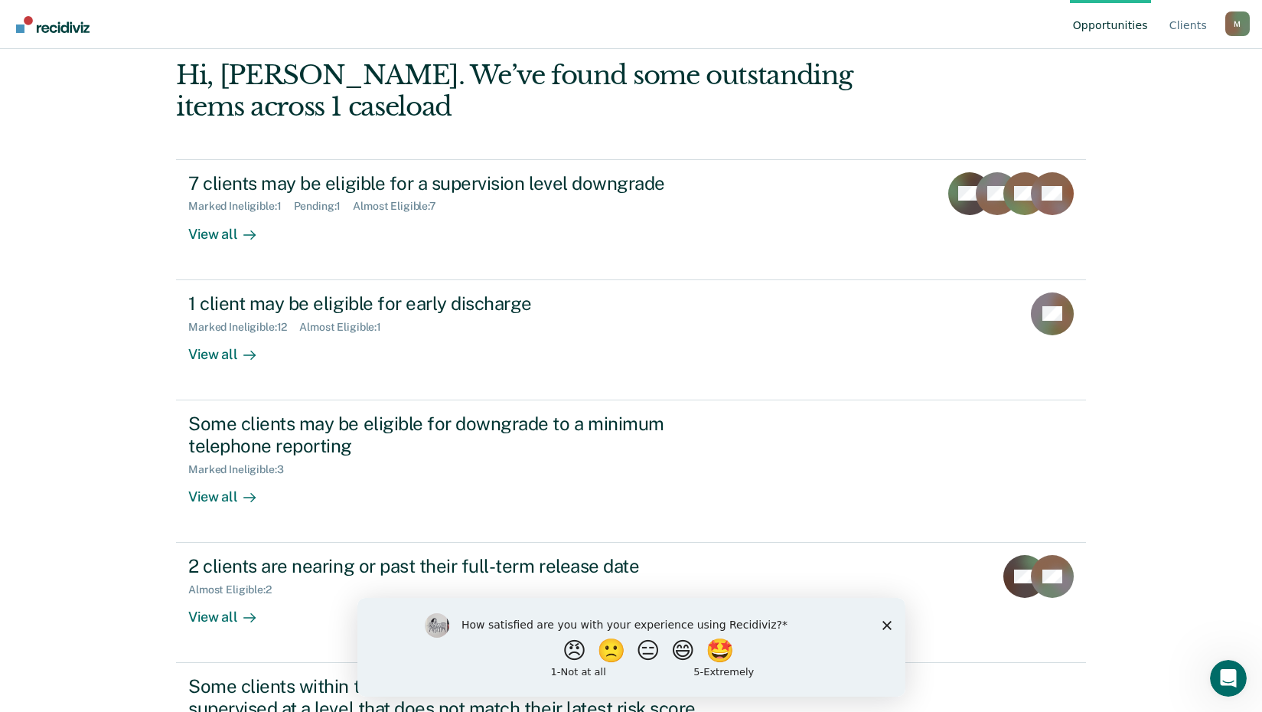
scroll to position [164, 0]
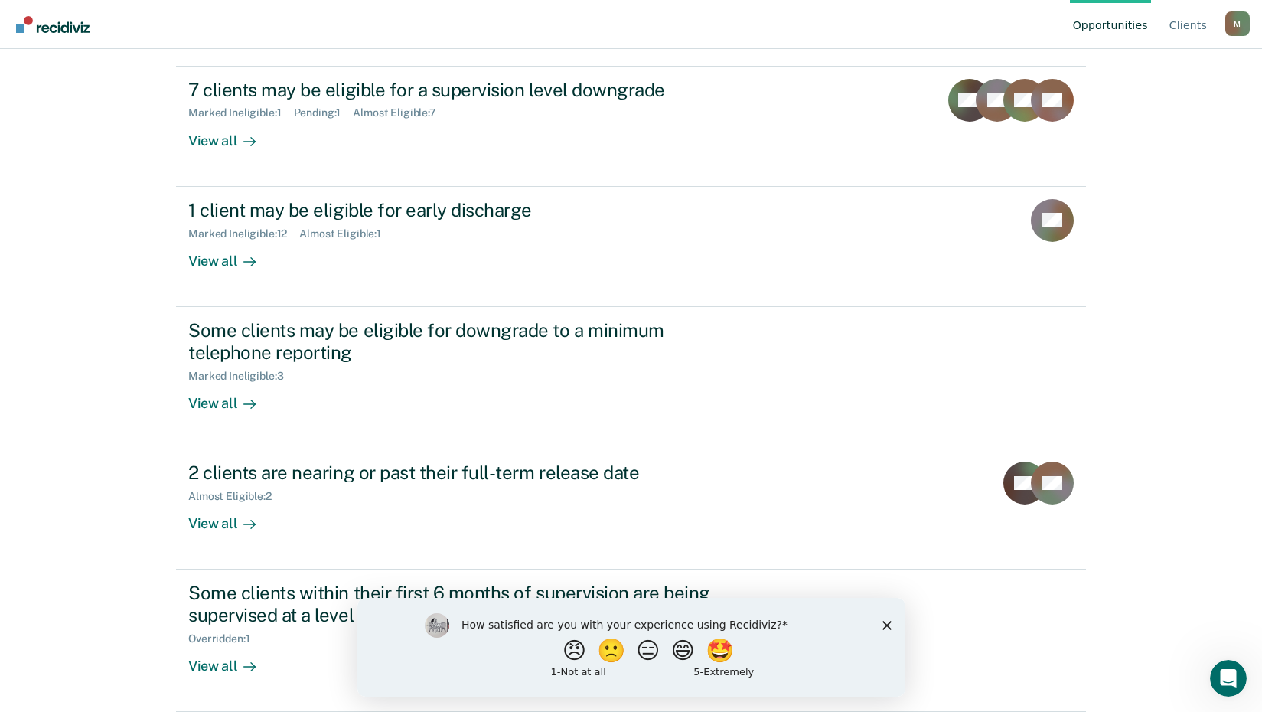
click at [891, 624] on div "How satisfied are you with your experience using Recidiviz? 😠 🙁 😑 😄 🤩 1 - Not a…" at bounding box center [631, 646] width 548 height 99
click at [880, 624] on div "How satisfied are you with your experience using Recidiviz? 😠 🙁 😑 😄 🤩 1 - Not a…" at bounding box center [631, 646] width 548 height 99
click at [570, 655] on button "😠" at bounding box center [575, 649] width 36 height 31
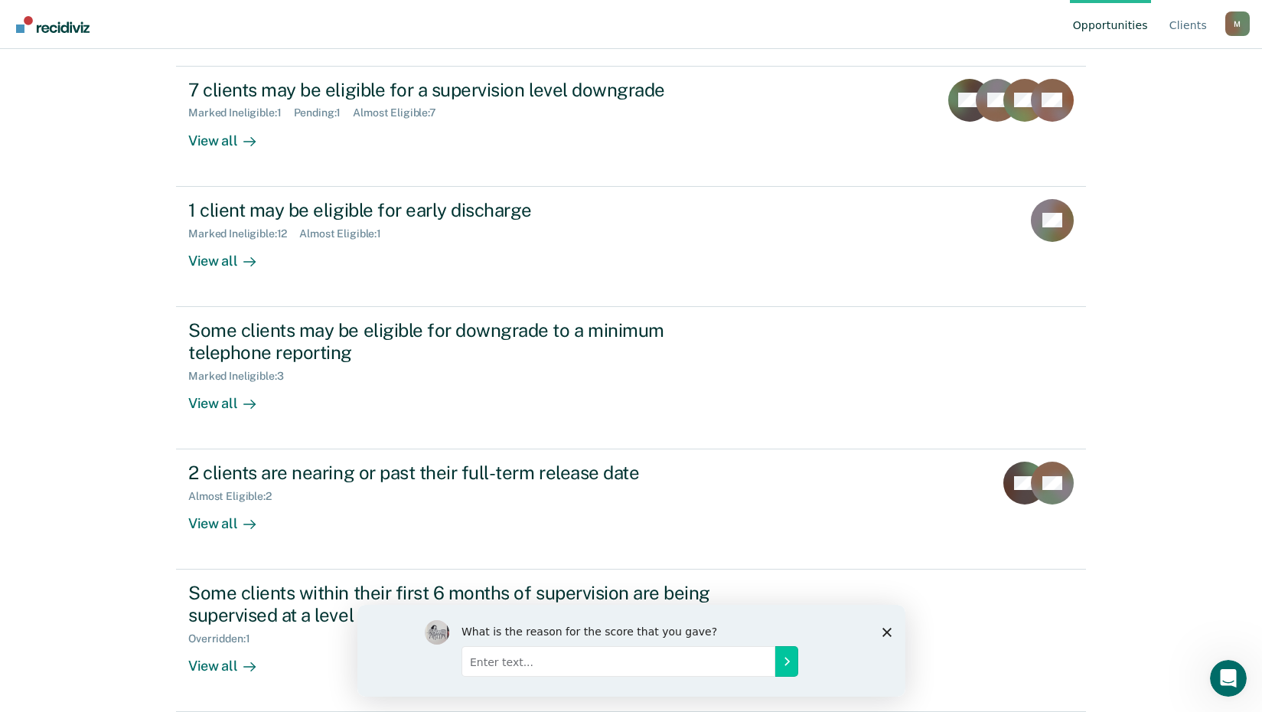
click at [886, 631] on polygon "Close survey" at bounding box center [885, 631] width 9 height 9
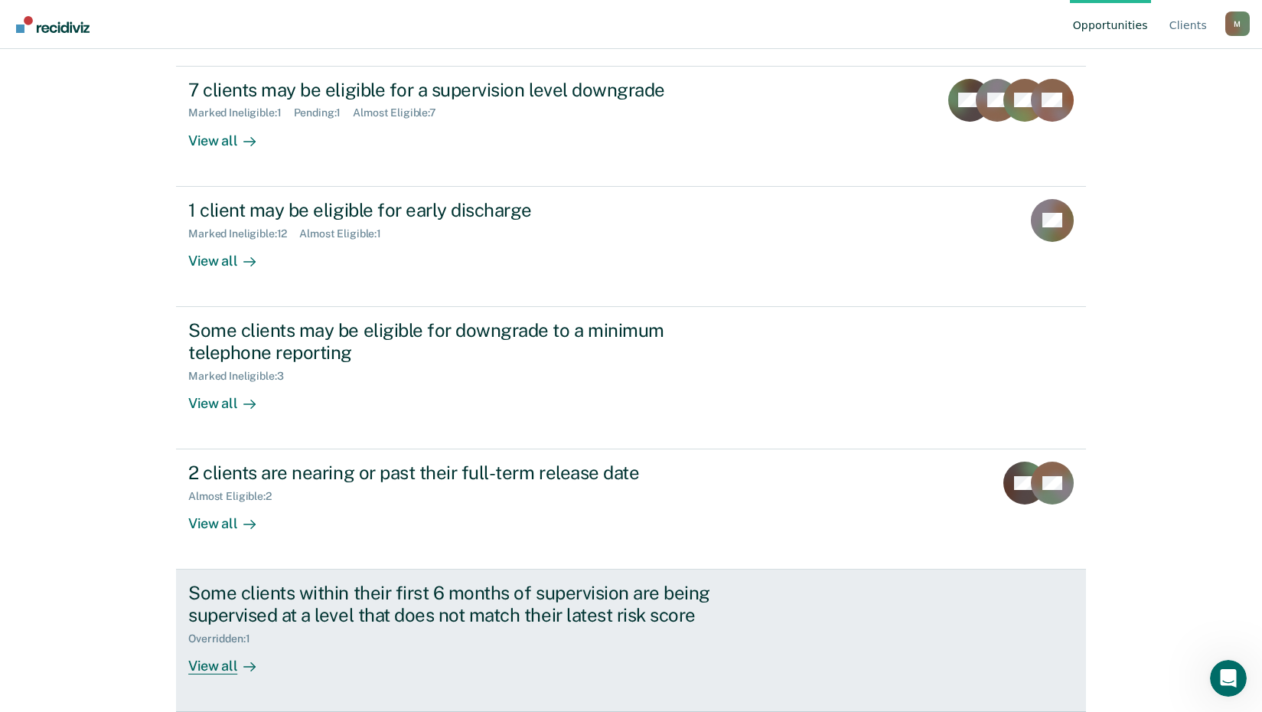
click at [211, 659] on div "View all" at bounding box center [231, 660] width 86 height 30
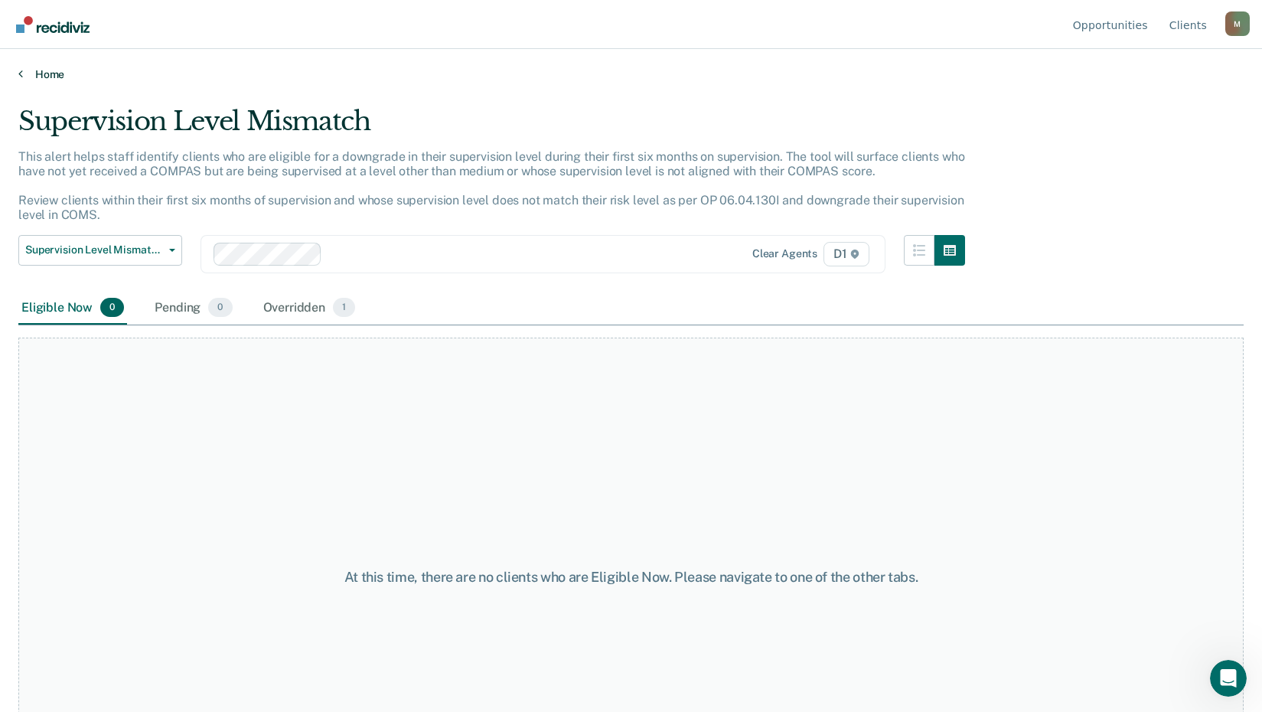
click at [33, 71] on link "Home" at bounding box center [630, 74] width 1225 height 14
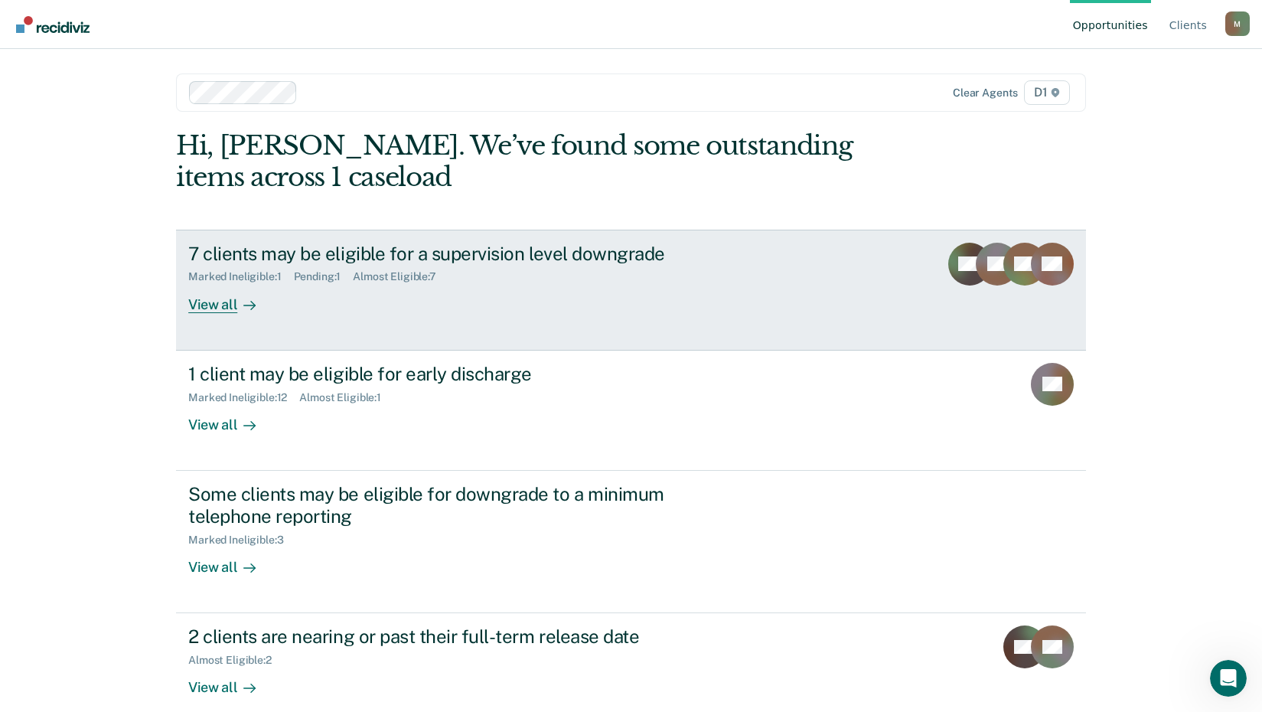
click at [224, 295] on div "View all" at bounding box center [231, 298] width 86 height 30
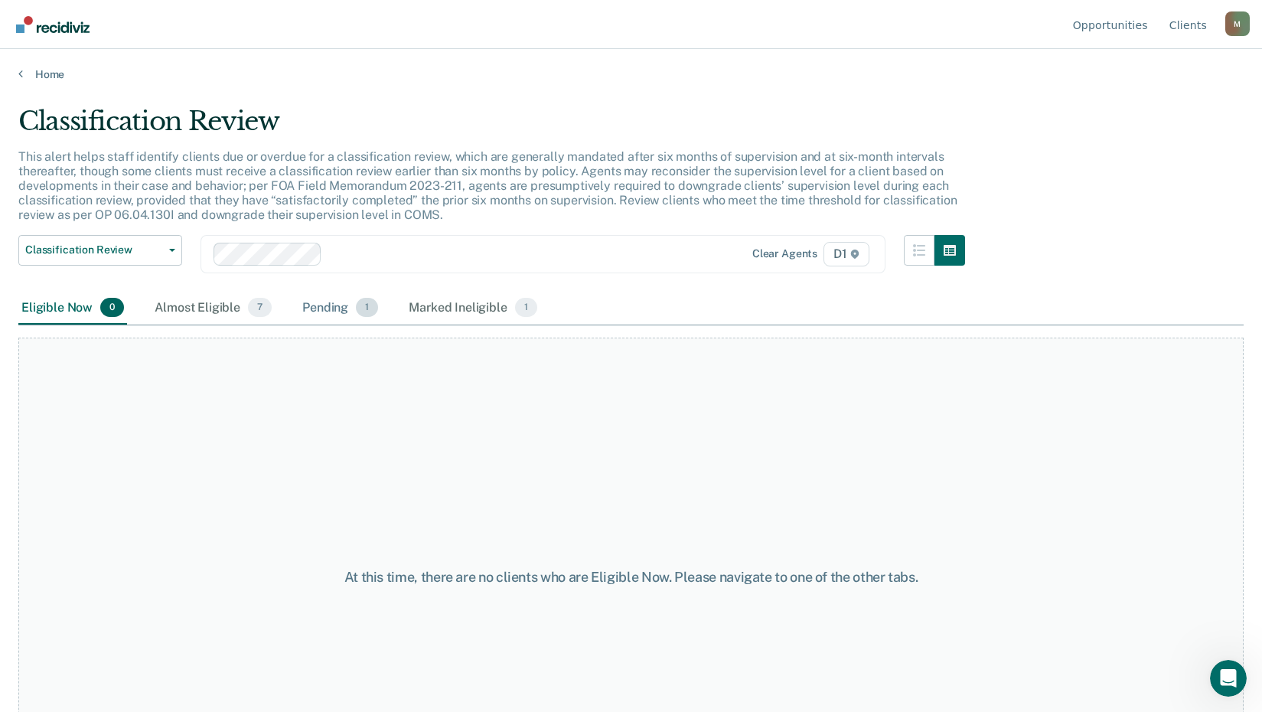
click at [338, 311] on div "Pending 1" at bounding box center [340, 309] width 82 height 34
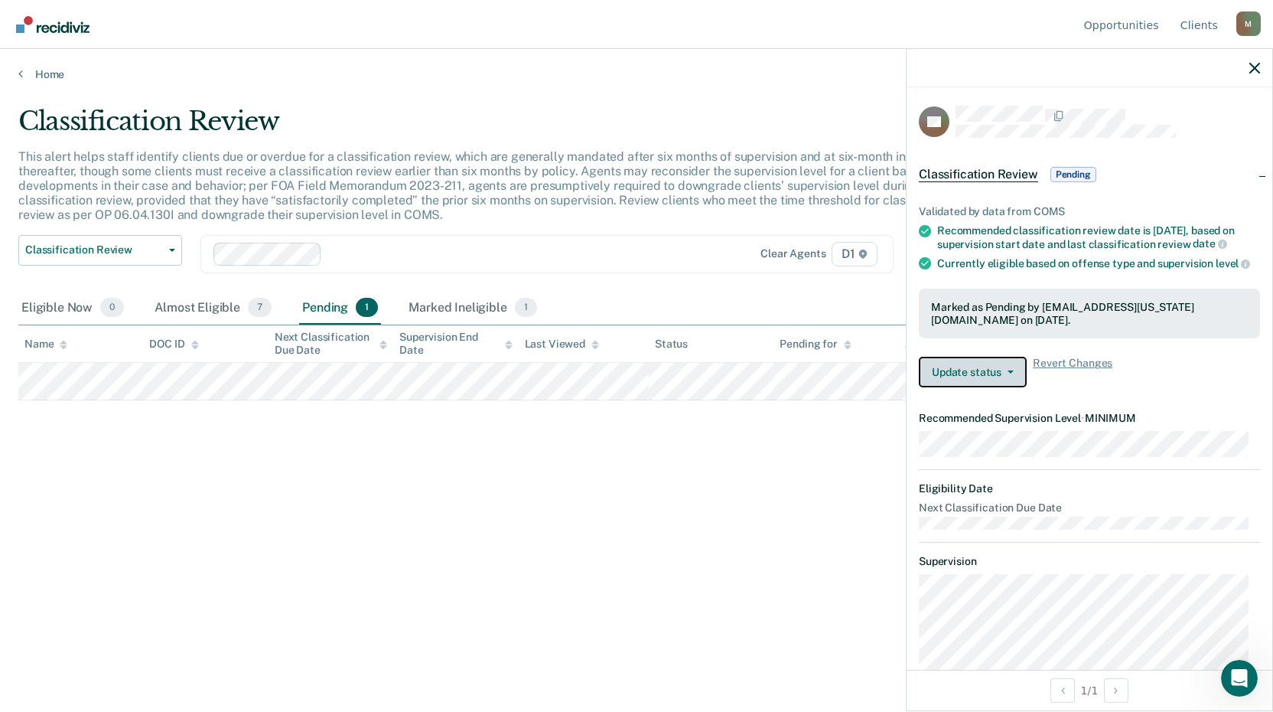
click at [987, 384] on button "Update status" at bounding box center [973, 372] width 108 height 31
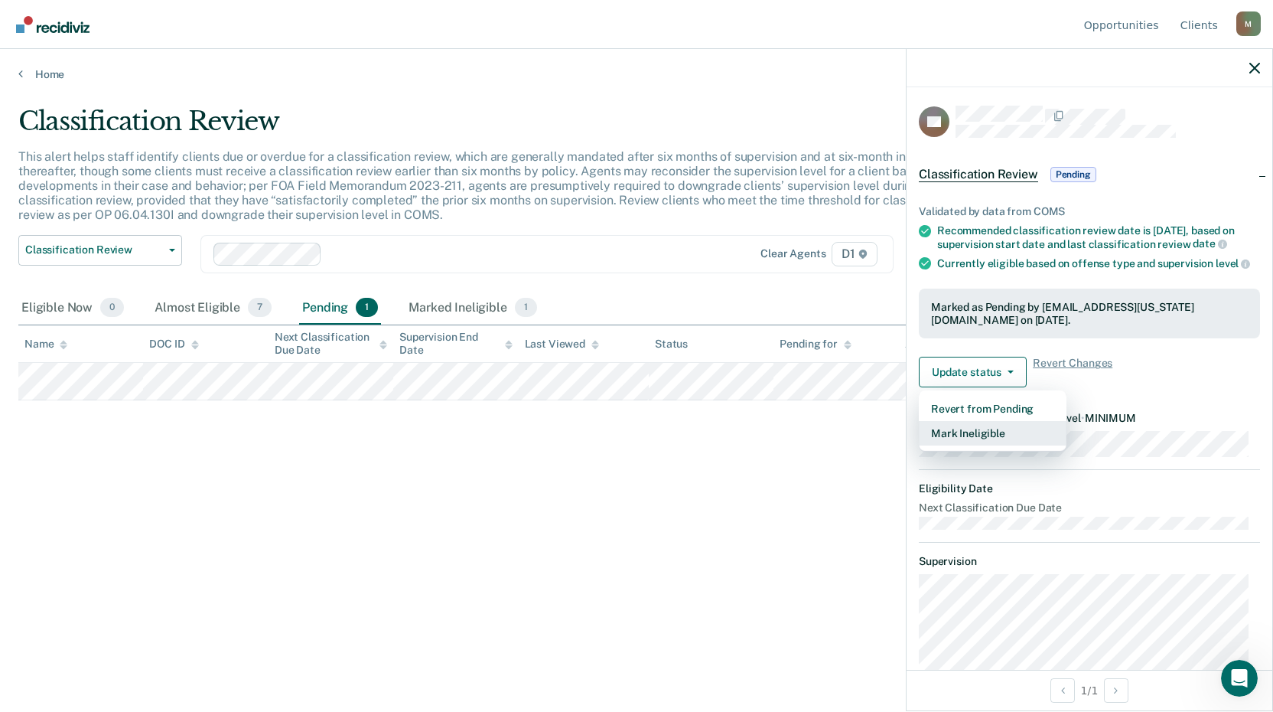
click at [975, 445] on button "Mark Ineligible" at bounding box center [993, 433] width 148 height 24
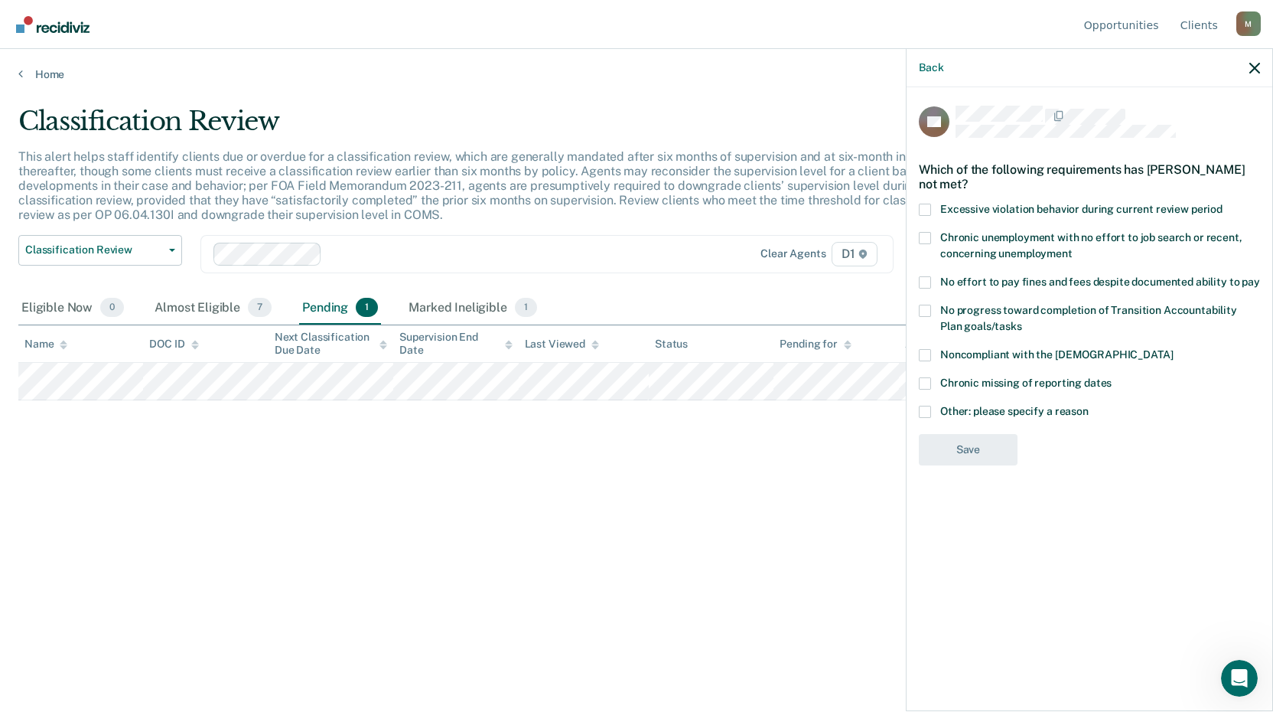
drag, startPoint x: 927, startPoint y: 281, endPoint x: 927, endPoint y: 296, distance: 15.3
click at [927, 280] on span at bounding box center [925, 282] width 12 height 12
click at [1260, 276] on input "No effort to pay fines and fees despite documented ability to pay" at bounding box center [1260, 276] width 0 height 0
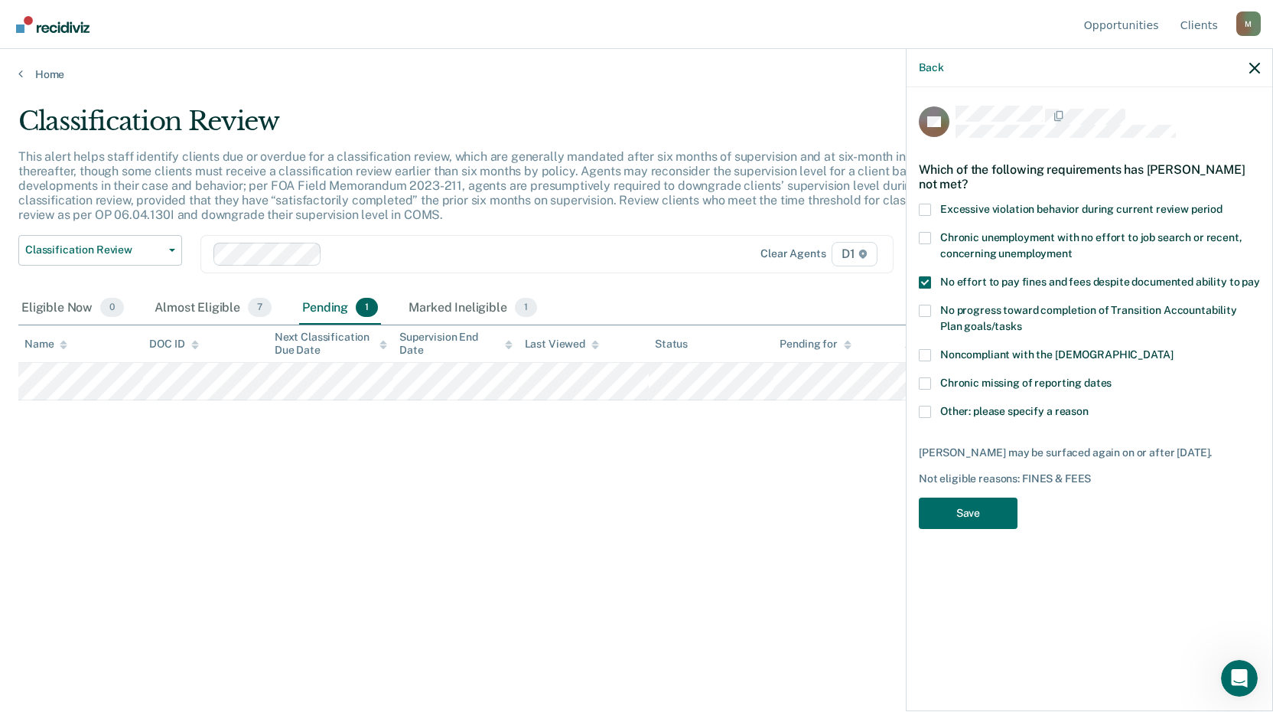
click at [929, 308] on span at bounding box center [925, 311] width 12 height 12
click at [1022, 321] on input "No progress toward completion of Transition Accountability Plan goals/tasks" at bounding box center [1022, 321] width 0 height 0
click at [929, 269] on div "Chronic unemployment with no effort to job search or recent, concerning unemplo…" at bounding box center [1089, 254] width 341 height 44
click at [927, 282] on span at bounding box center [925, 282] width 12 height 12
click at [1260, 276] on input "No effort to pay fines and fees despite documented ability to pay" at bounding box center [1260, 276] width 0 height 0
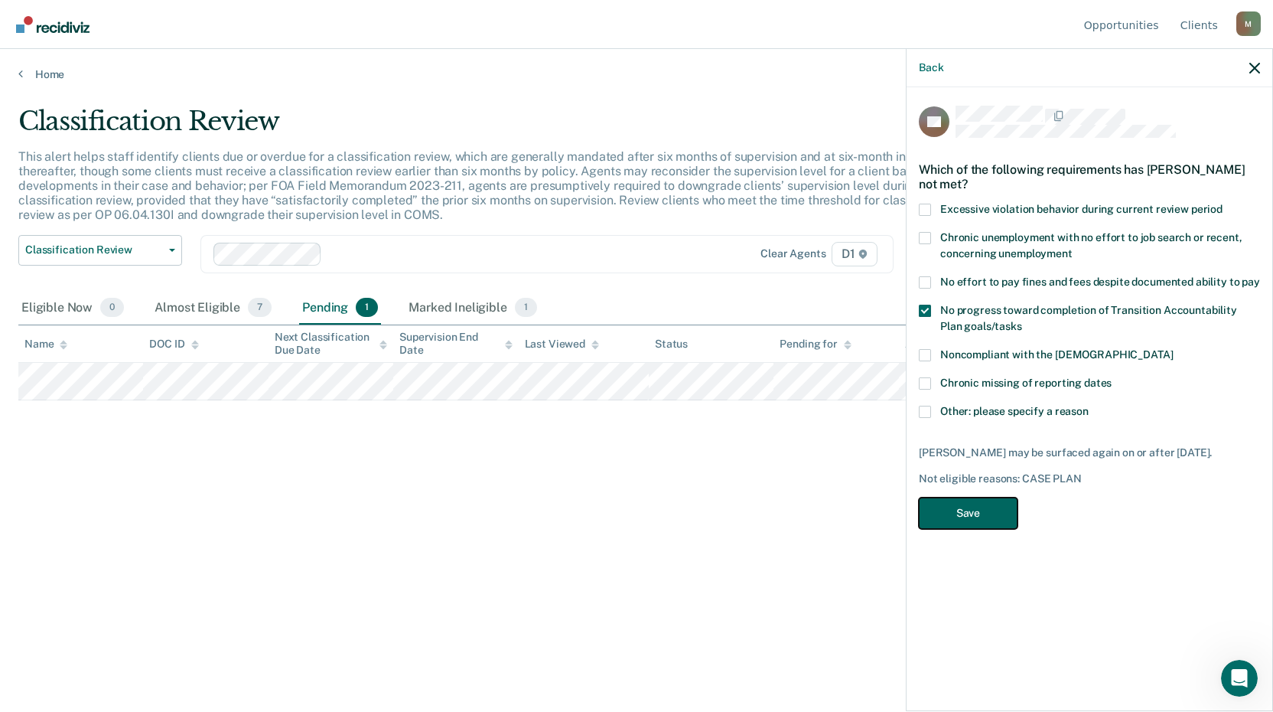
click at [959, 516] on button "Save" at bounding box center [968, 512] width 99 height 31
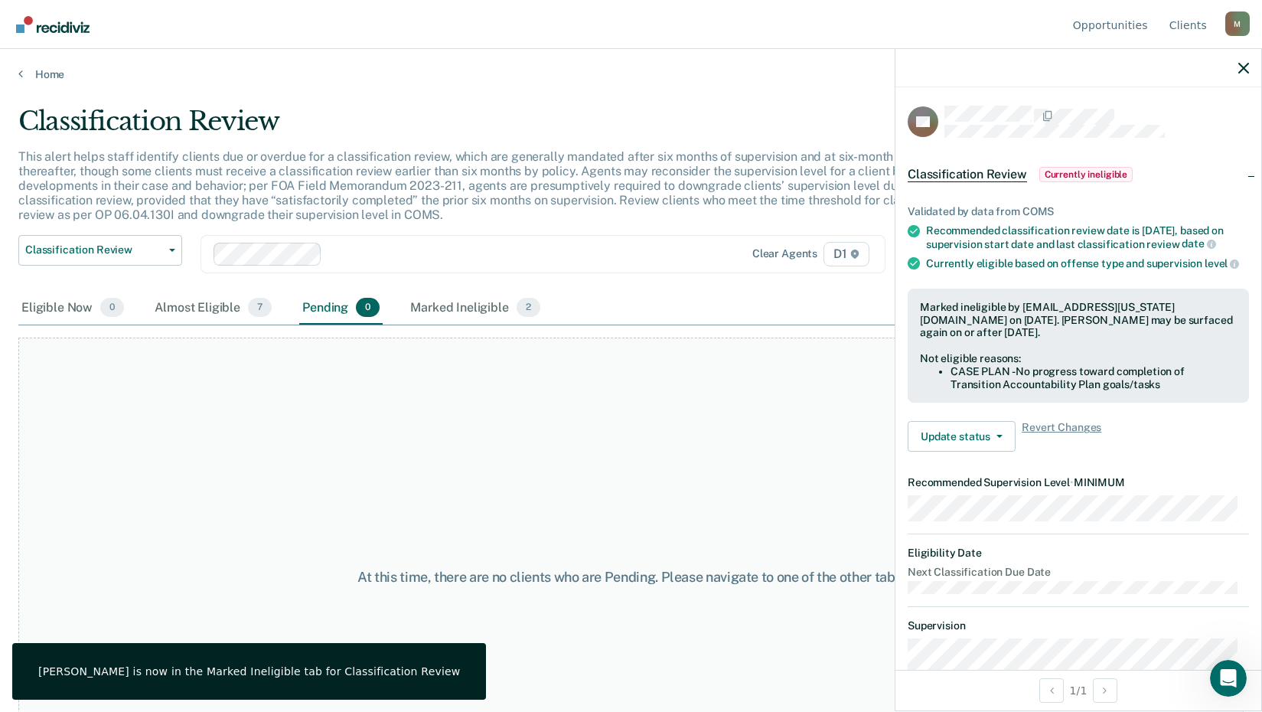
click at [369, 438] on div "At this time, there are no clients who are Pending. Please navigate to one of t…" at bounding box center [630, 576] width 1225 height 479
click at [35, 73] on link "Home" at bounding box center [630, 74] width 1225 height 14
